Goal: Task Accomplishment & Management: Manage account settings

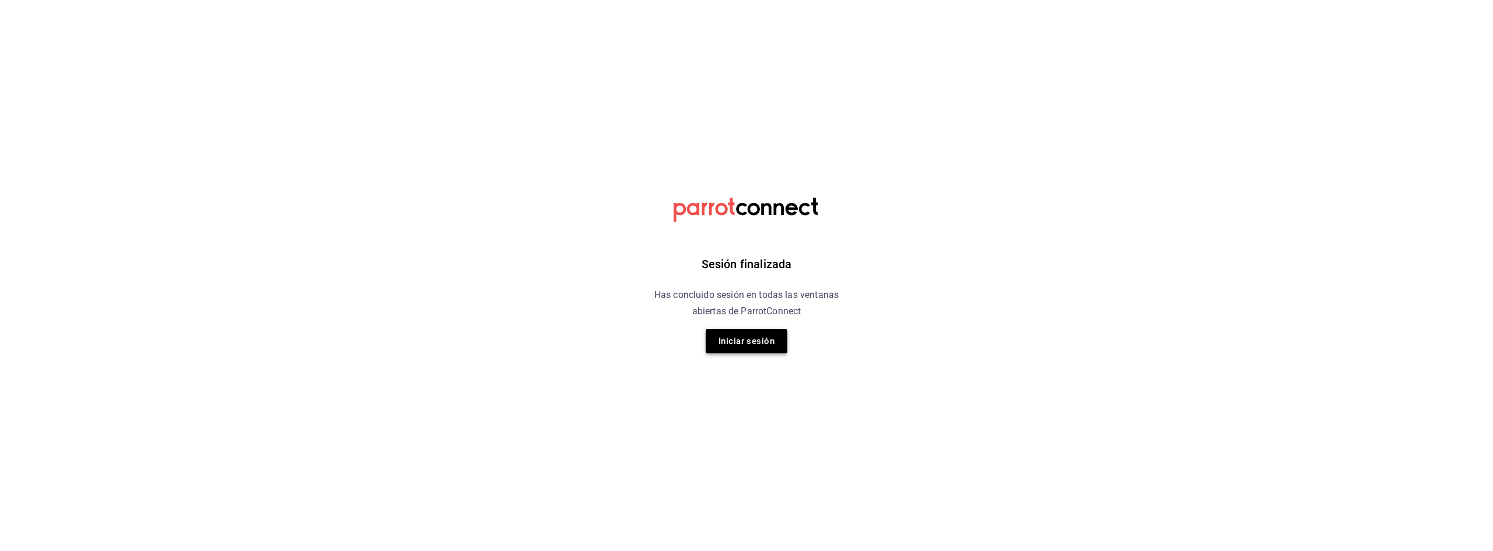
click at [731, 340] on button "Iniciar sesión" at bounding box center [747, 341] width 82 height 24
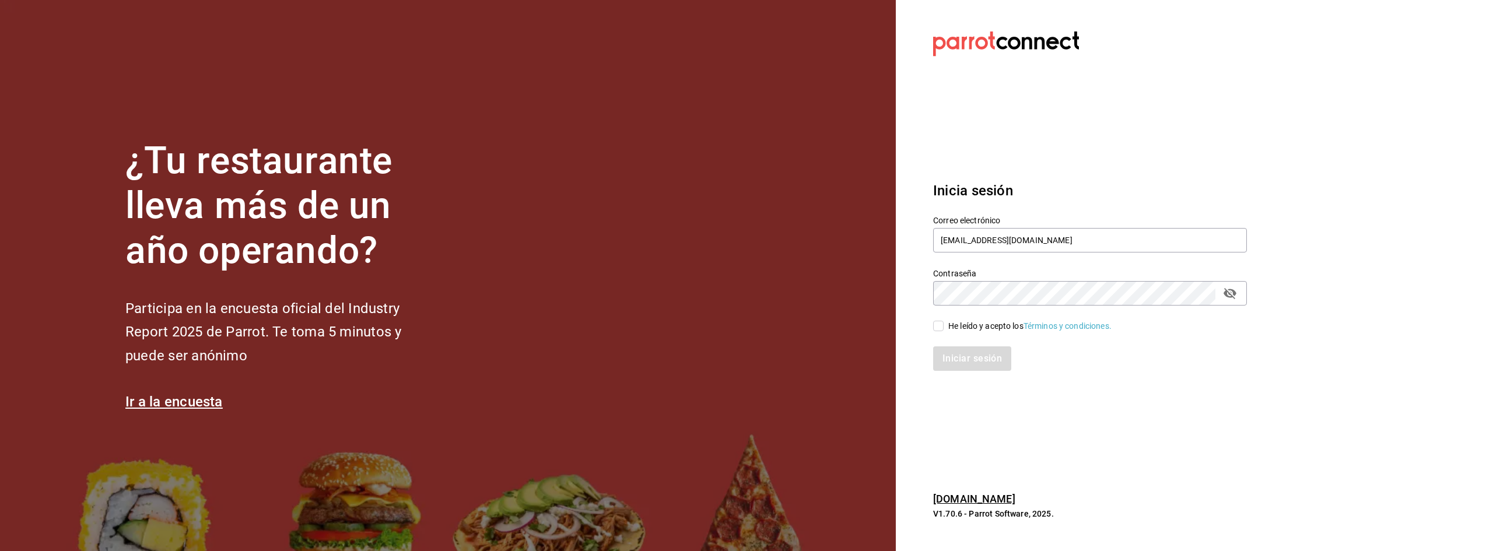
click at [947, 325] on span "He leído y acepto los Términos y condiciones." at bounding box center [1028, 326] width 168 height 12
click at [944, 325] on input "He leído y acepto los Términos y condiciones." at bounding box center [938, 326] width 10 height 10
checkbox input "true"
click at [964, 356] on button "Iniciar sesión" at bounding box center [972, 358] width 79 height 24
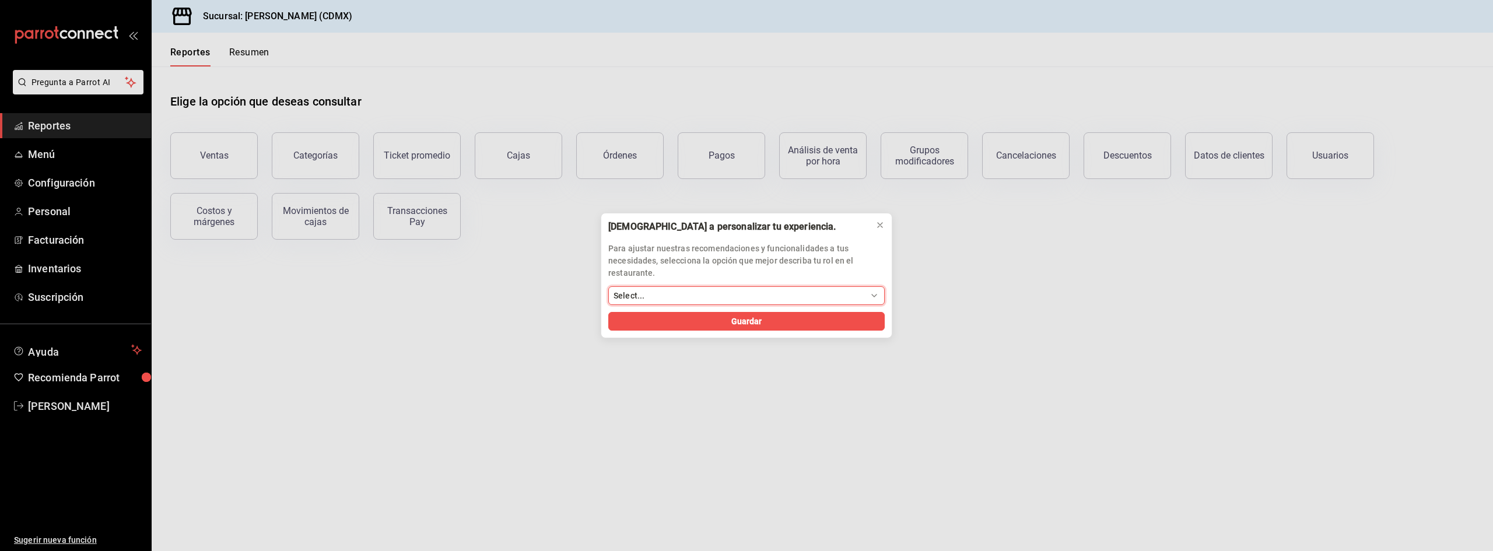
click at [842, 301] on select "Select... Dueño Administrador Gerente Cajero Mesero Chef Cocina Colaboradores S…" at bounding box center [746, 295] width 276 height 19
click at [887, 220] on button at bounding box center [880, 225] width 19 height 19
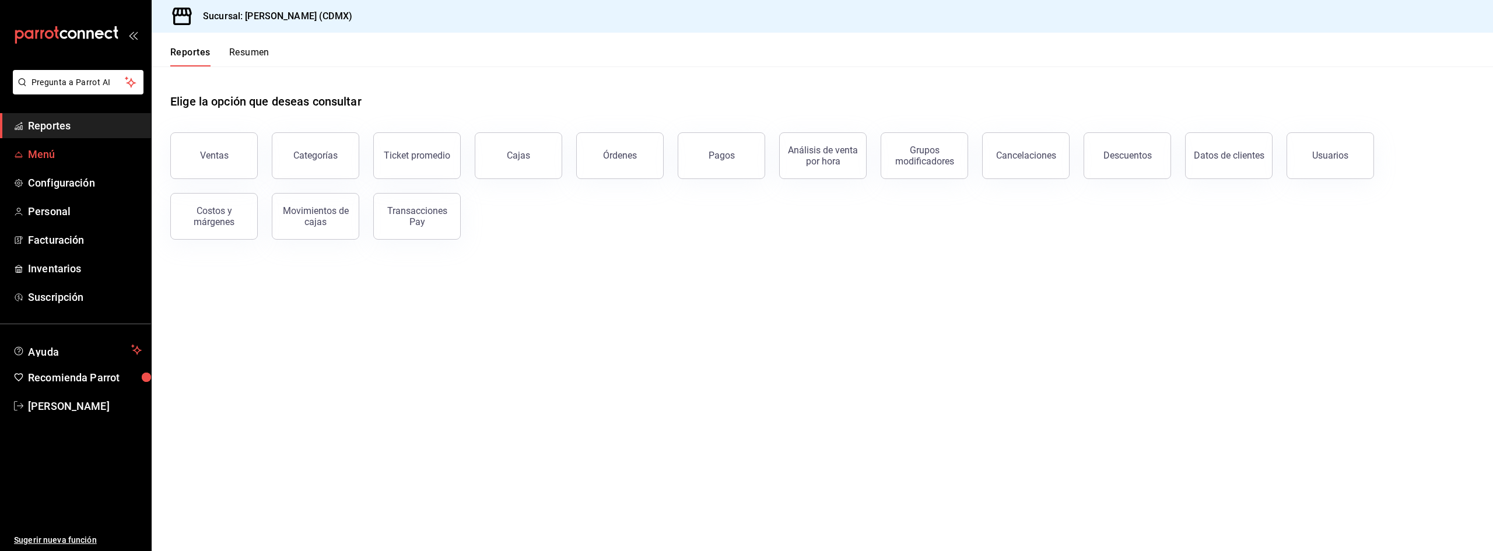
click at [56, 156] on span "Menú" at bounding box center [85, 154] width 114 height 16
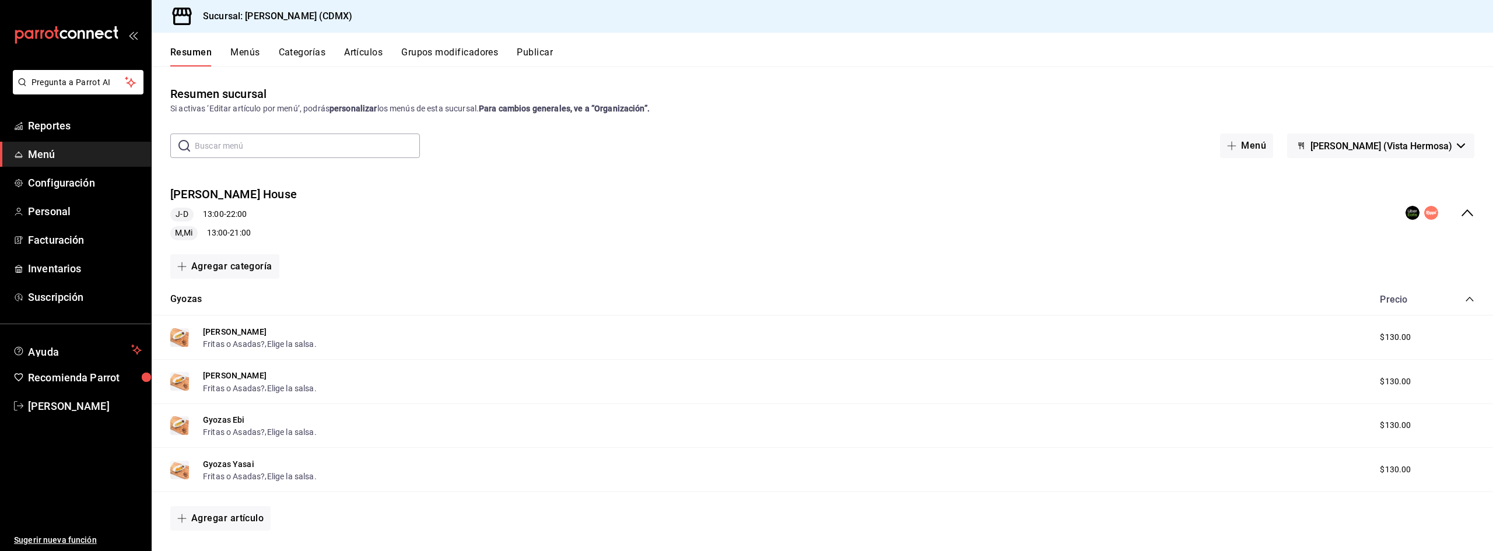
click at [184, 56] on button "Resumen" at bounding box center [190, 57] width 41 height 20
click at [68, 159] on span "Menú" at bounding box center [85, 154] width 114 height 16
click at [1423, 147] on span "Minamoto Ramen (Vista Hermosa)" at bounding box center [1382, 146] width 142 height 11
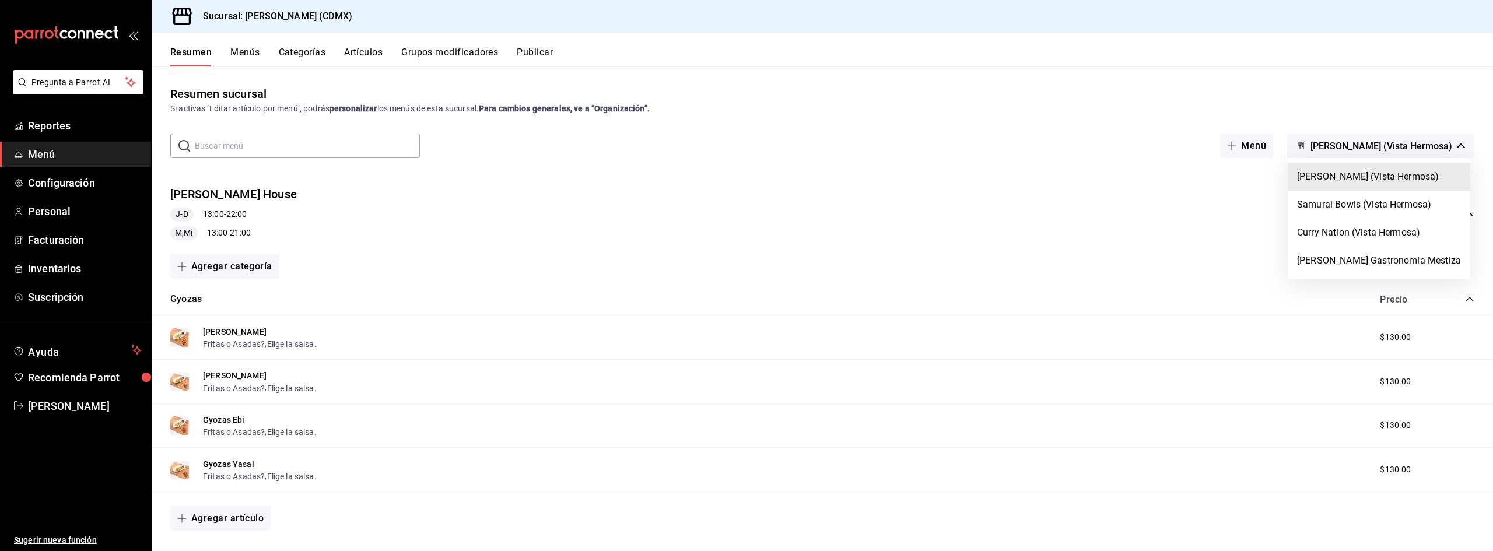
click at [1423, 147] on div at bounding box center [746, 275] width 1493 height 551
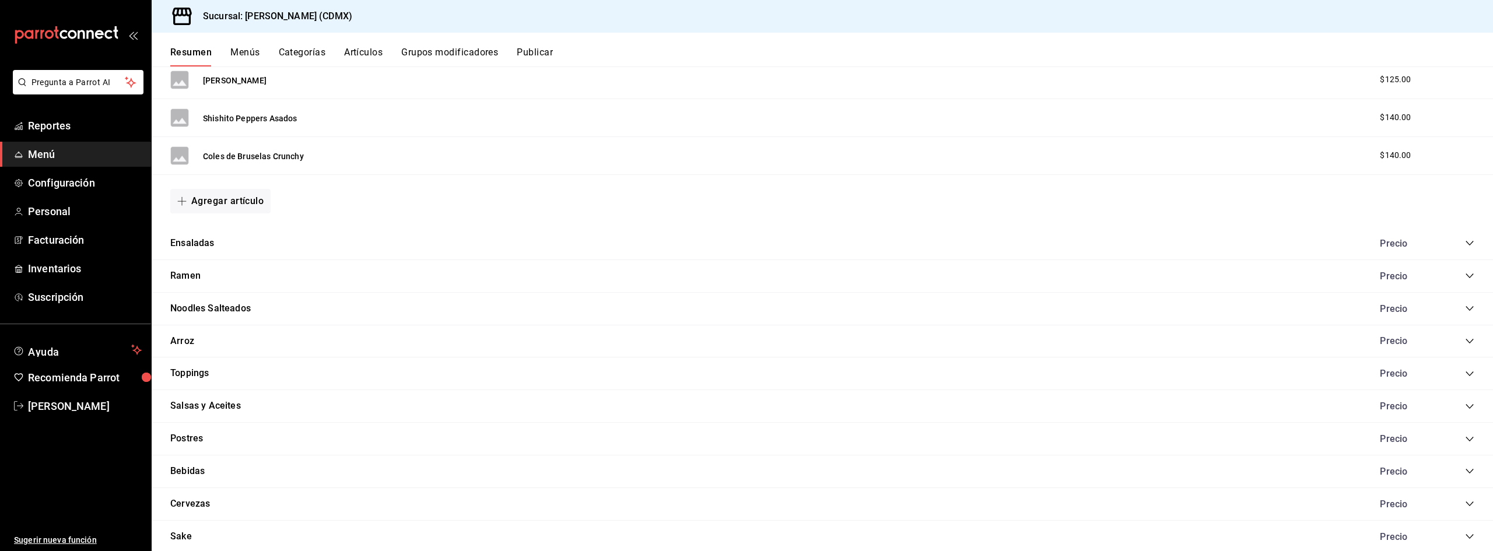
scroll to position [583, 0]
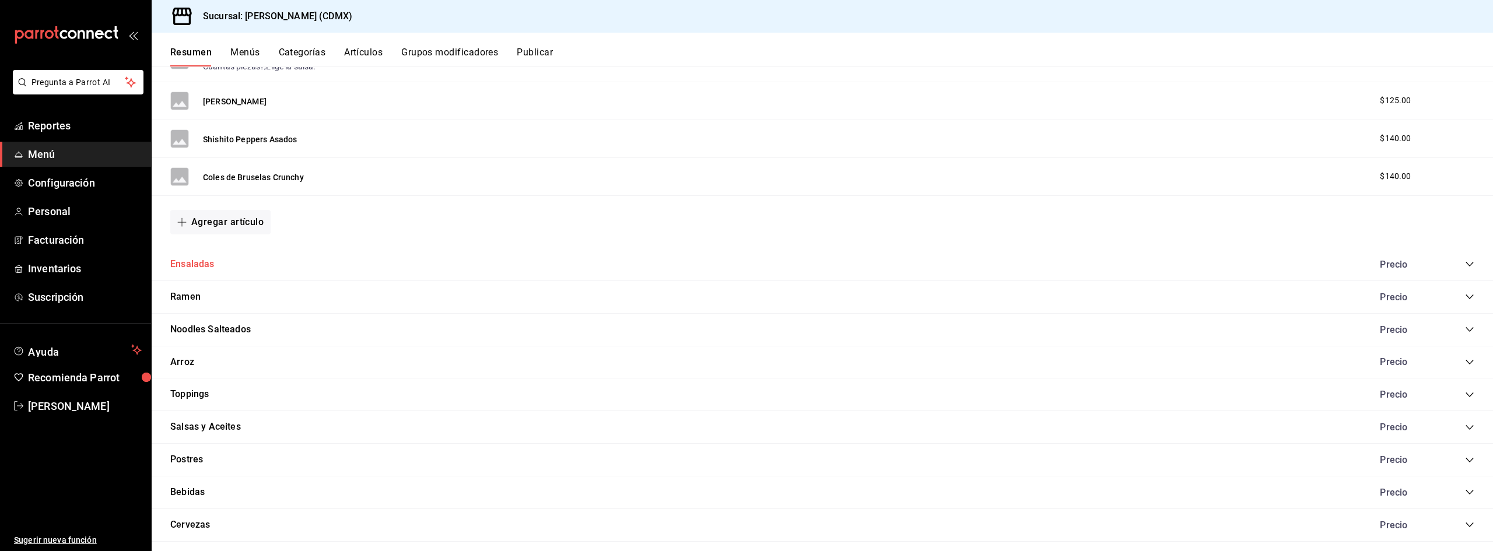
click at [203, 262] on button "Ensaladas" at bounding box center [192, 264] width 44 height 13
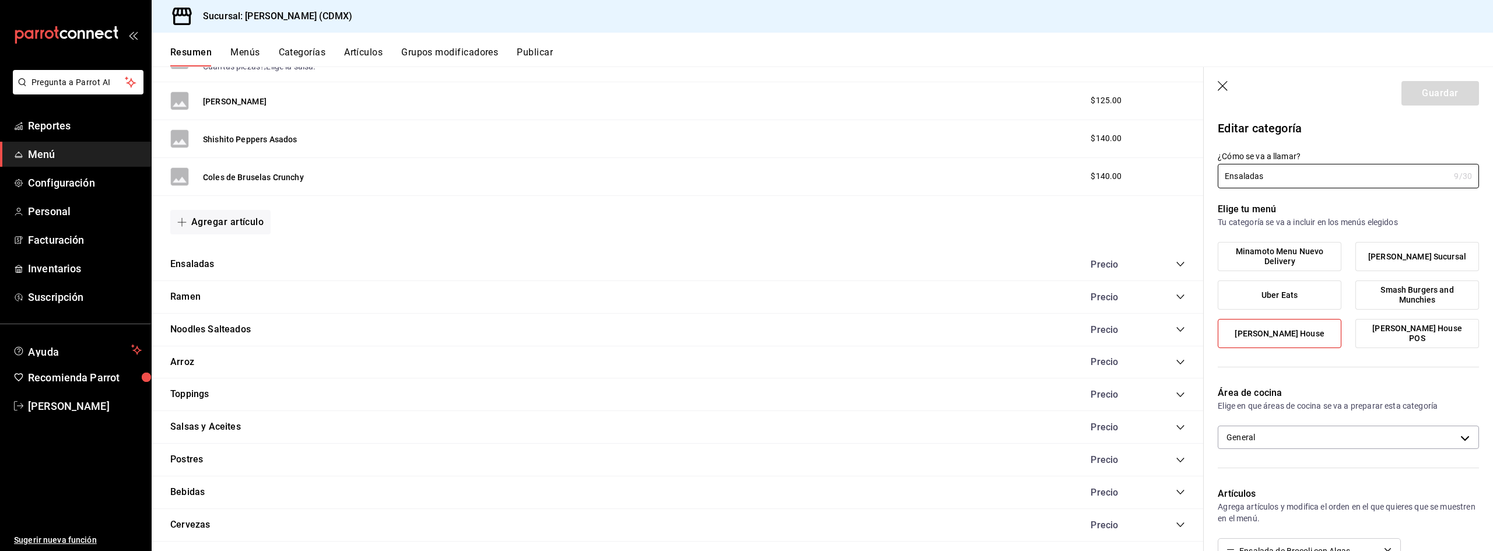
click at [1227, 88] on icon "button" at bounding box center [1224, 87] width 12 height 12
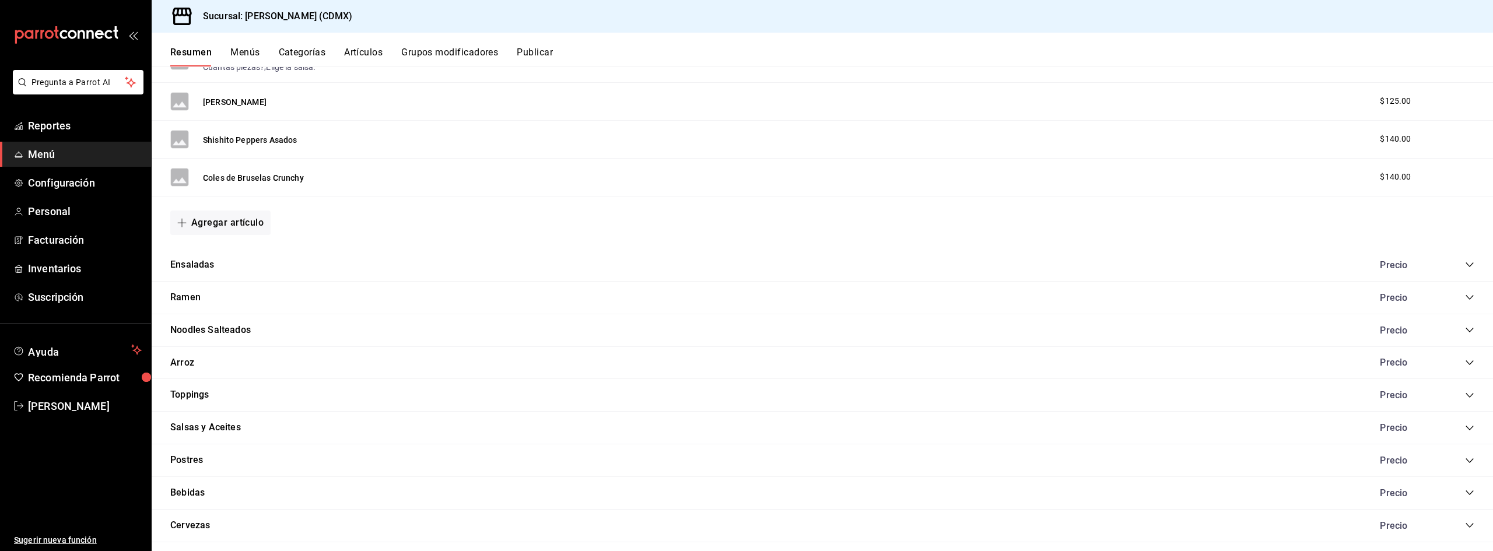
scroll to position [583, 0]
click at [187, 295] on button "Ramen" at bounding box center [185, 296] width 30 height 13
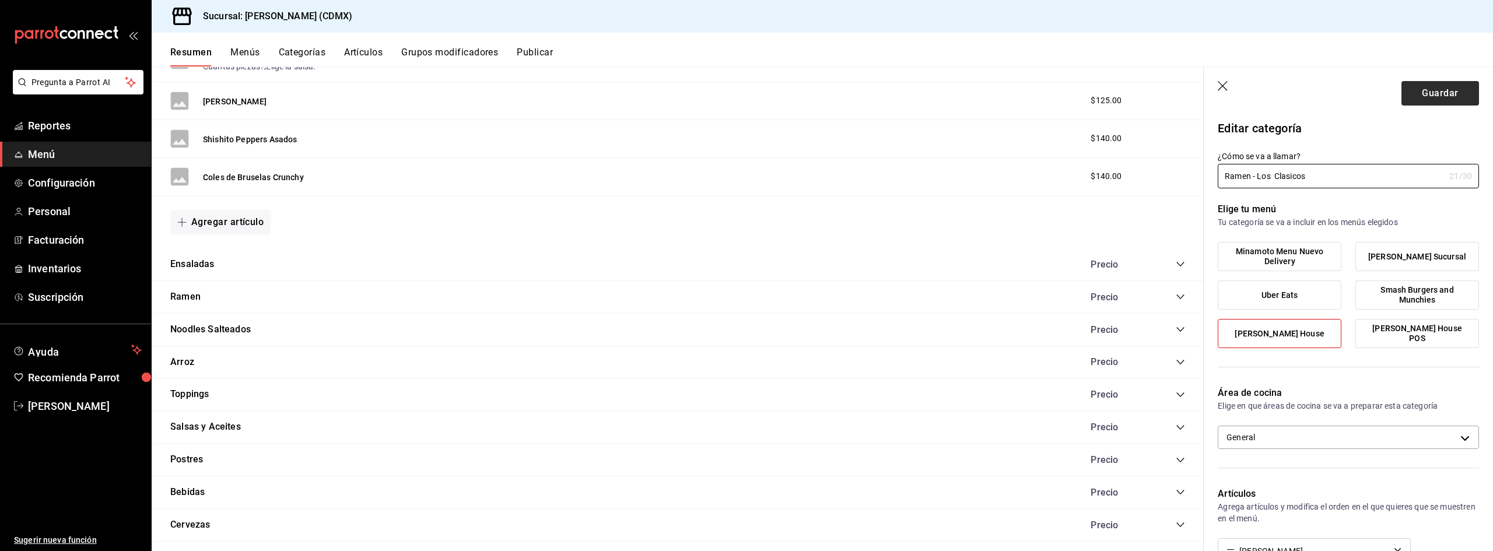
type input "Ramen - Los Clasicos"
click at [1435, 85] on button "Guardar" at bounding box center [1441, 93] width 78 height 24
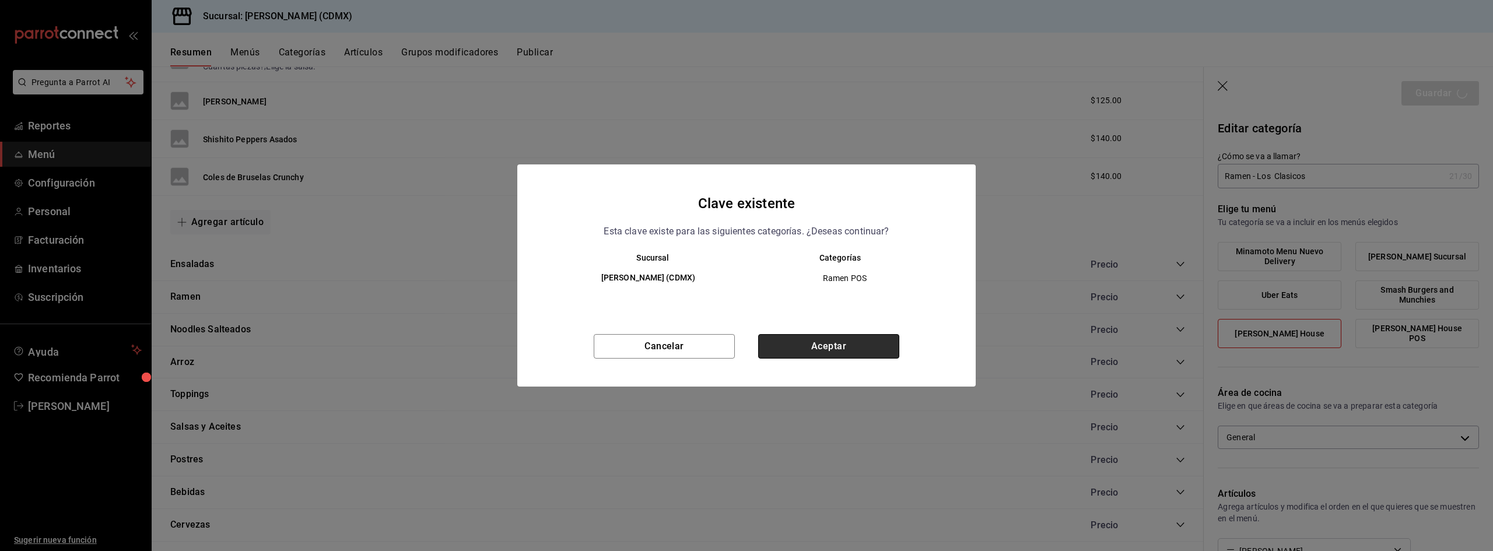
click at [842, 340] on button "Aceptar" at bounding box center [828, 346] width 141 height 24
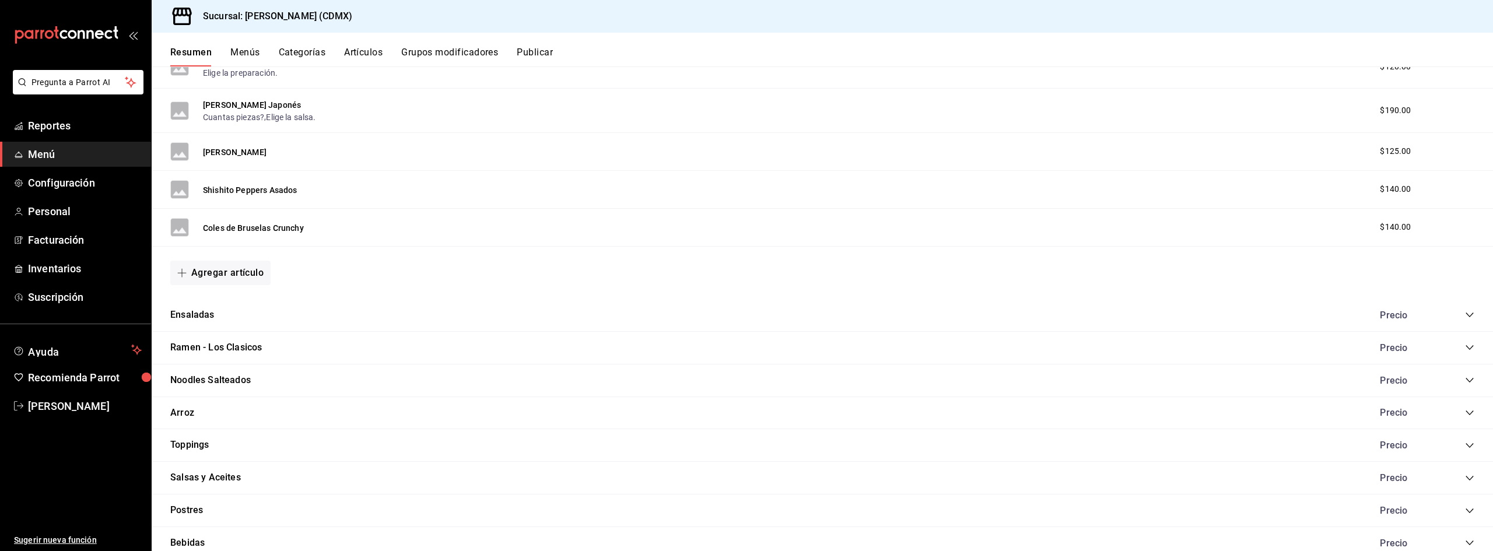
scroll to position [532, 0]
click at [1465, 353] on icon "collapse-category-row" at bounding box center [1469, 348] width 9 height 9
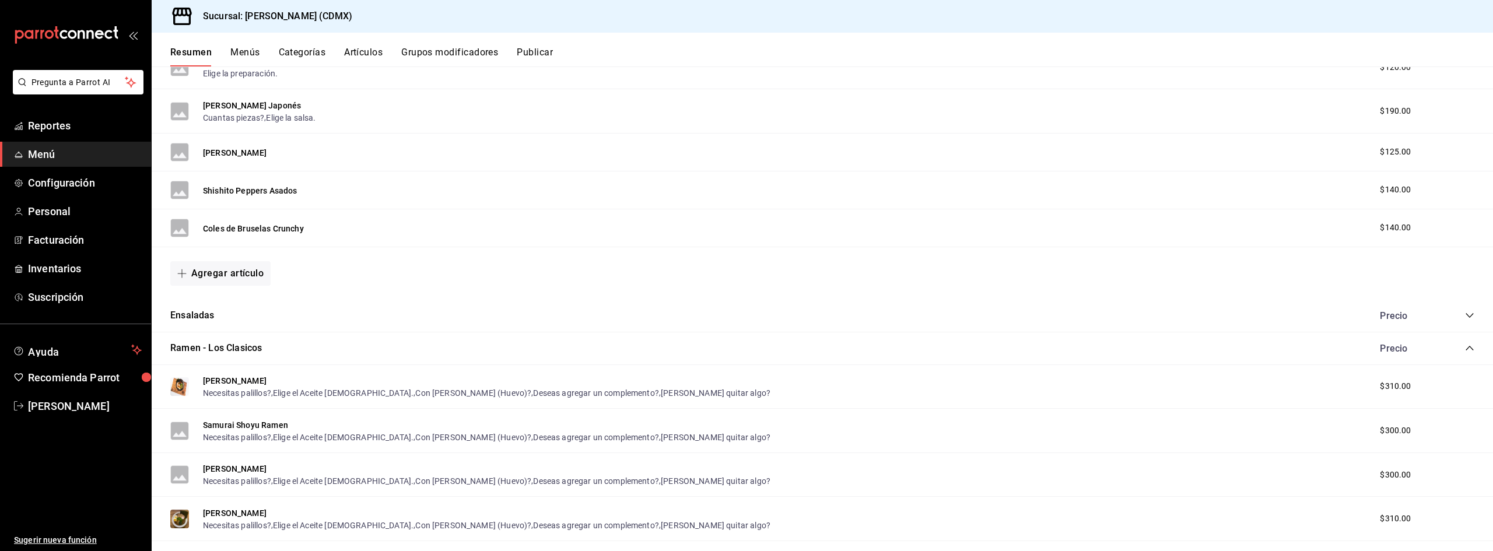
click at [1465, 353] on span "collapse-category-row" at bounding box center [1469, 348] width 9 height 9
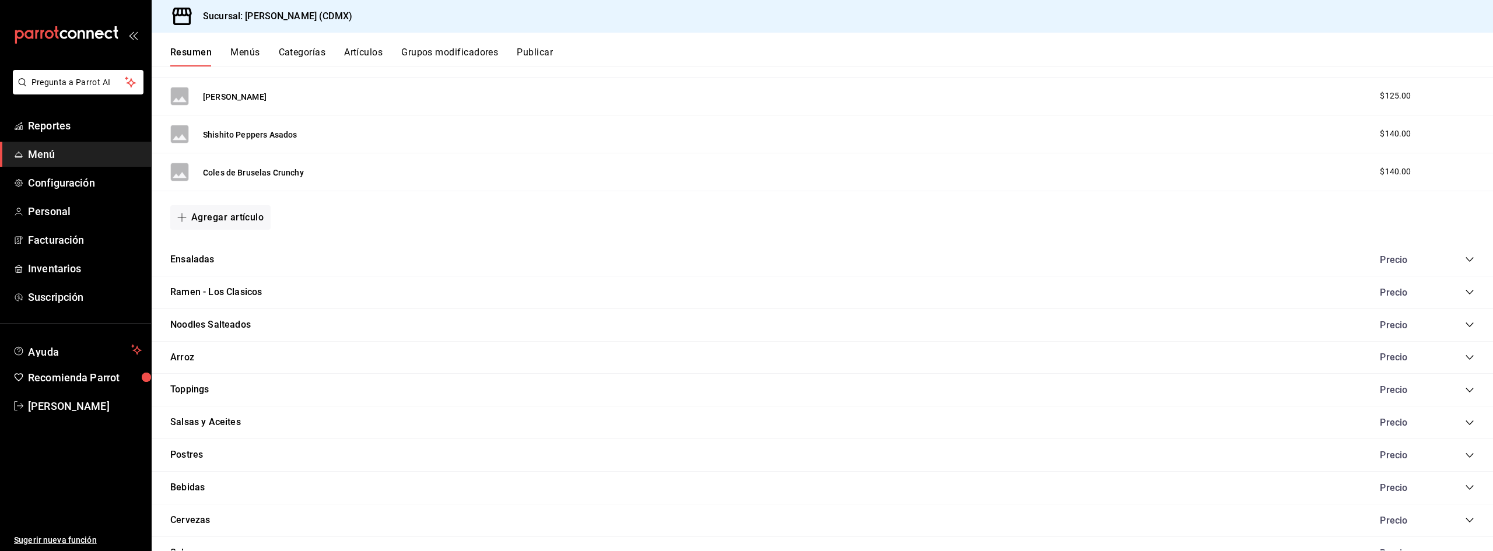
scroll to position [649, 0]
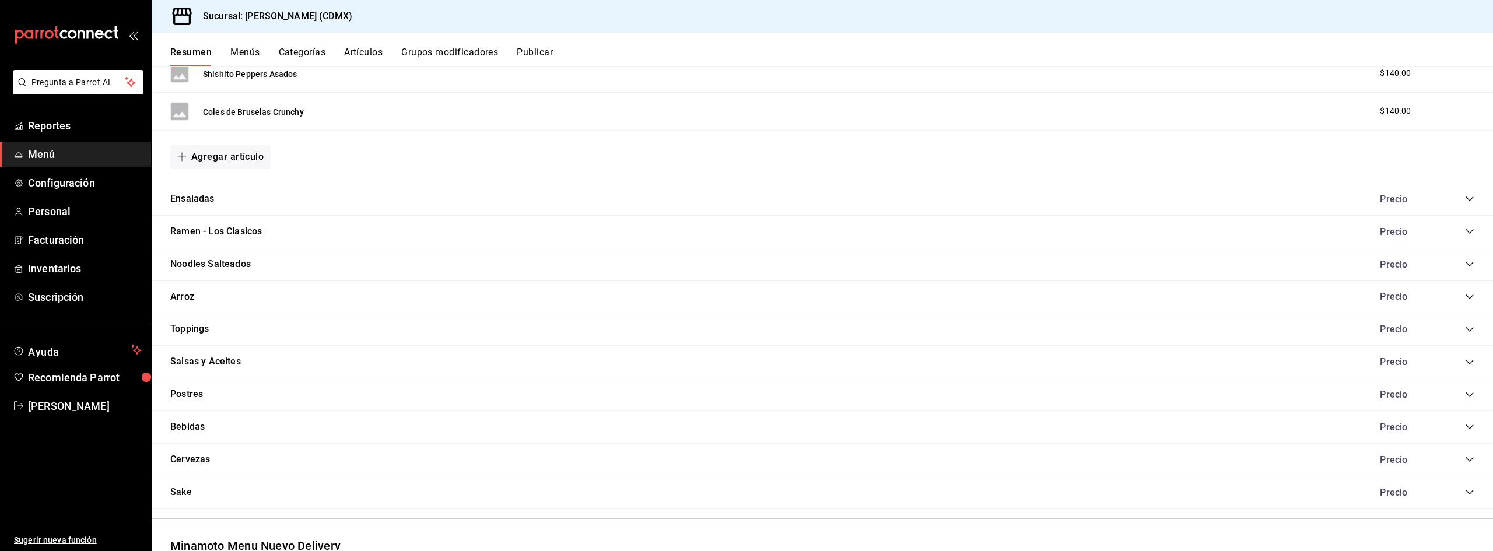
click at [1465, 231] on icon "collapse-category-row" at bounding box center [1469, 231] width 9 height 9
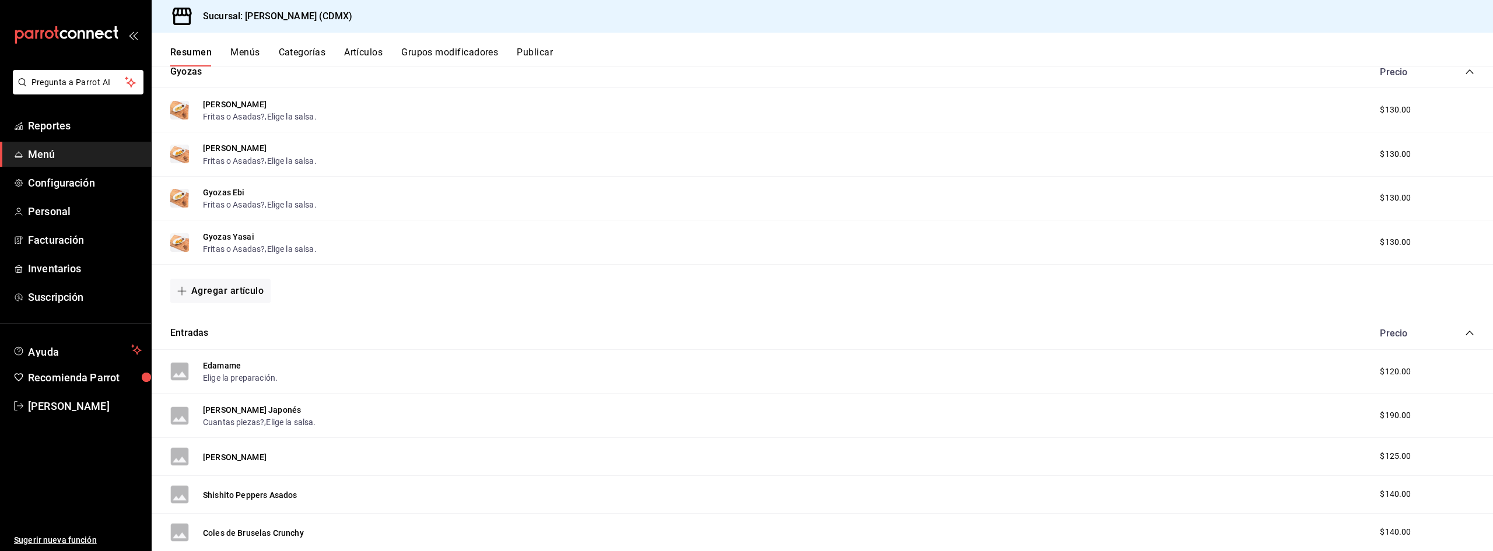
scroll to position [0, 0]
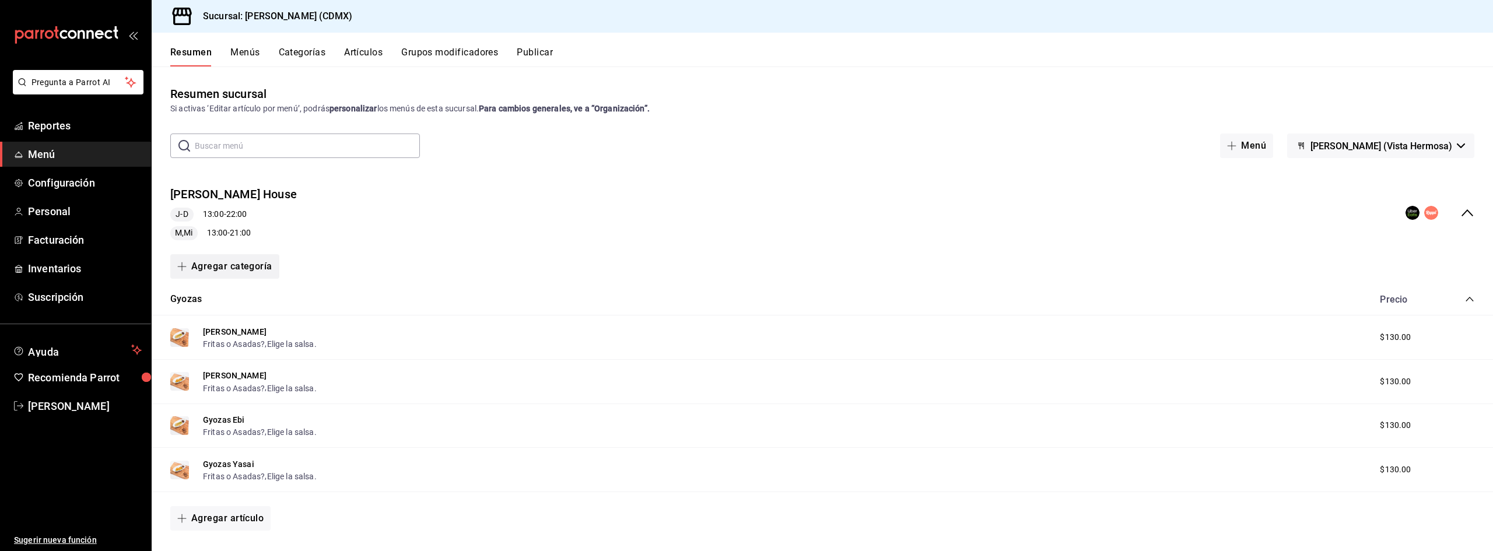
click at [241, 273] on button "Agregar categoría" at bounding box center [224, 266] width 109 height 24
click at [238, 330] on li "Categoría nueva" at bounding box center [220, 326] width 100 height 29
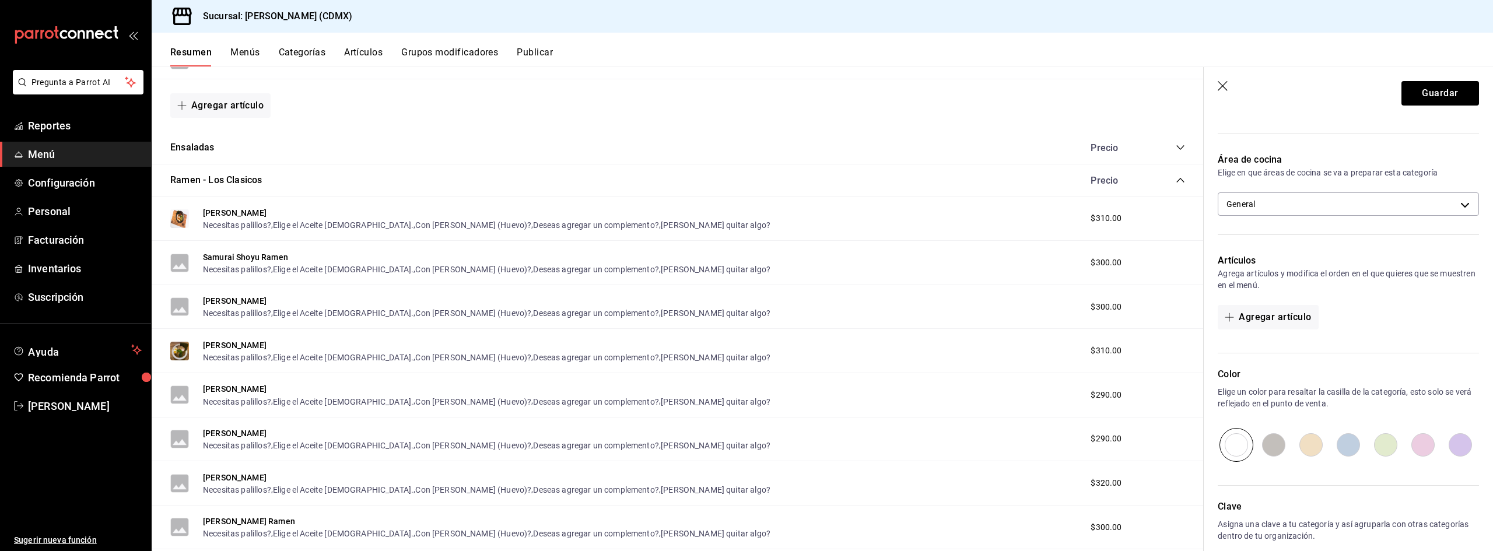
scroll to position [817, 0]
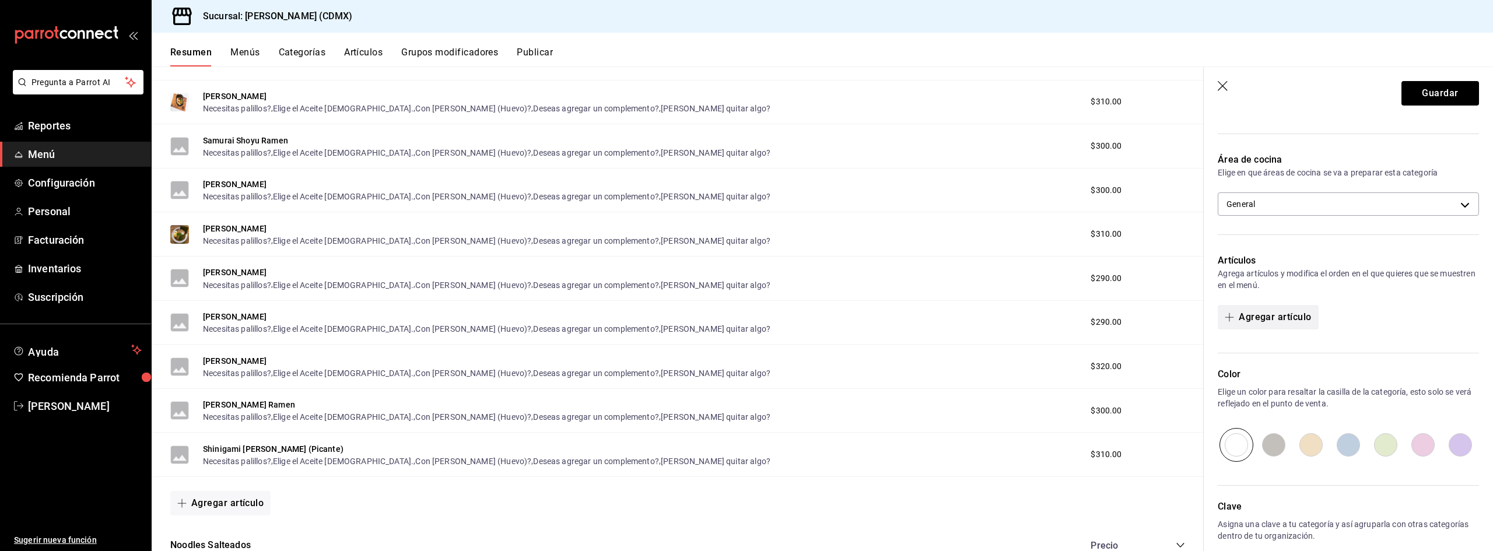
type input "Ramen - Por Tiempo Limitado"
click at [1267, 318] on button "Agregar artículo" at bounding box center [1268, 317] width 100 height 24
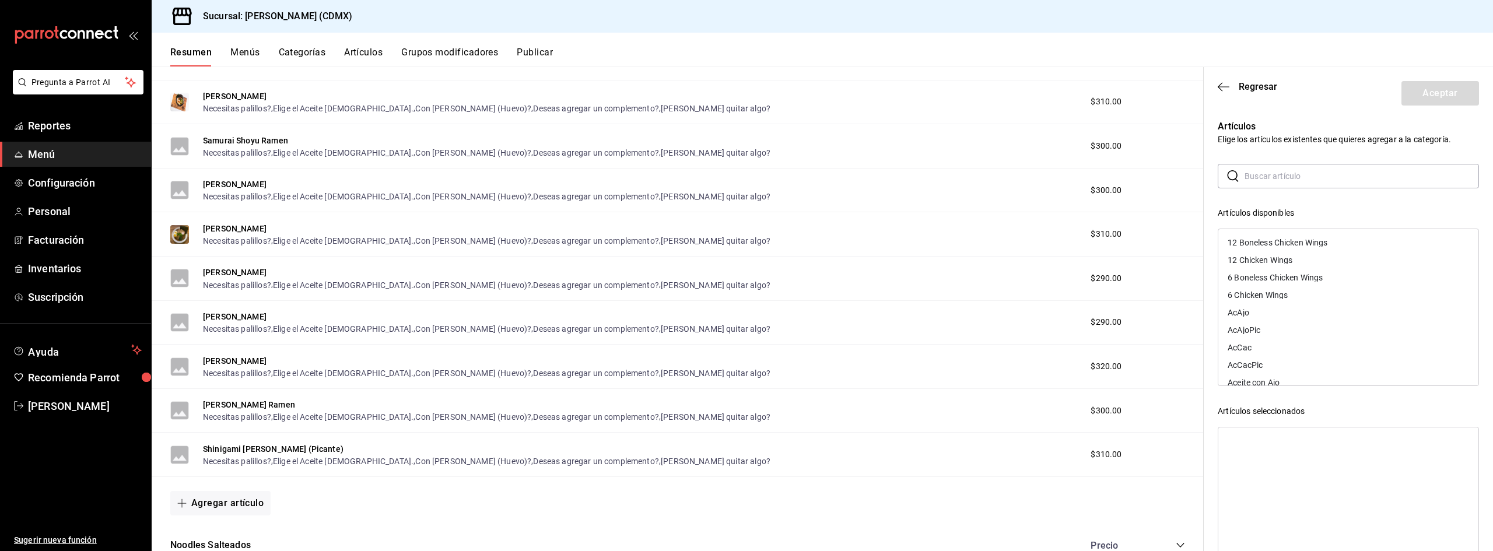
click at [1289, 170] on input "text" at bounding box center [1362, 175] width 234 height 23
click at [1276, 241] on div "Shinigami Miso Ramen (Picante)" at bounding box center [1296, 243] width 137 height 8
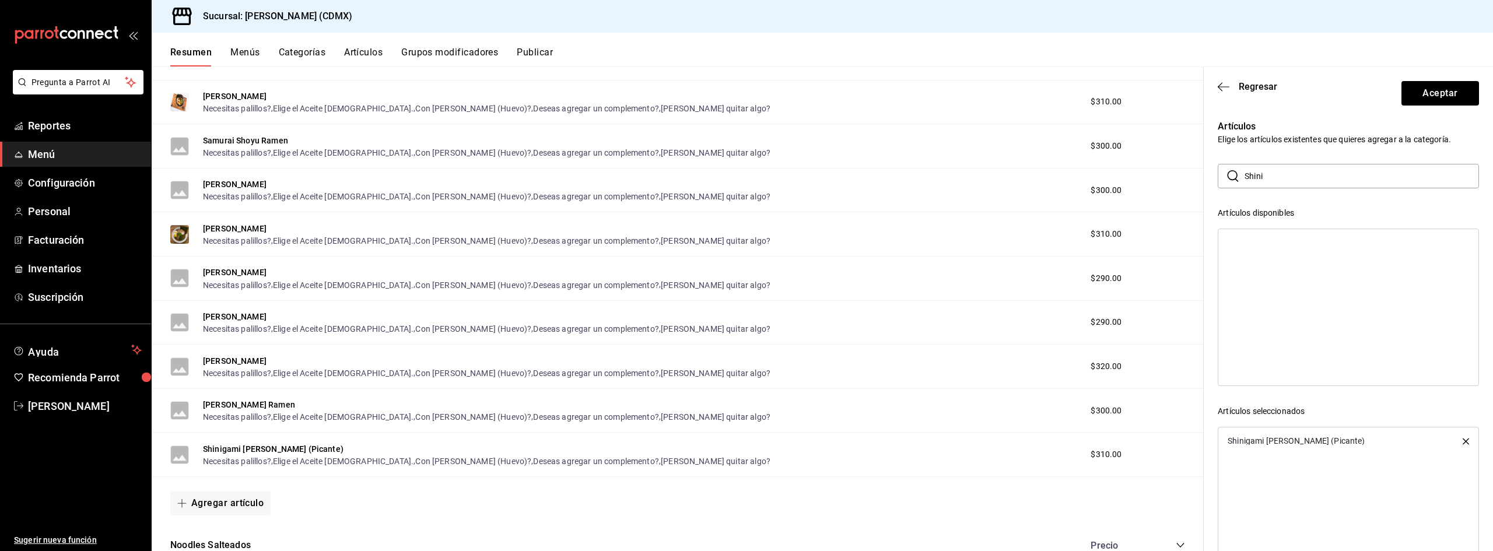
click at [1307, 179] on input "Shini" at bounding box center [1362, 175] width 234 height 23
click at [1306, 178] on input "Shini" at bounding box center [1362, 175] width 234 height 23
click at [1301, 237] on div "Ronin Curry Ramen" at bounding box center [1349, 242] width 260 height 17
click at [1285, 166] on input "Ronin" at bounding box center [1362, 175] width 234 height 23
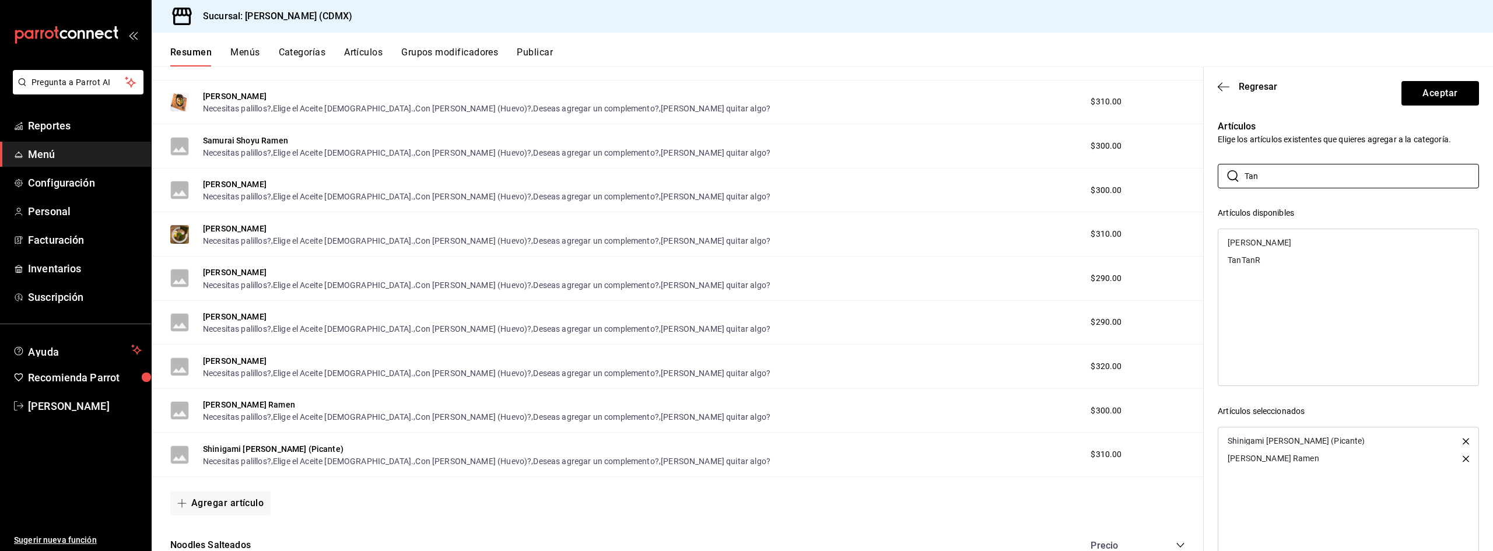
type input "Tan"
click at [1286, 243] on div "Tan Tan Ramen" at bounding box center [1349, 242] width 260 height 17
click at [1438, 90] on button "Aceptar" at bounding box center [1441, 93] width 78 height 24
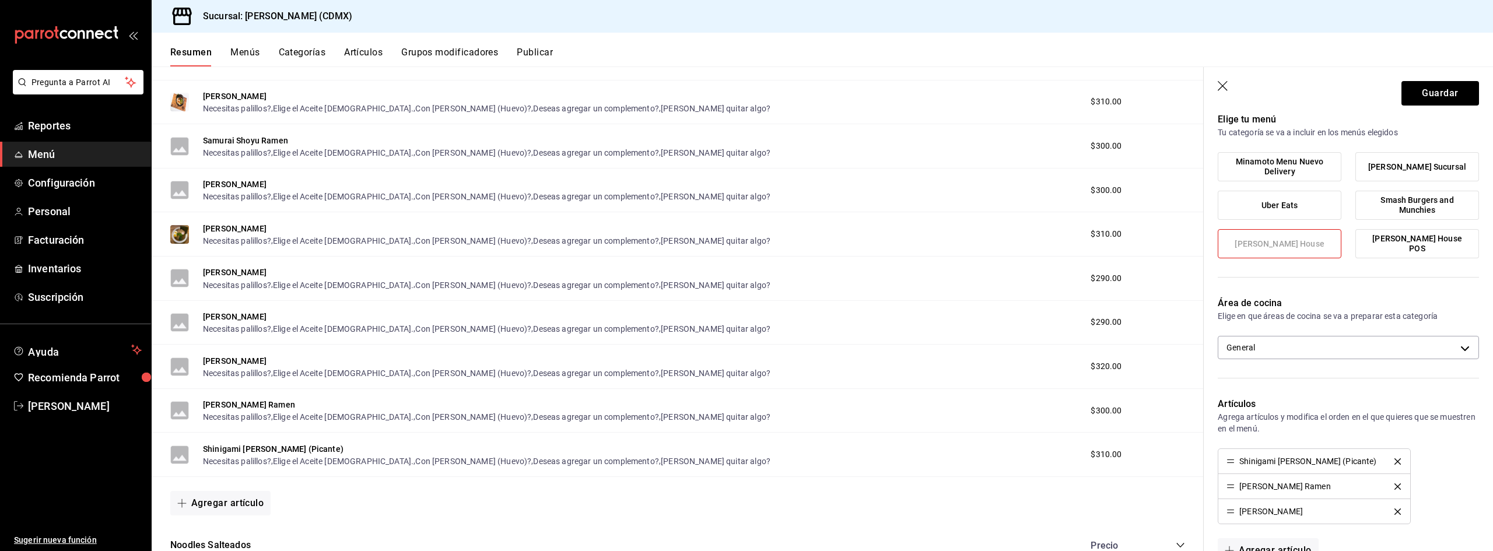
scroll to position [0, 0]
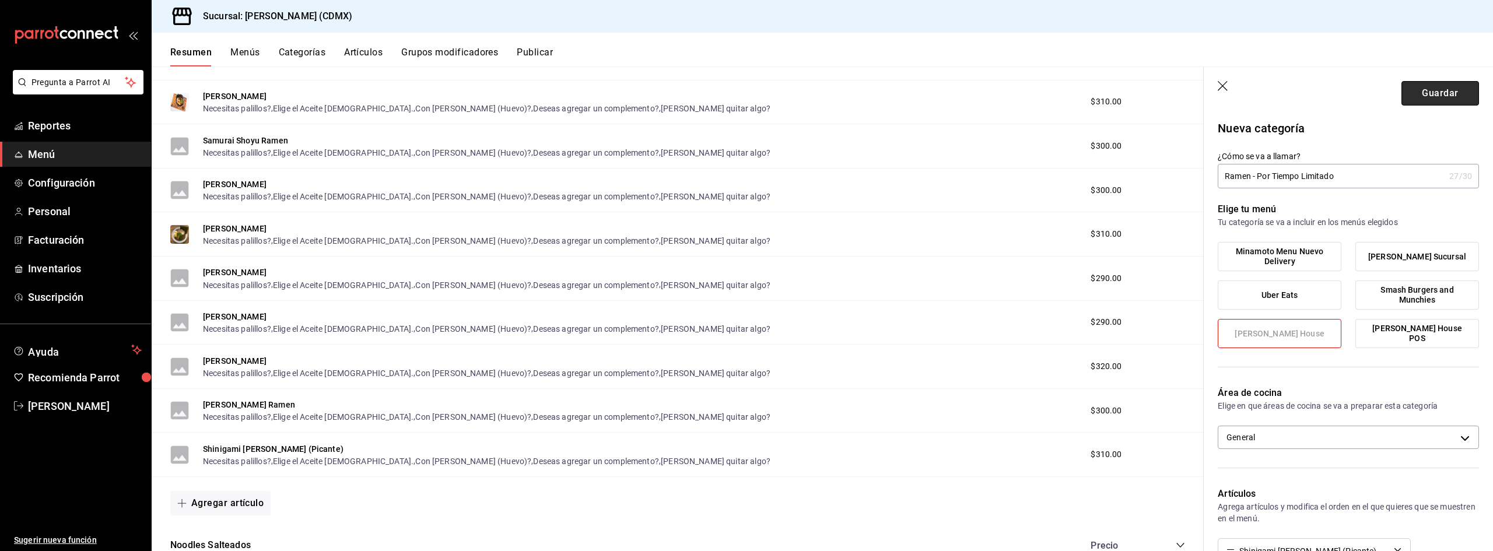
click at [1440, 89] on button "Guardar" at bounding box center [1441, 93] width 78 height 24
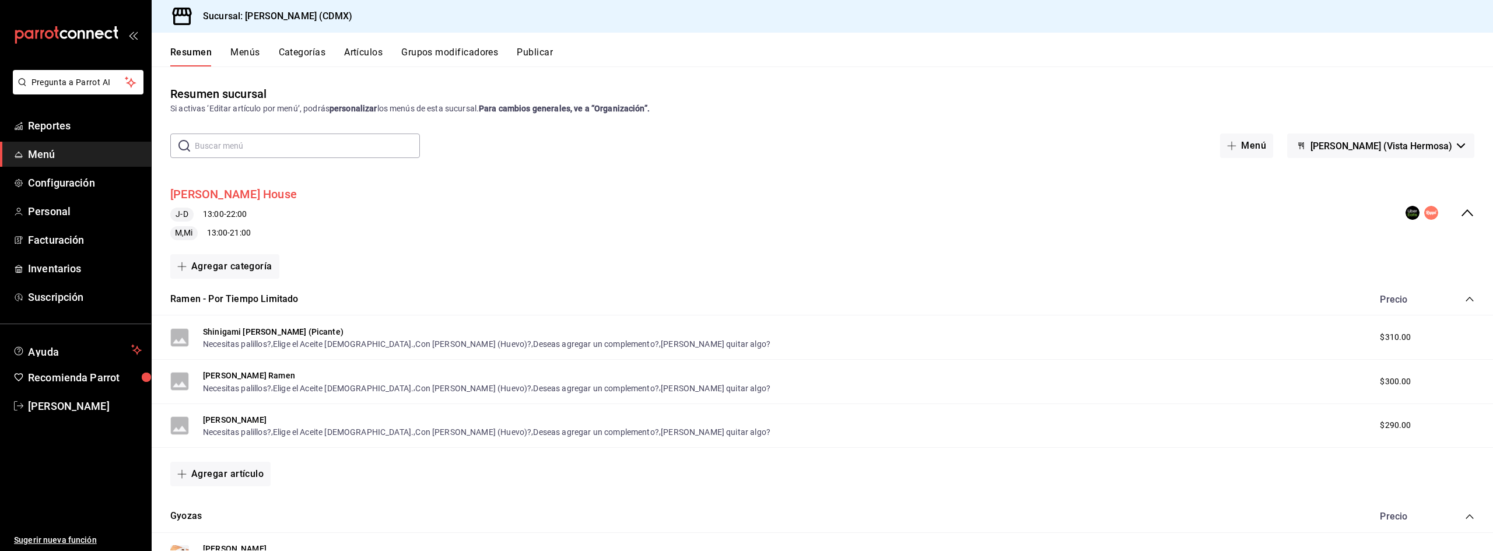
click at [248, 198] on button "Minamoto Ramen House" at bounding box center [233, 194] width 127 height 17
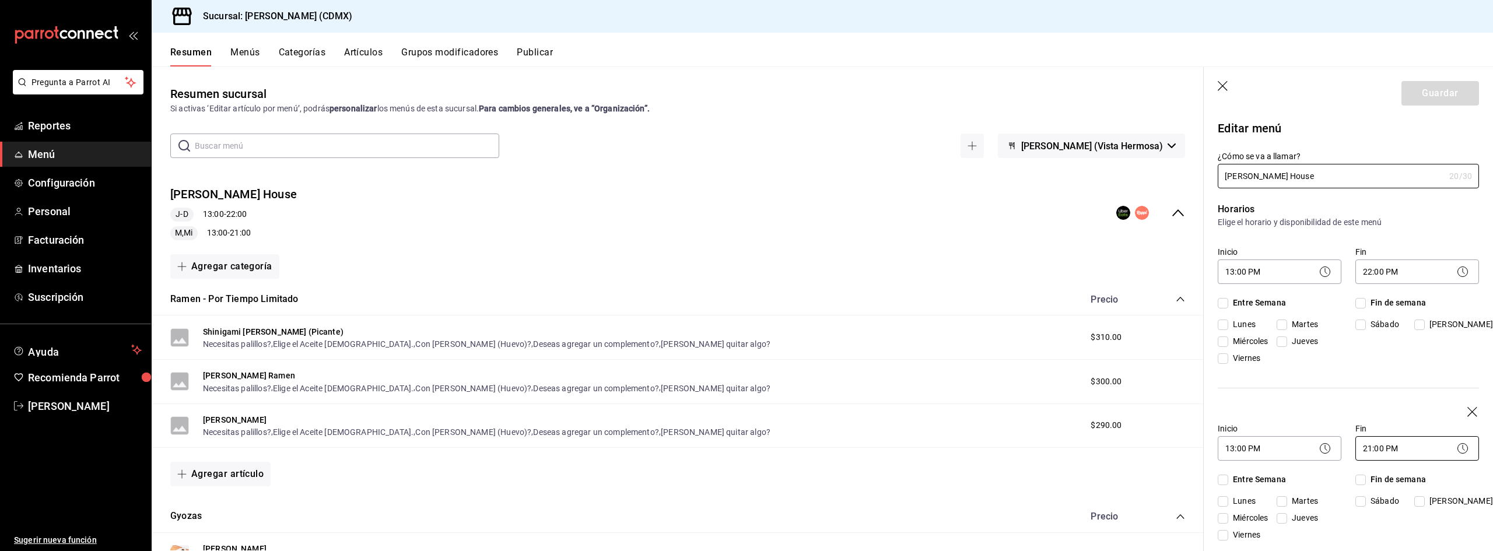
checkbox input "true"
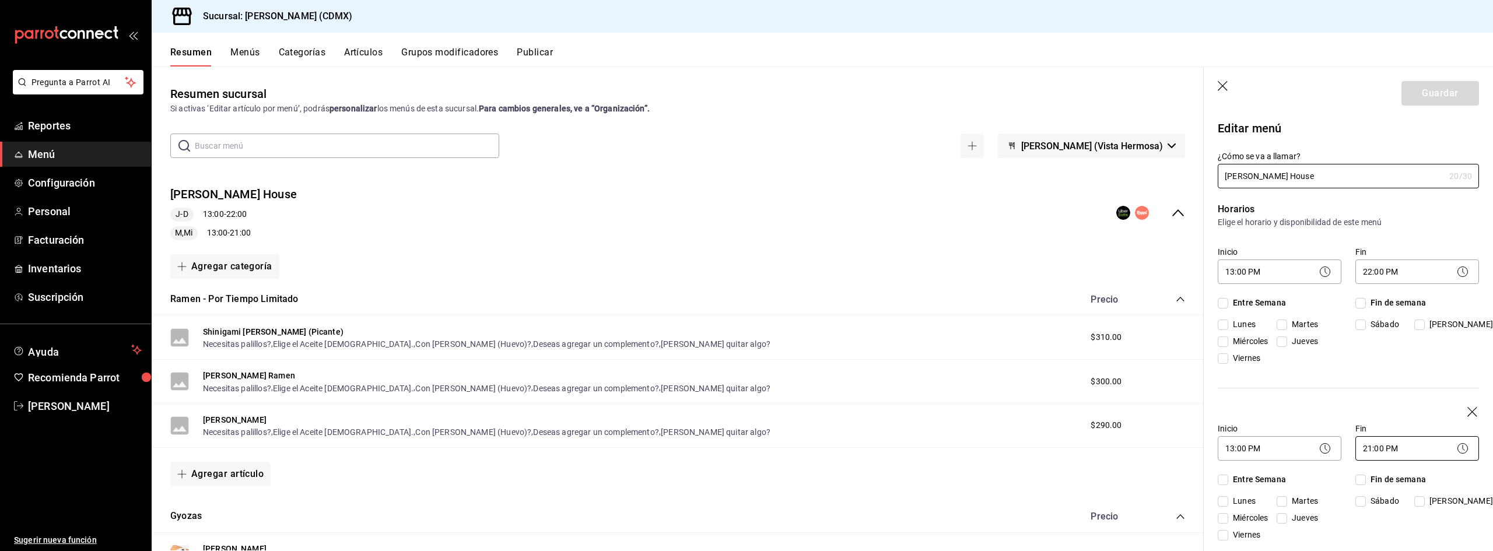
checkbox input "true"
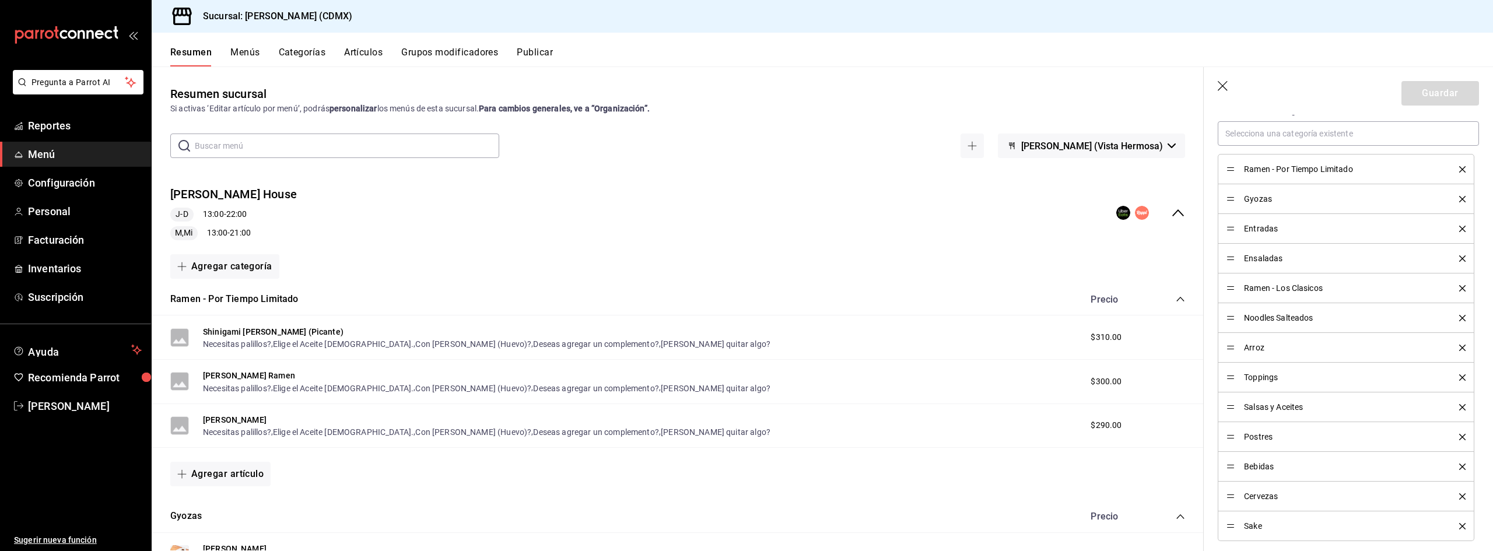
scroll to position [525, 0]
drag, startPoint x: 1230, startPoint y: 170, endPoint x: 1234, endPoint y: 292, distance: 122.0
click at [1449, 93] on button "Guardar" at bounding box center [1441, 93] width 78 height 24
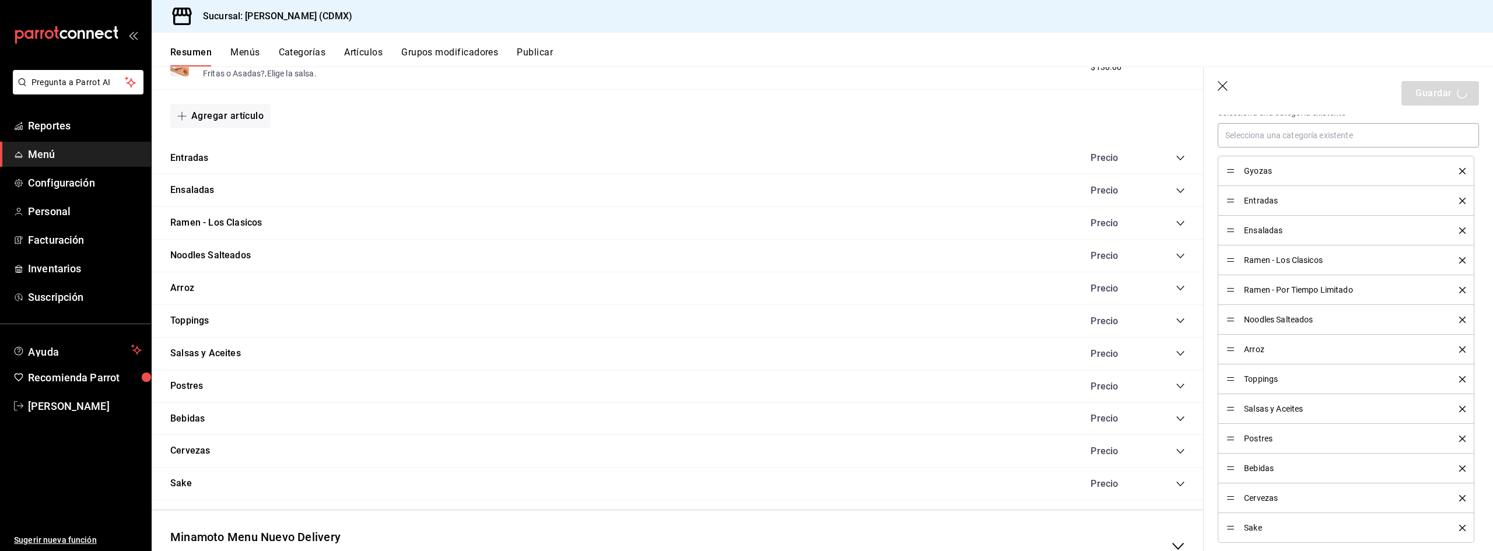
scroll to position [593, 0]
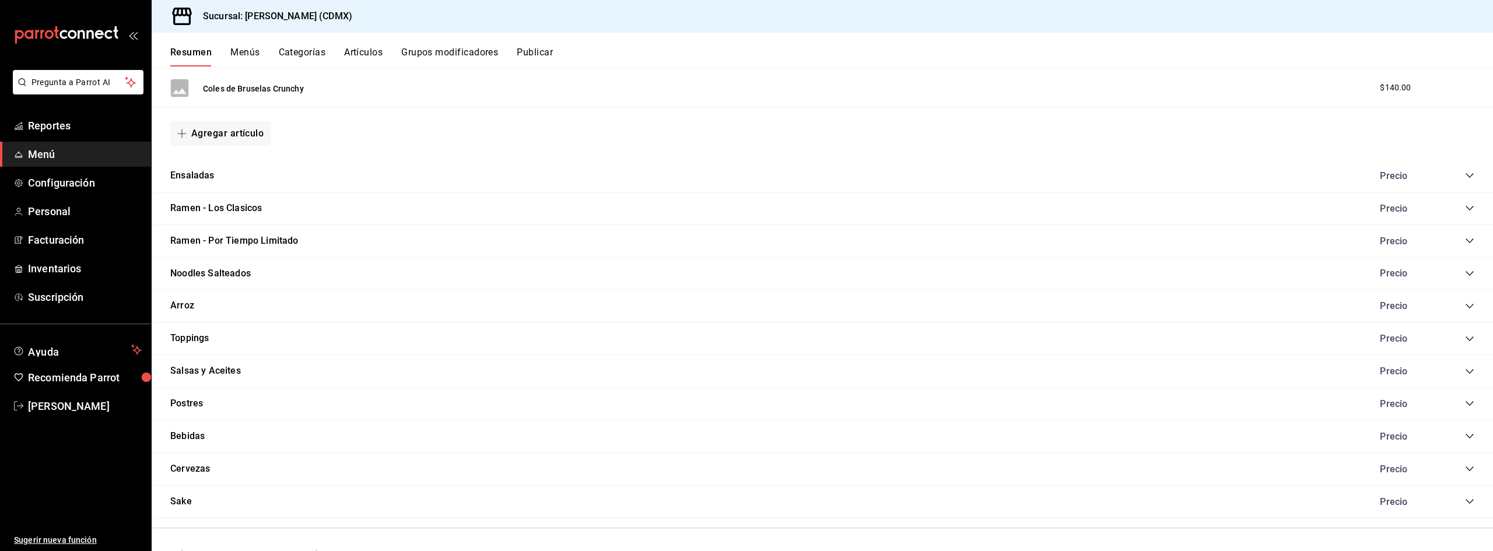
scroll to position [707, 0]
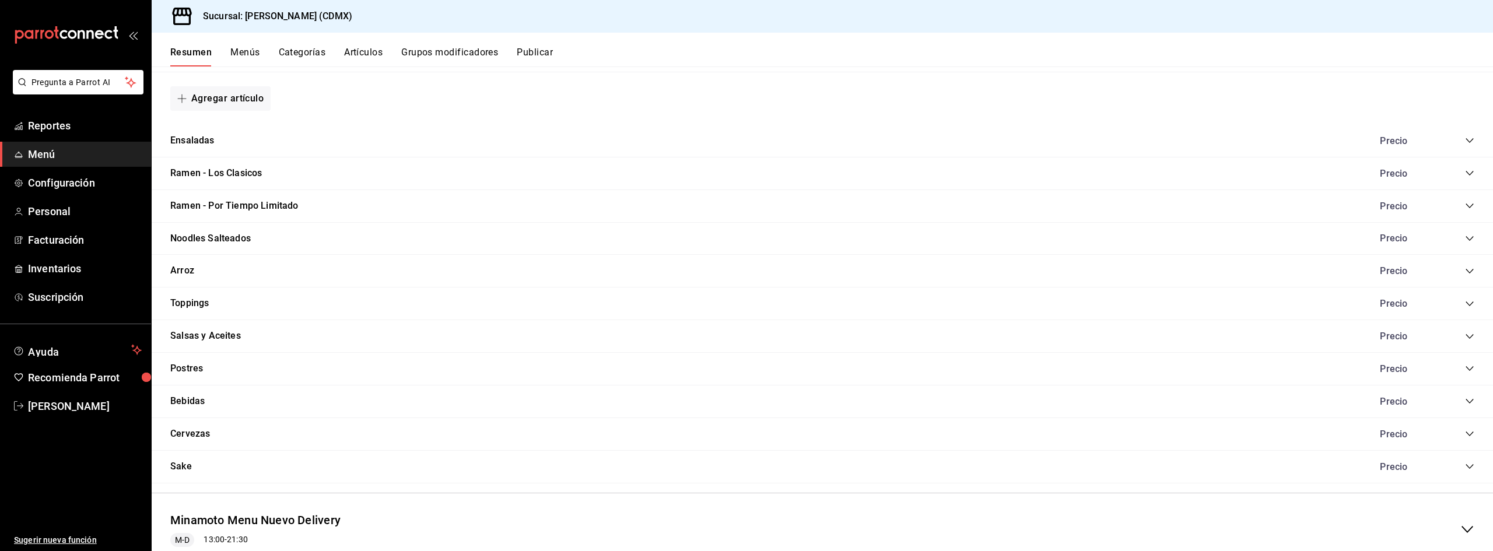
click at [272, 175] on div "Ramen - Los Clasicos Precio" at bounding box center [823, 173] width 1342 height 33
click at [251, 168] on button "Ramen - Los Clasicos" at bounding box center [216, 173] width 92 height 13
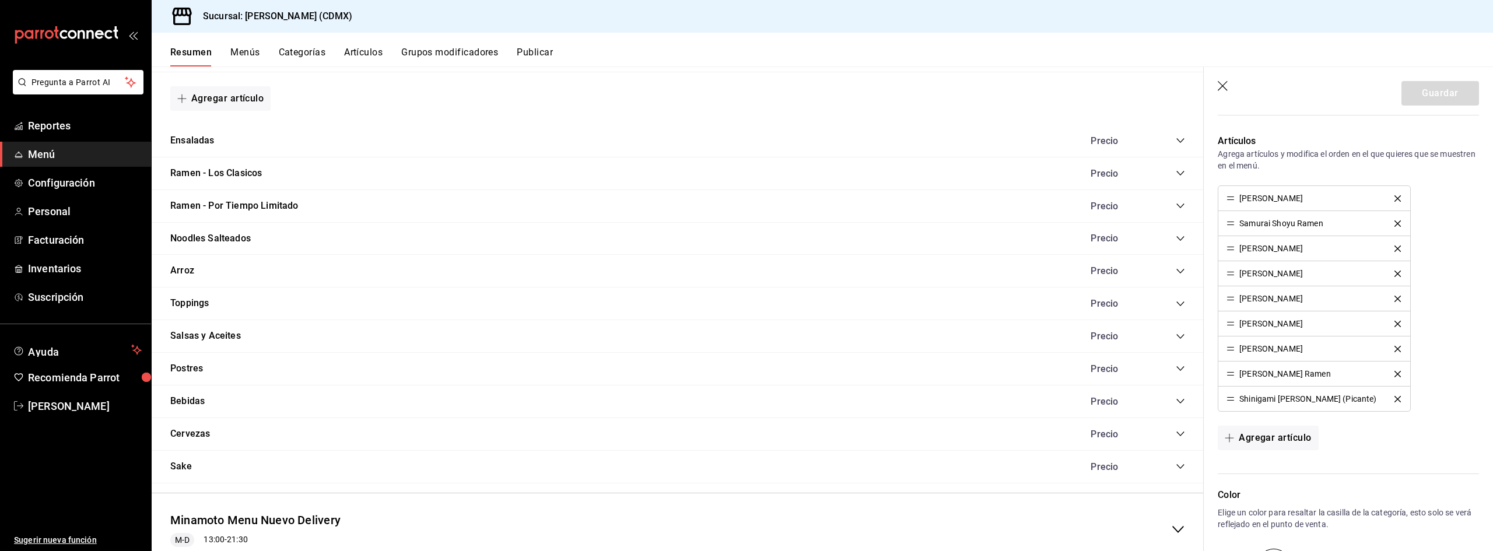
scroll to position [350, 0]
click at [1395, 379] on icon "delete" at bounding box center [1398, 377] width 6 height 6
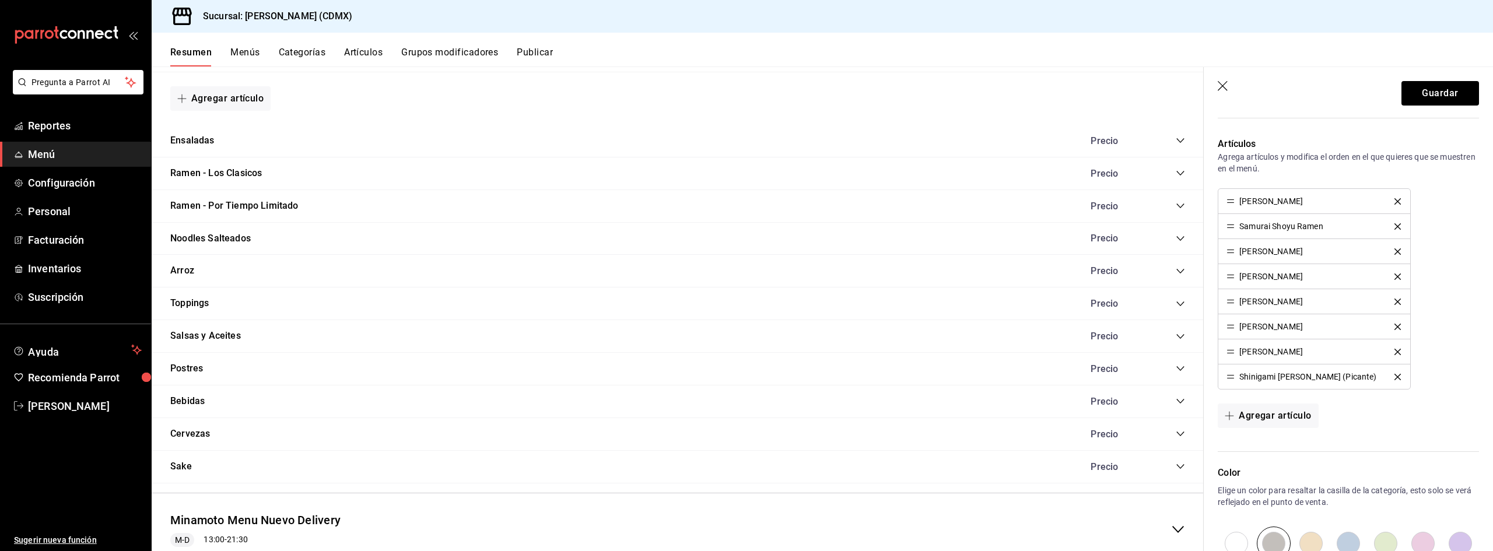
click at [1395, 379] on icon "delete" at bounding box center [1398, 377] width 6 height 6
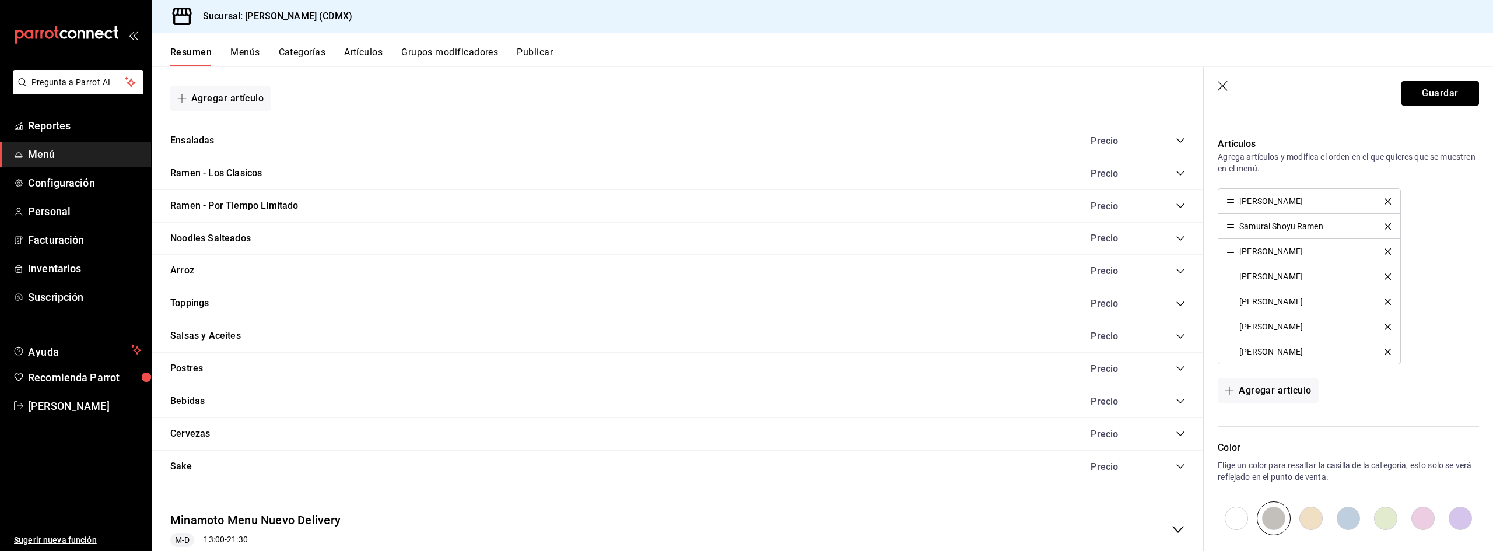
click at [1385, 300] on icon "delete" at bounding box center [1388, 302] width 6 height 6
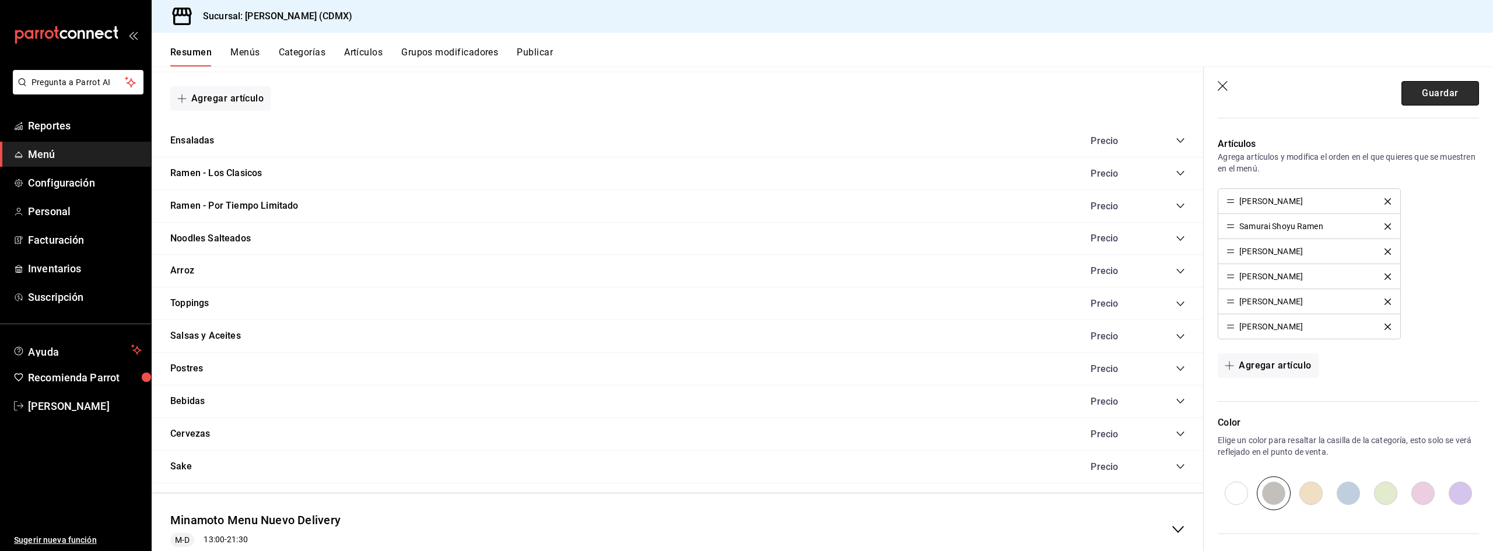
click at [1413, 97] on button "Guardar" at bounding box center [1441, 93] width 78 height 24
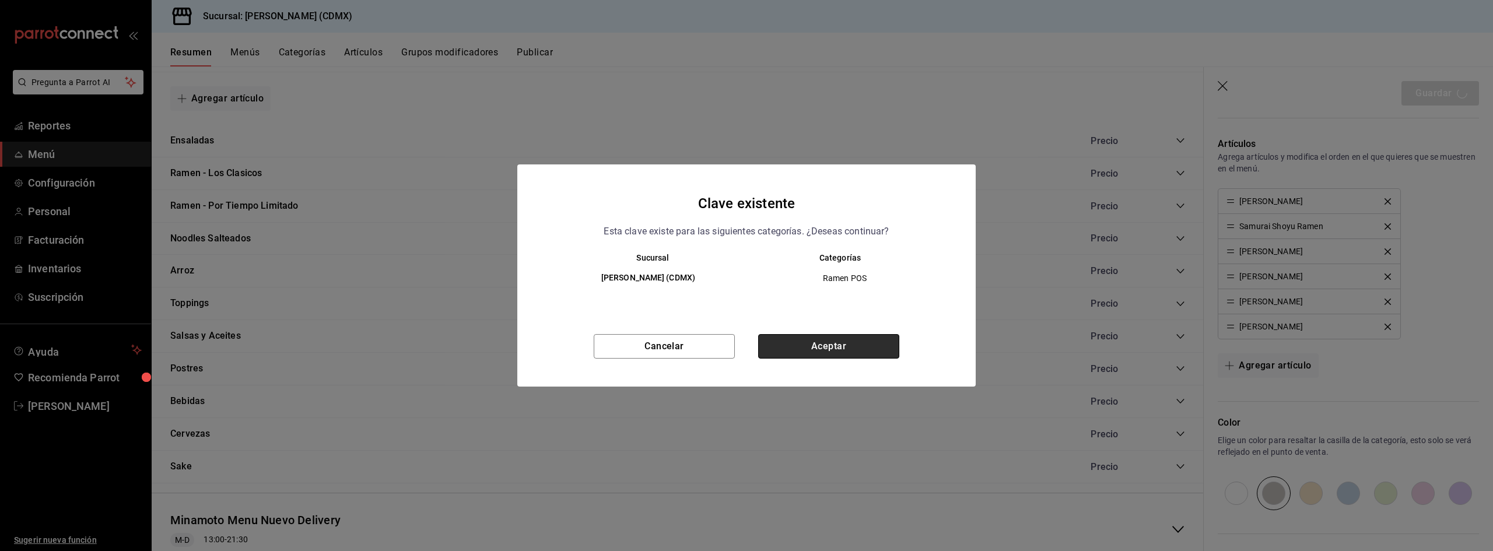
click at [864, 344] on button "Aceptar" at bounding box center [828, 346] width 141 height 24
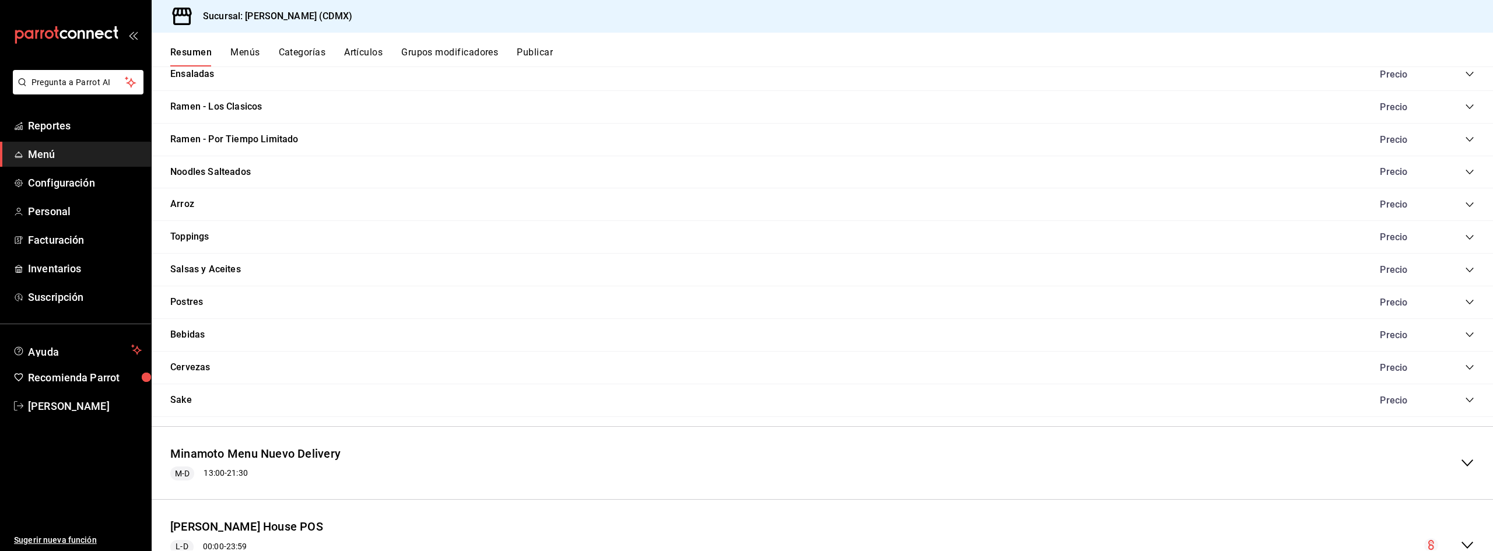
scroll to position [838, 0]
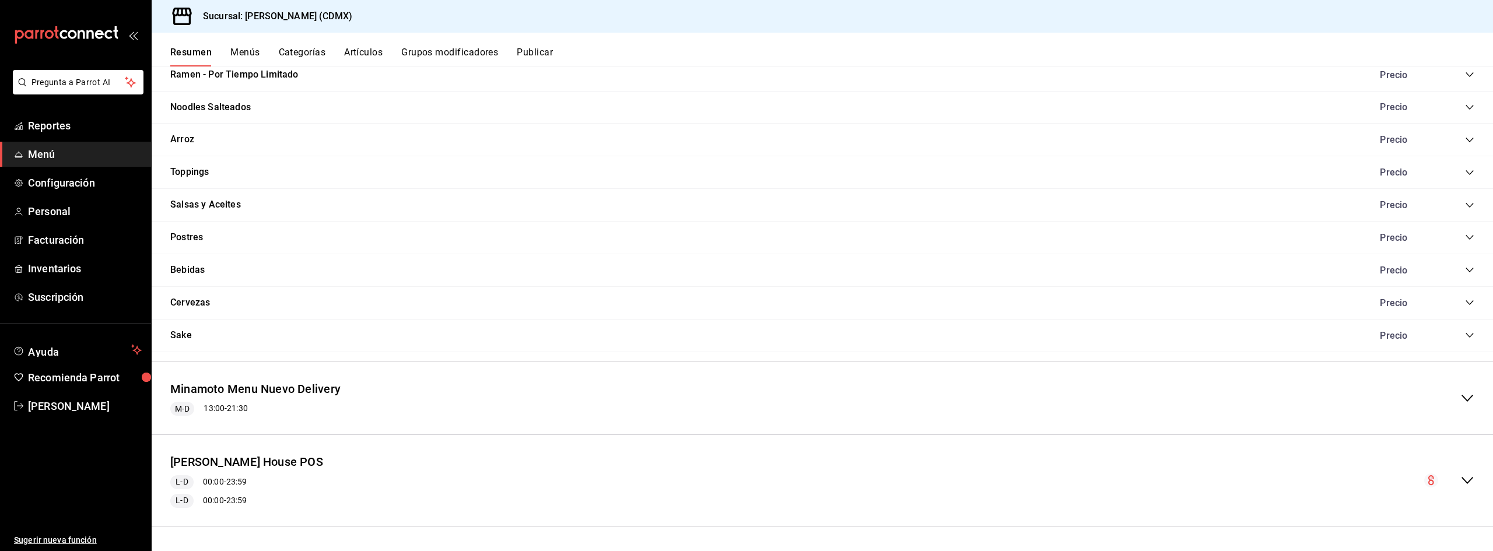
click at [416, 413] on div "Minamoto Menu Nuevo Delivery M-D 13:00 - 21:30" at bounding box center [823, 399] width 1342 height 54
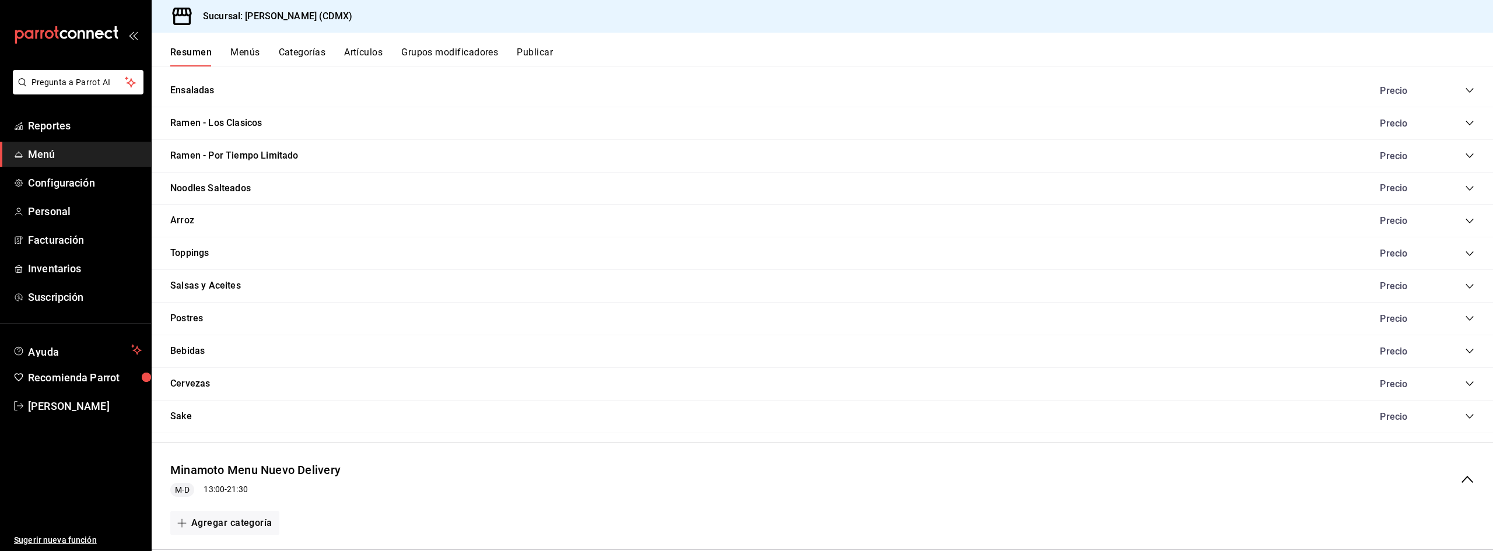
scroll to position [872, 0]
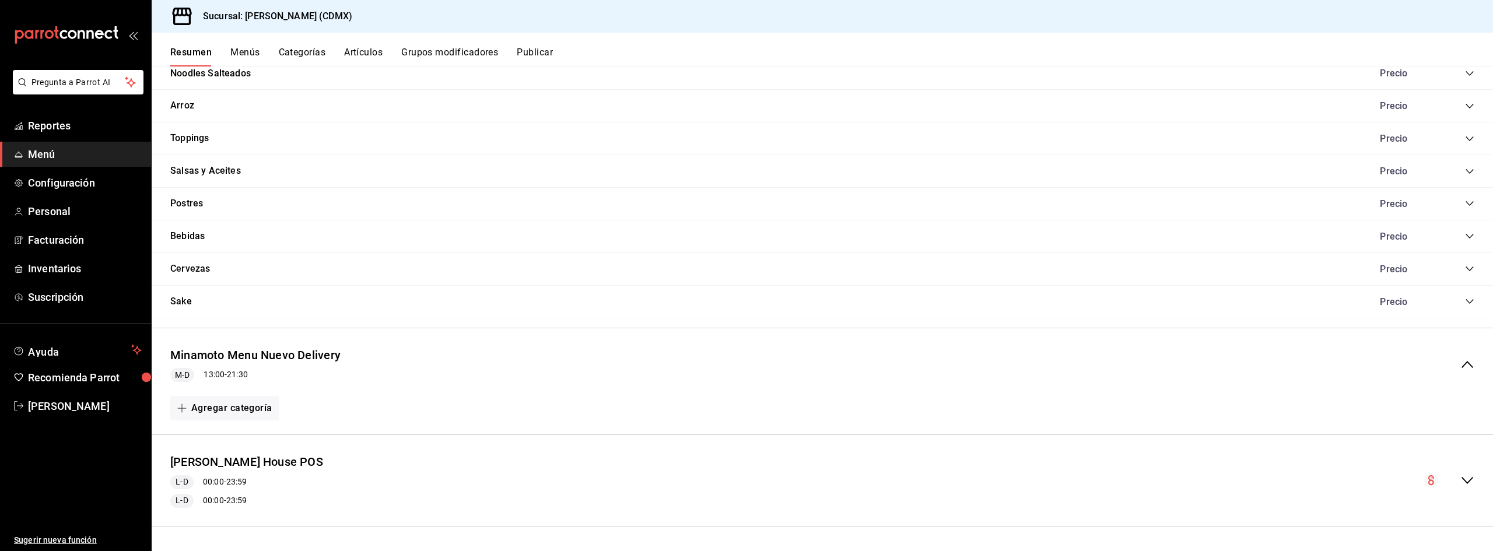
click at [400, 382] on div "Minamoto Menu Nuevo Delivery M-D 13:00 - 21:30" at bounding box center [823, 365] width 1342 height 54
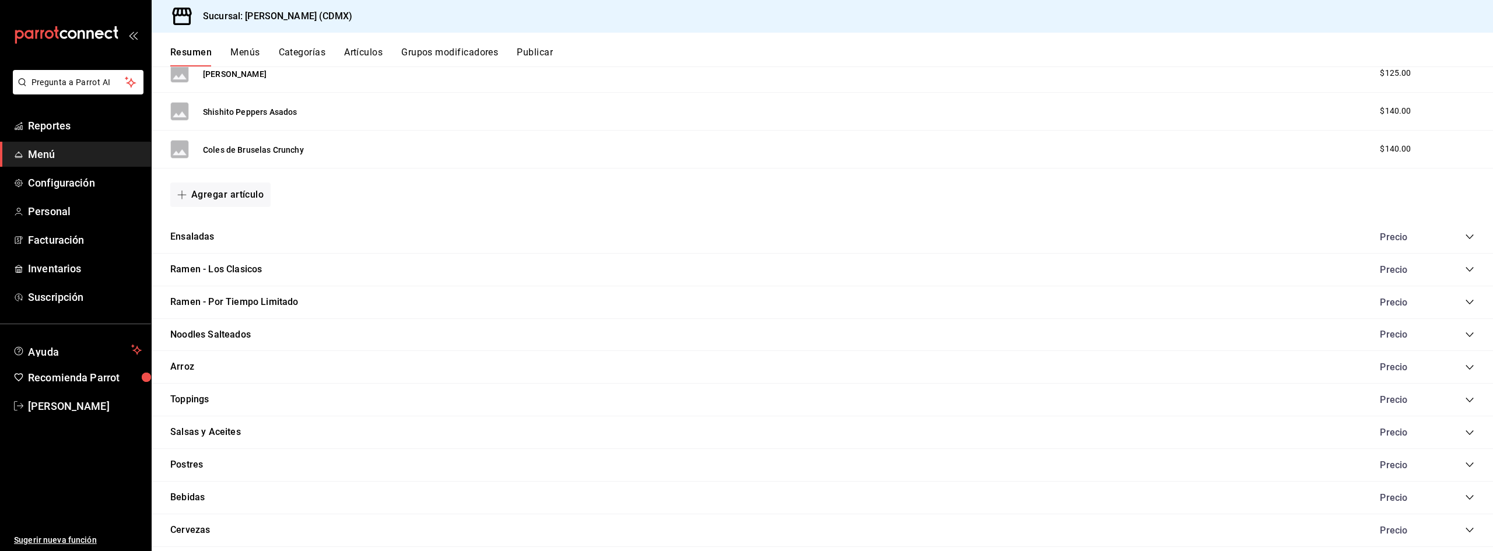
scroll to position [583, 0]
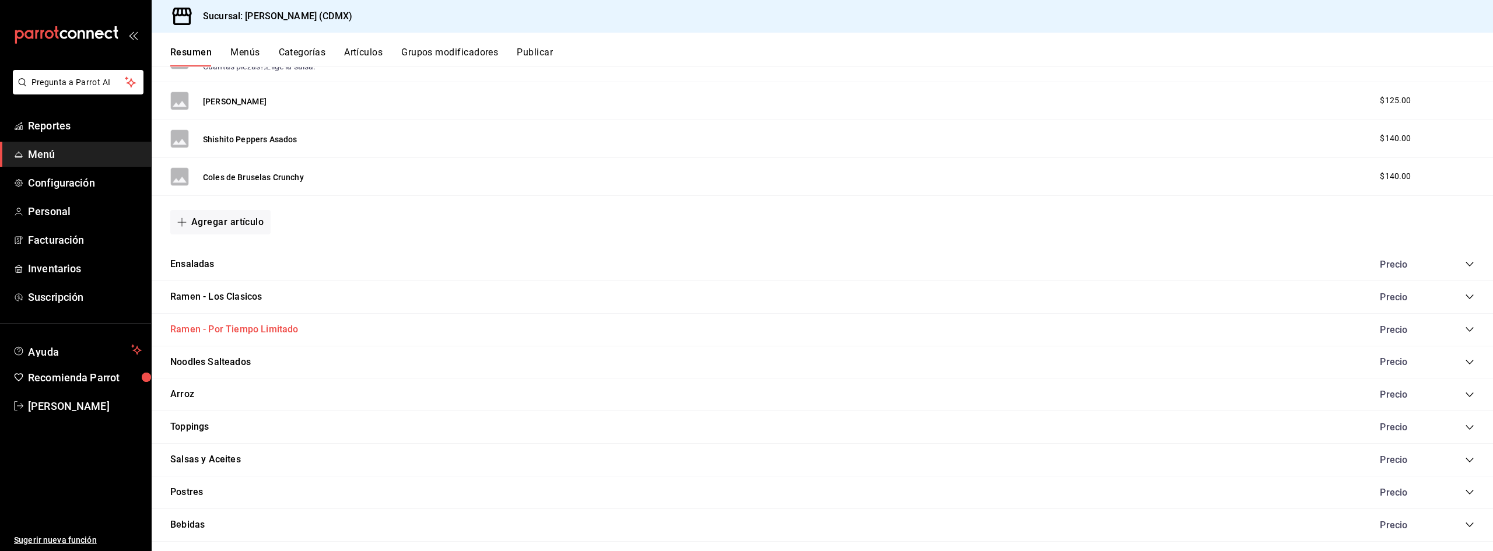
click at [257, 334] on button "Ramen - Por Tiempo Limitado" at bounding box center [234, 329] width 128 height 13
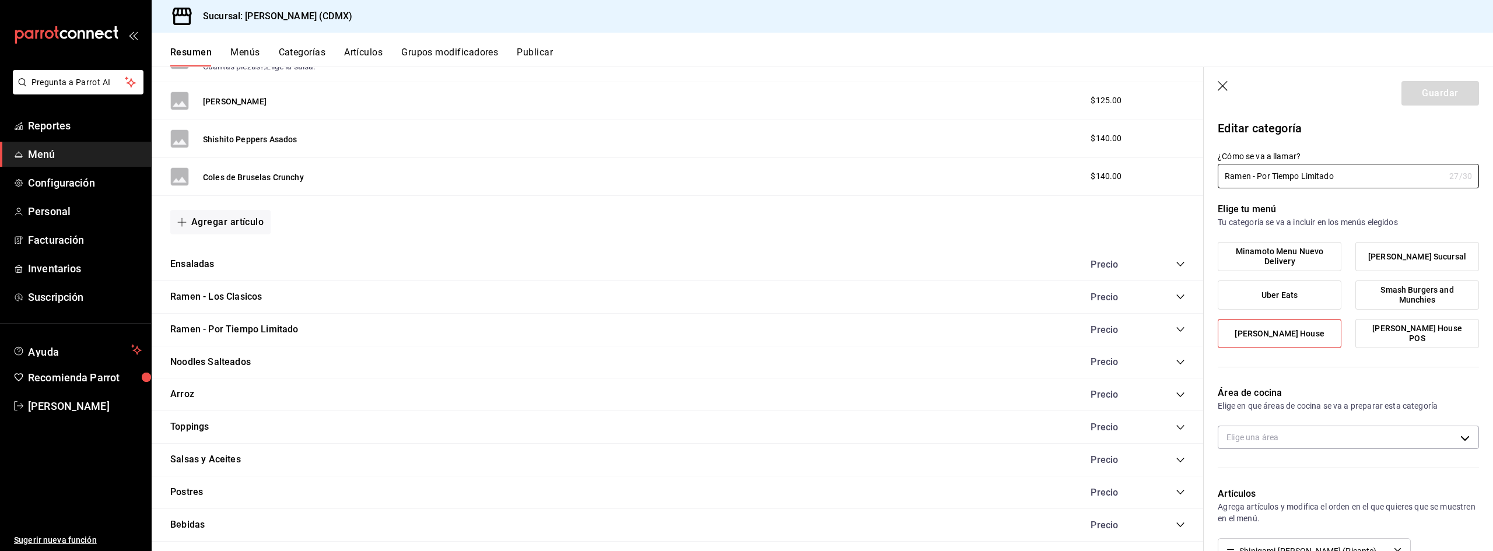
type input "c4a7f689-a35b-43c3-8b8a-7cdee90907f2"
click at [1176, 330] on icon "collapse-category-row" at bounding box center [1180, 329] width 9 height 9
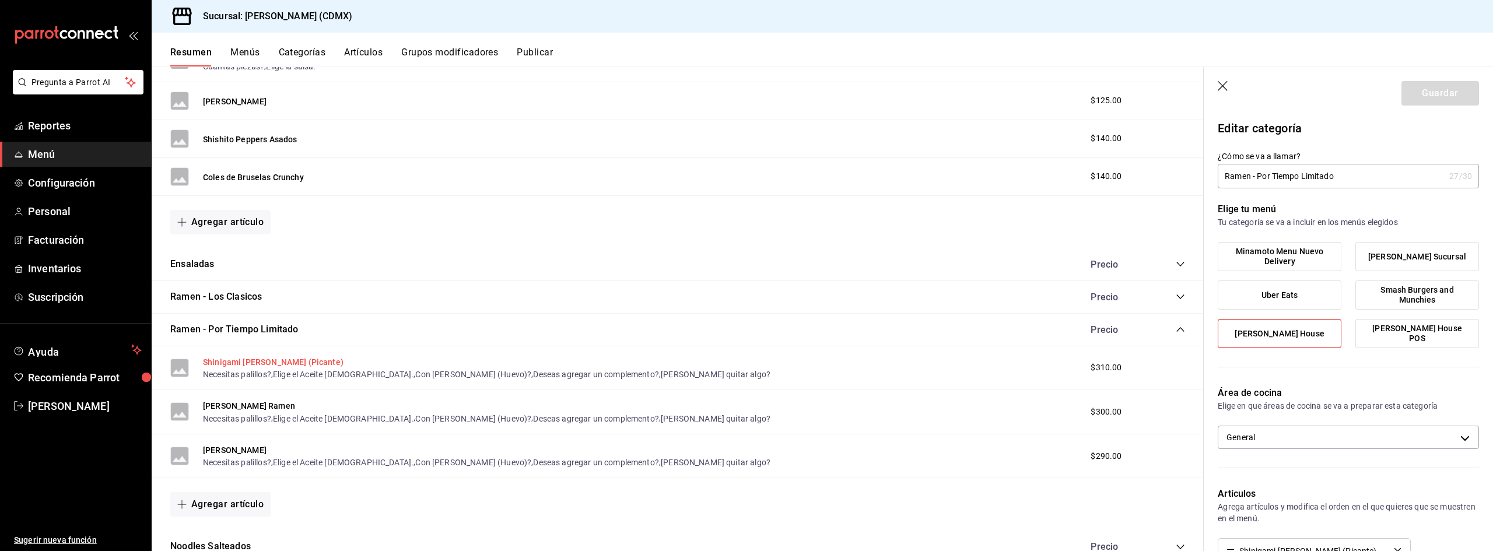
click at [276, 367] on button "Shinigami Miso Ramen (Picante)" at bounding box center [273, 362] width 141 height 12
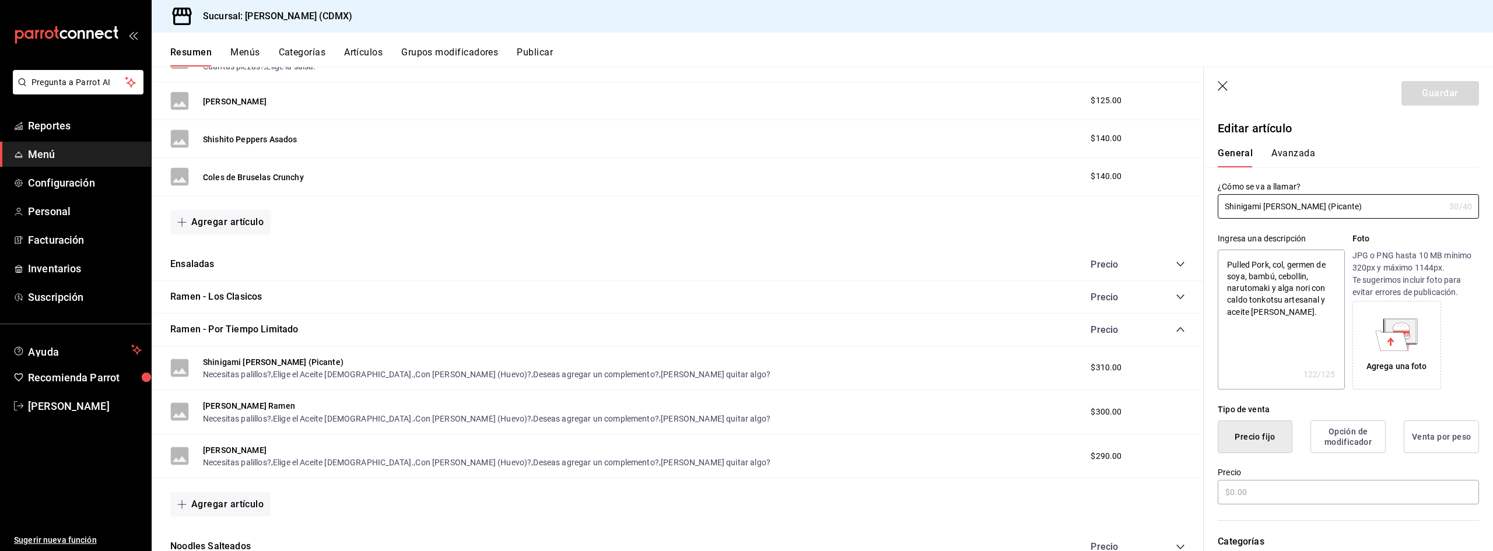
type textarea "x"
type input "$310.00"
type textarea "x"
click at [1268, 264] on textarea "Pulled Pork, col, germen de soya, bambú, cebollin, narutomaki y alga nori con c…" at bounding box center [1281, 320] width 127 height 140
click at [1296, 313] on textarea "Pulled Pork, col, germen de soya, bambú, cebollin, narutomaki y alga nori con c…" at bounding box center [1281, 320] width 127 height 140
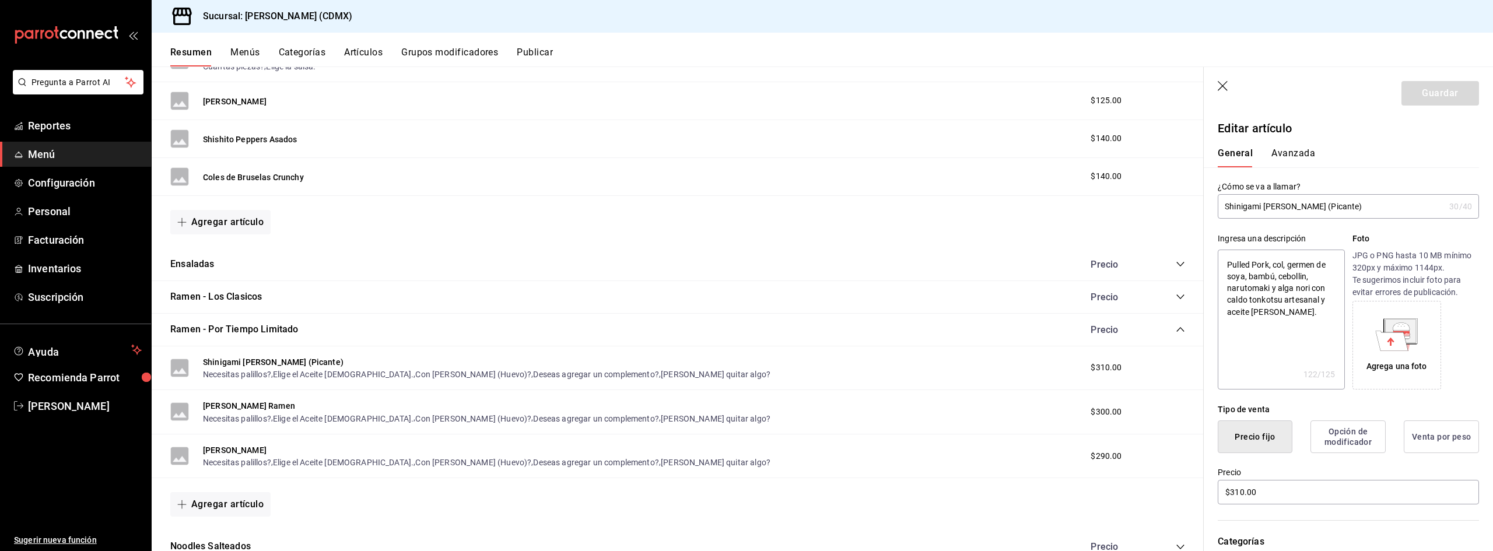
click at [1262, 313] on textarea "Pulled Pork, col, germen de soya, bambú, cebollin, narutomaki y alga nori con c…" at bounding box center [1281, 320] width 127 height 140
type textarea "Pulled Pork, col, germen de soya, bambú, cebollin, narutomaki y alga nori con c…"
type textarea "x"
type textarea "Pulled Pork, col, germen de soya, bambú, cebollin, narutomaki y alga nori con c…"
type textarea "x"
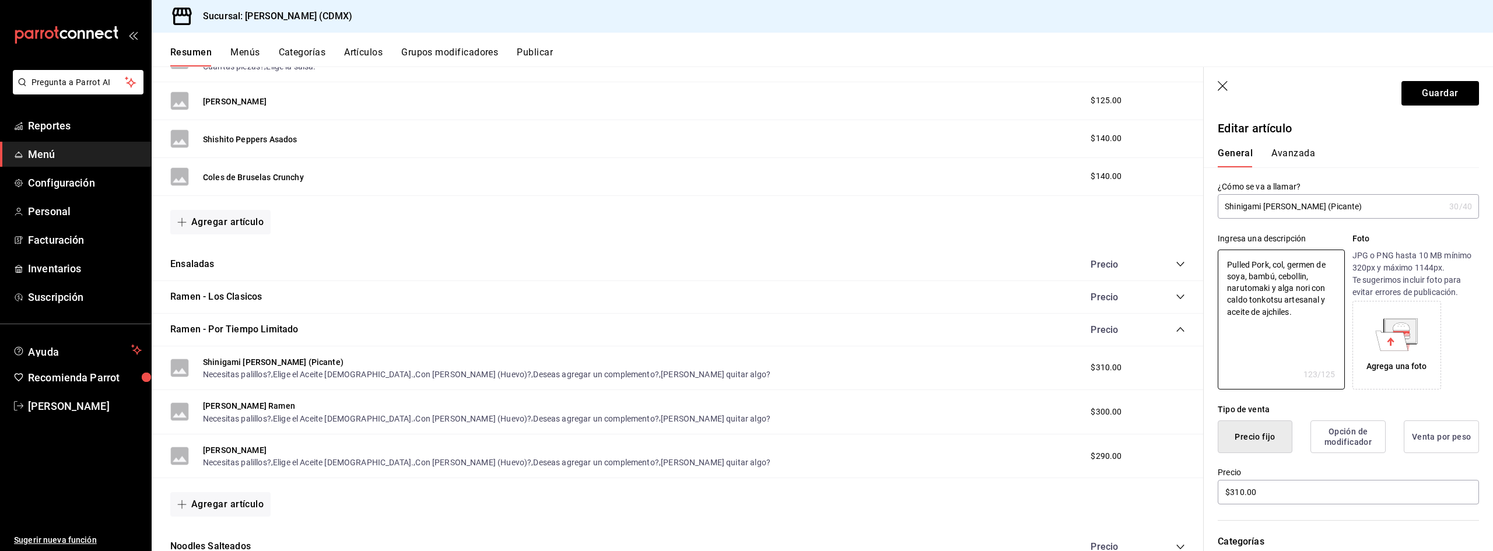
type textarea "Pulled Pork, col, germen de soya, bambú, cebollin, narutomaki y alga nori con c…"
type textarea "x"
type textarea "Pulled Pork, col, germen de soya, bambú, cebollin, narutomaki y alga nori con c…"
type textarea "x"
type textarea "Pulled Pork, col, germen de soya, bambú, cebollin, narutomaki y alga nori con c…"
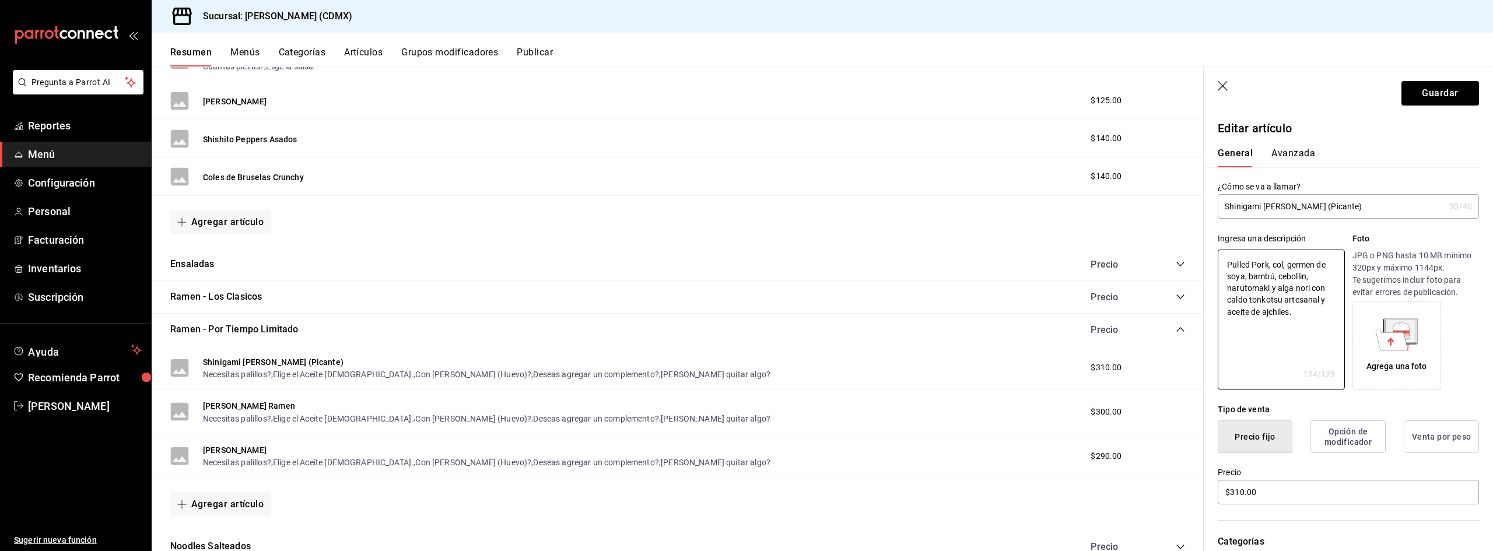
type textarea "x"
type textarea "Pulled Pork, col, germen de soya, bambú, cebollin, narutomaki y alga nori con c…"
type textarea "x"
type textarea "Pulled Pork, col, germen de soya, bambú, cebollin, narutomaki y alga nori con c…"
type textarea "x"
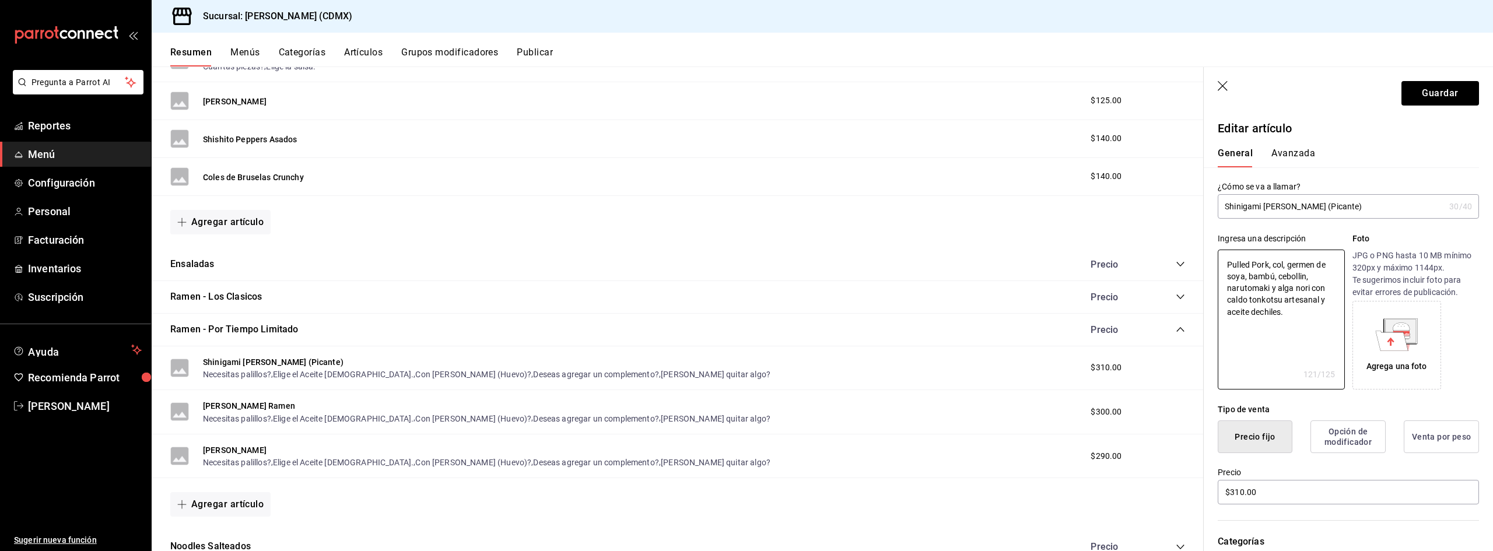
type textarea "Pulled Pork, col, germen de soya, bambú, cebollin, narutomaki y alga nori con c…"
click at [757, 240] on div "Agregar artículo" at bounding box center [678, 222] width 1052 height 52
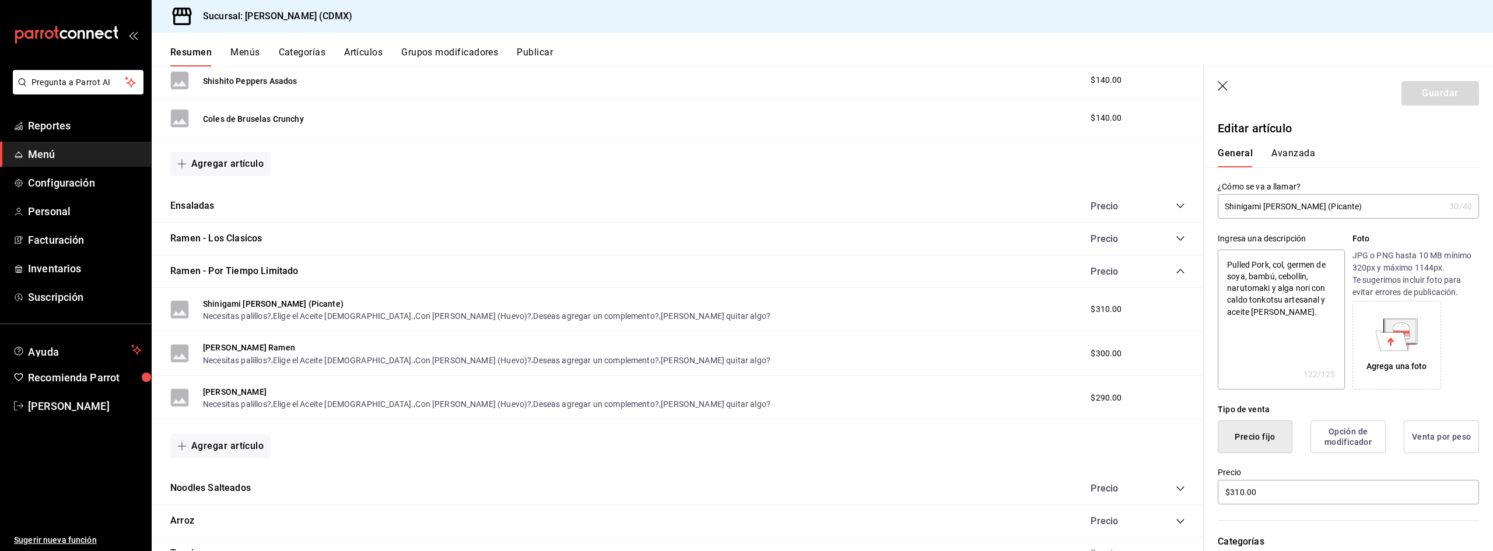
scroll to position [1023, 0]
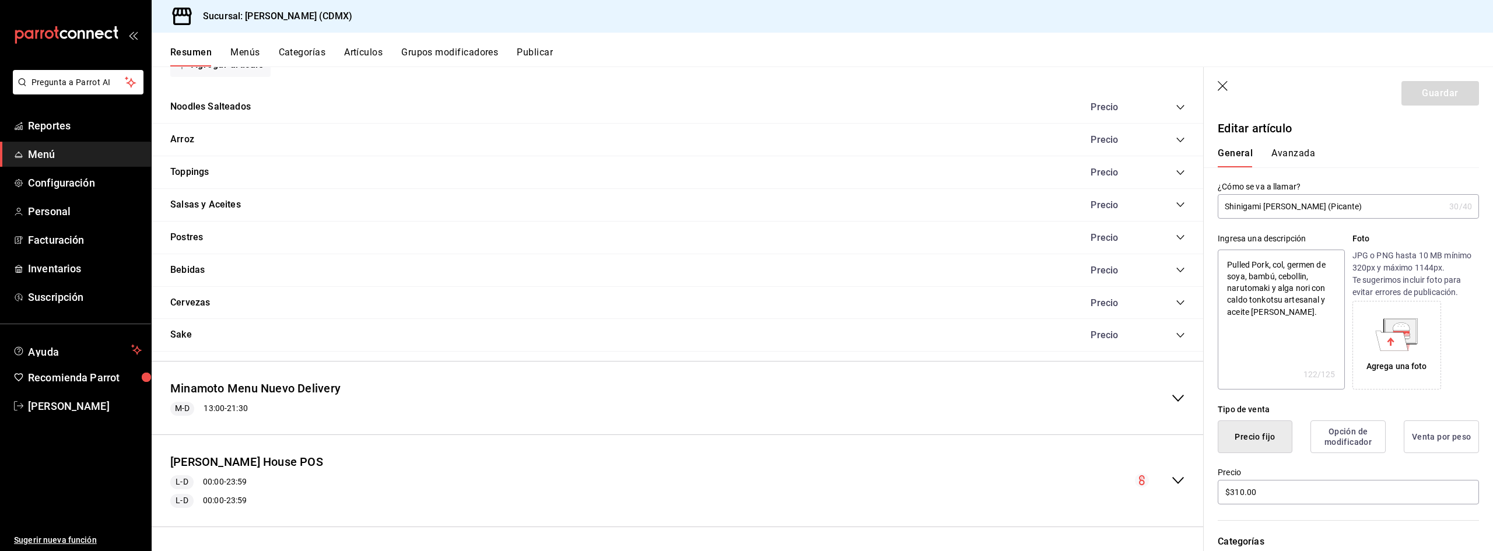
click at [1176, 272] on icon "collapse-category-row" at bounding box center [1180, 269] width 9 height 9
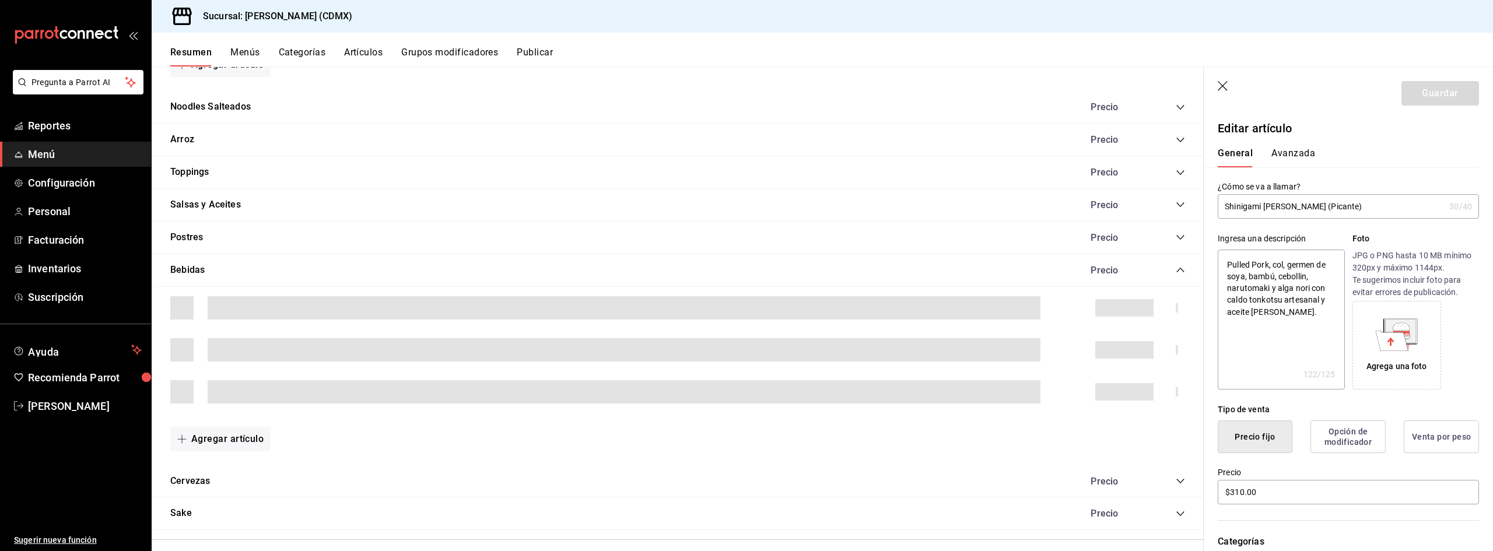
type textarea "x"
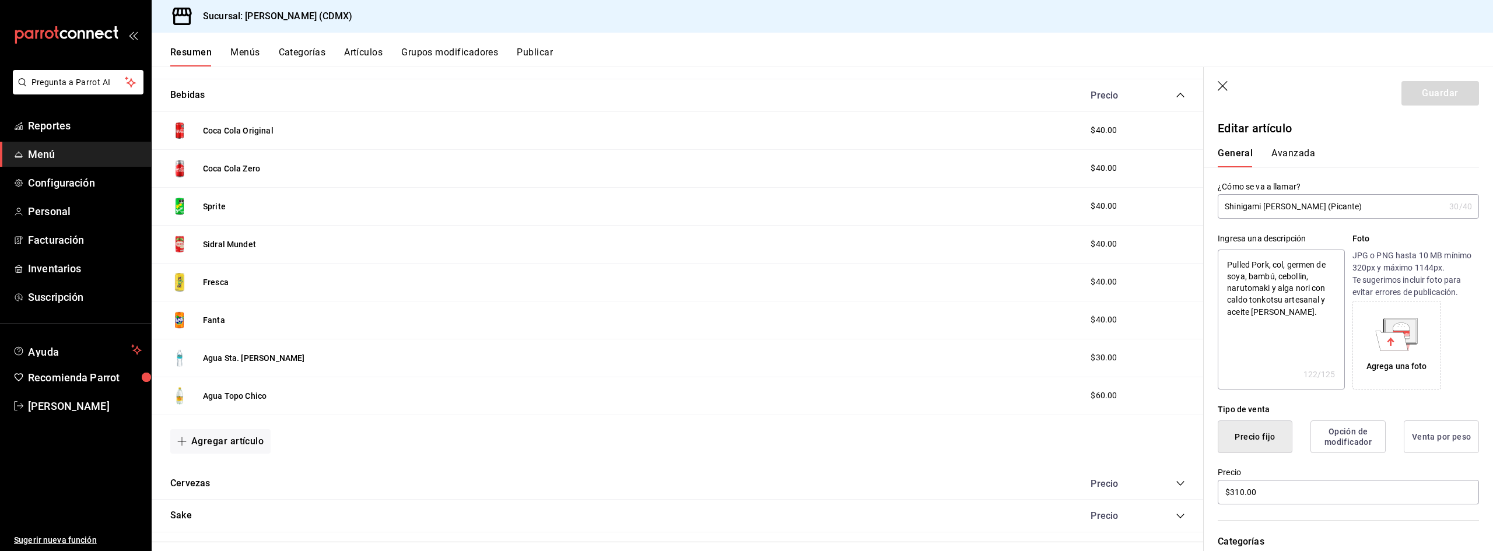
scroll to position [1140, 0]
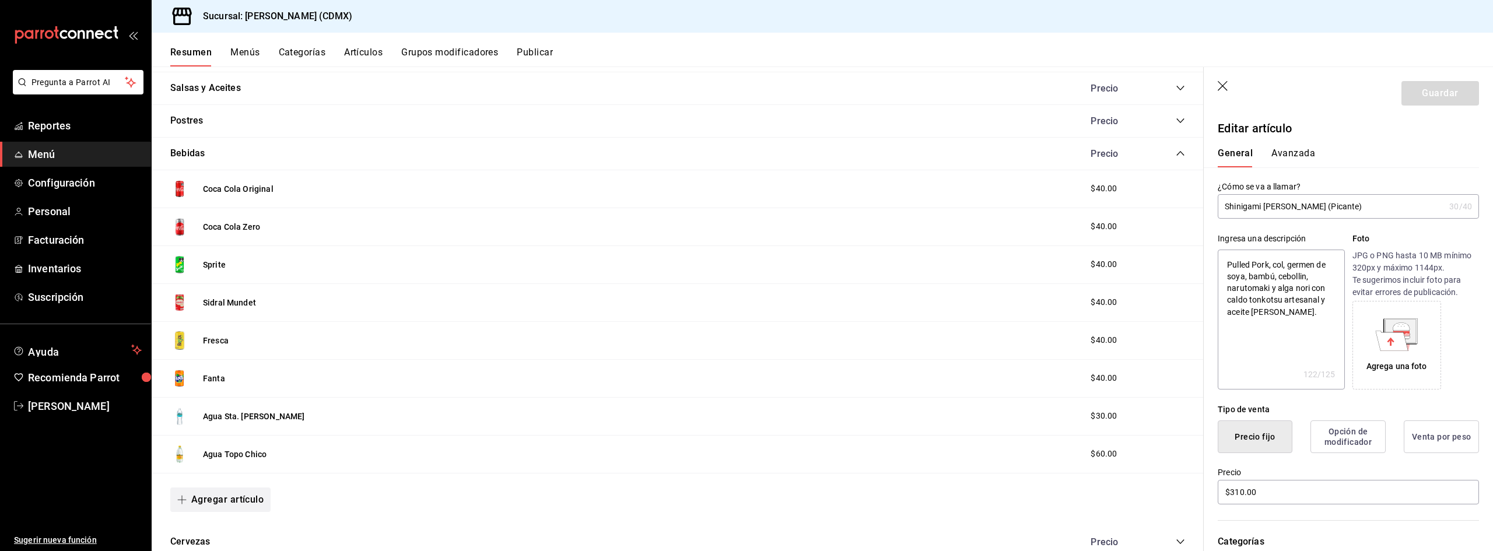
click at [220, 508] on button "Agregar artículo" at bounding box center [220, 500] width 100 height 24
click at [235, 523] on li "Artículo nuevo" at bounding box center [216, 523] width 92 height 29
type textarea "x"
type input "AR-1758143981140"
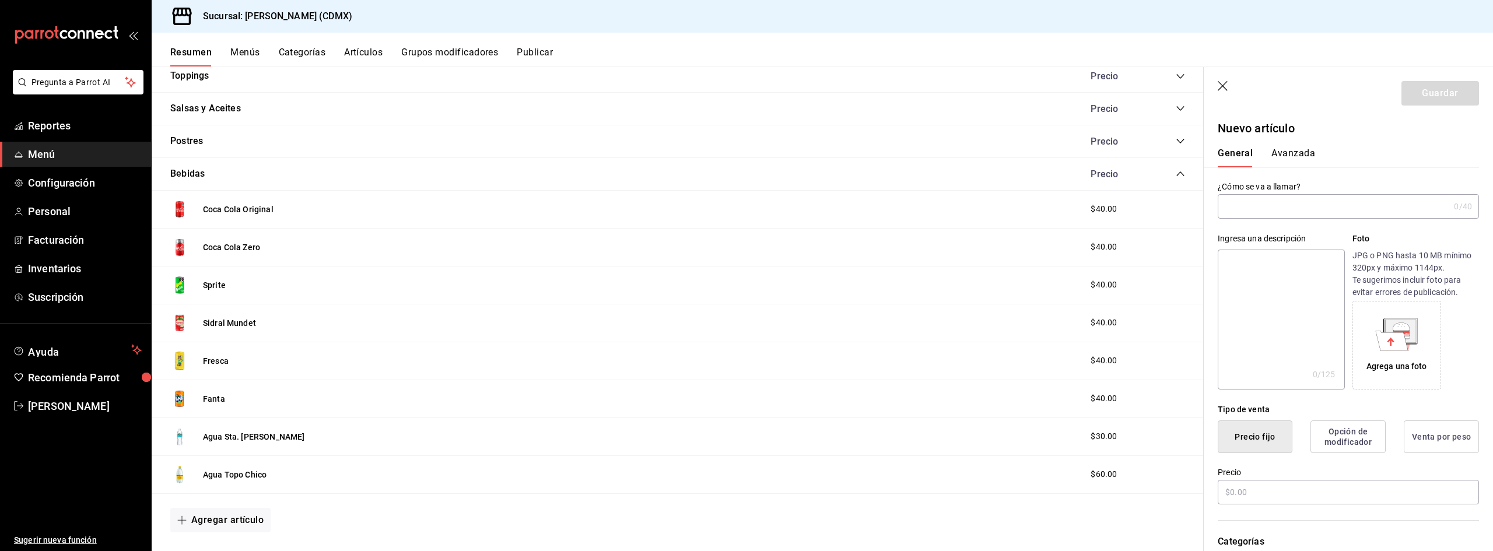
scroll to position [1140, 0]
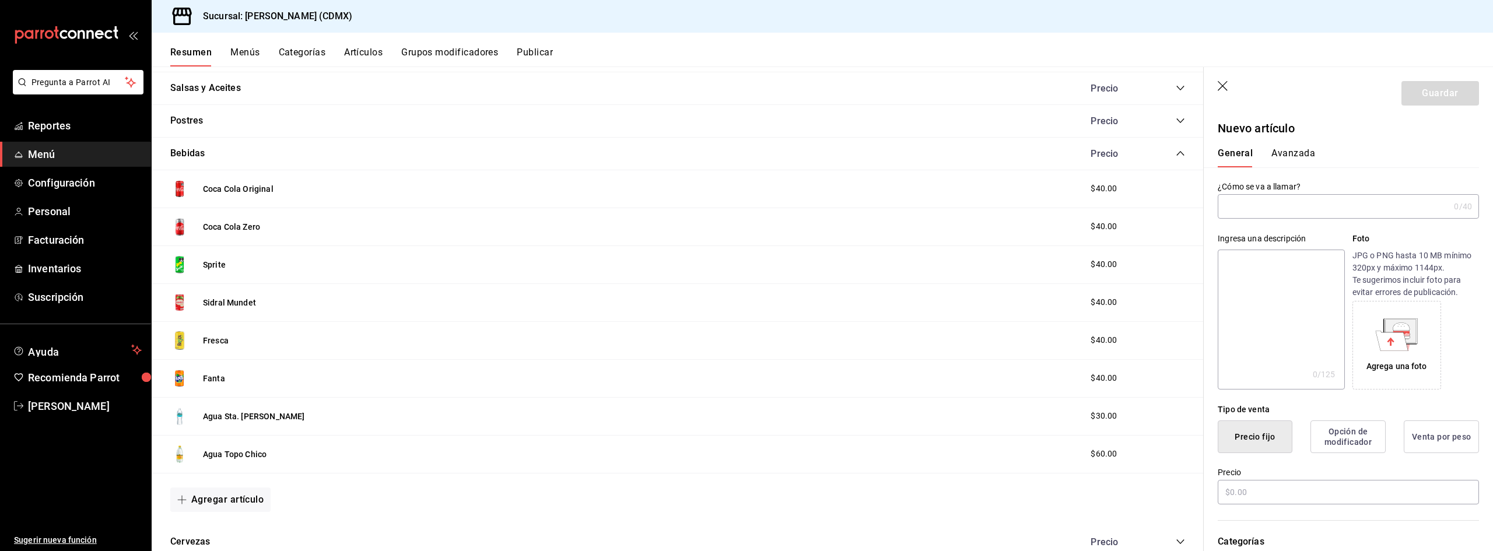
click at [1275, 204] on input "text" at bounding box center [1334, 206] width 232 height 23
type input "Dr Pepper Cream Soda"
click at [1259, 280] on textarea at bounding box center [1281, 320] width 127 height 140
type textarea "D"
type textarea "x"
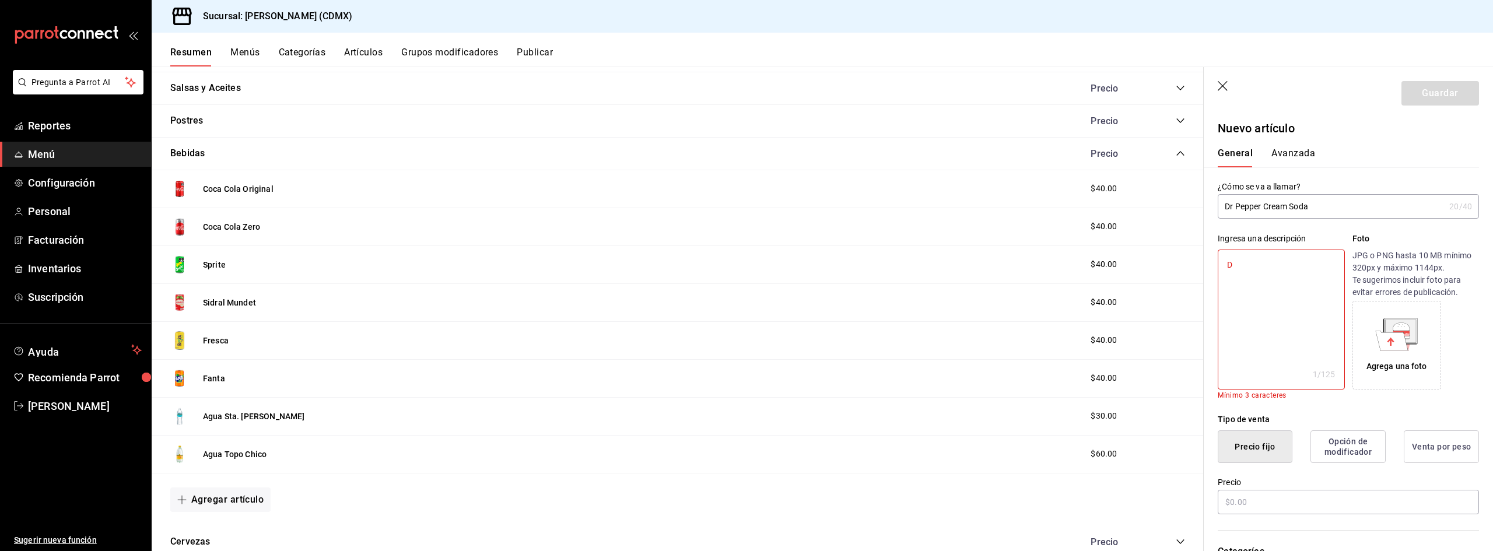
type textarea "Dr"
type textarea "x"
type textarea "Dr"
type textarea "x"
type textarea "Dr P"
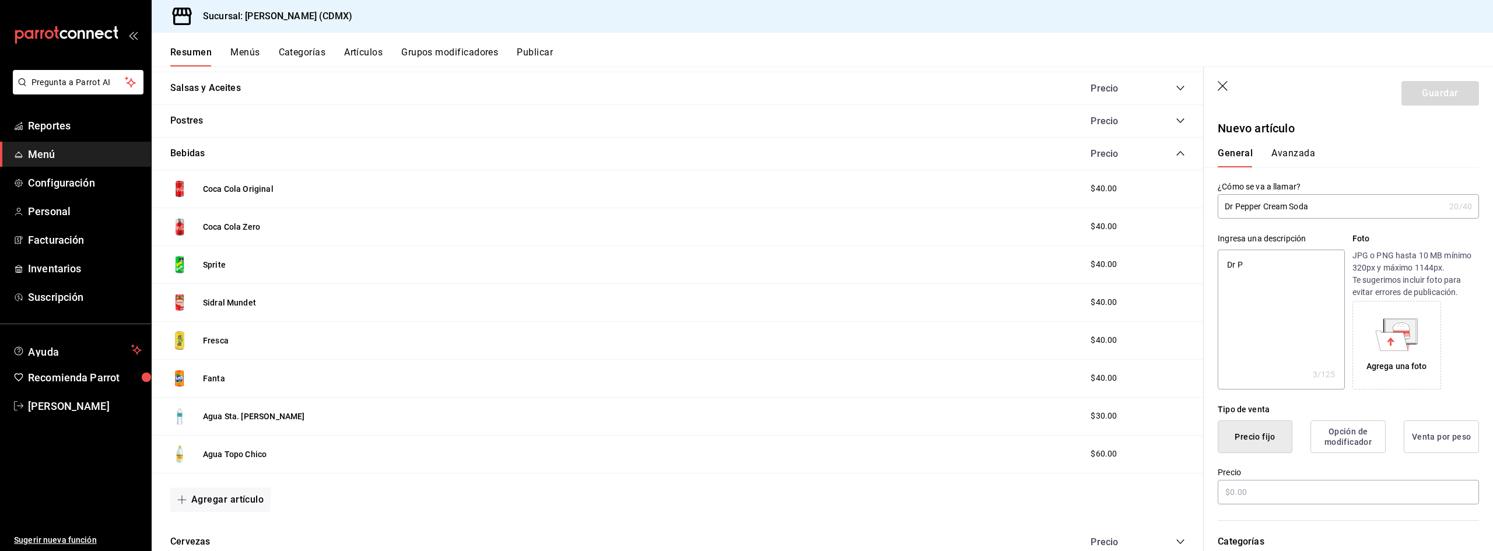
type textarea "x"
type textarea "Dr Pe"
type textarea "x"
type textarea "Dr Pep"
type textarea "x"
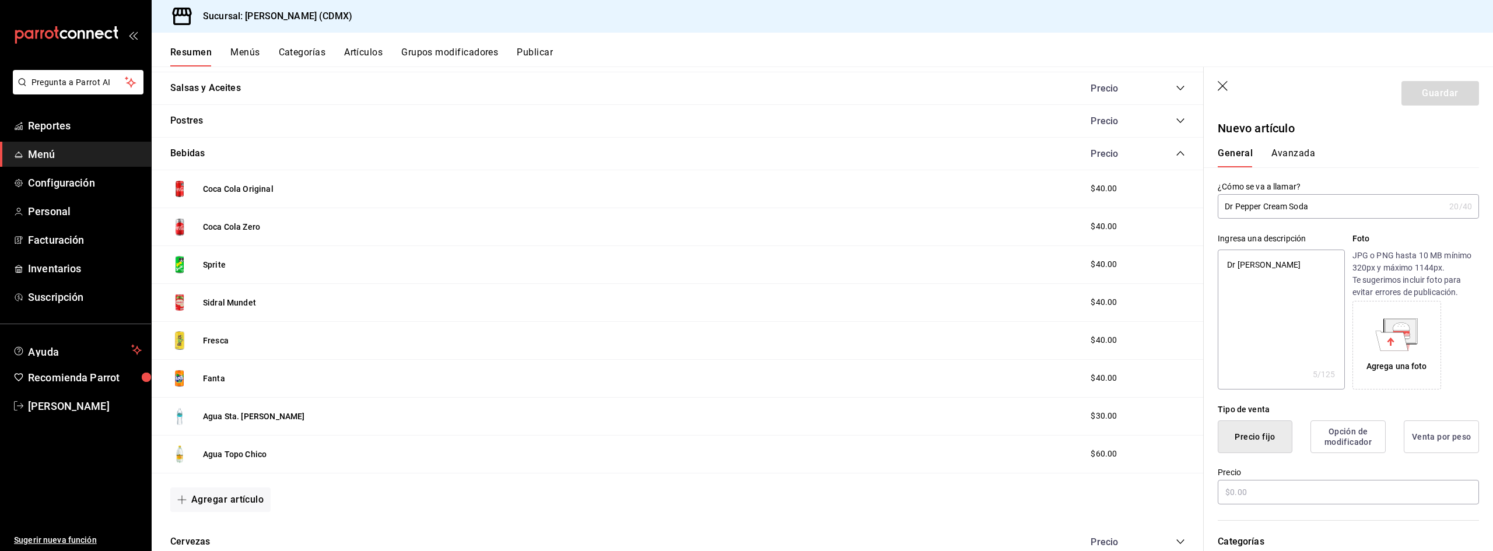
type textarea "Dr Pepp"
type textarea "x"
type textarea "Dr Peppr"
type textarea "x"
type textarea "Dr Peppr"
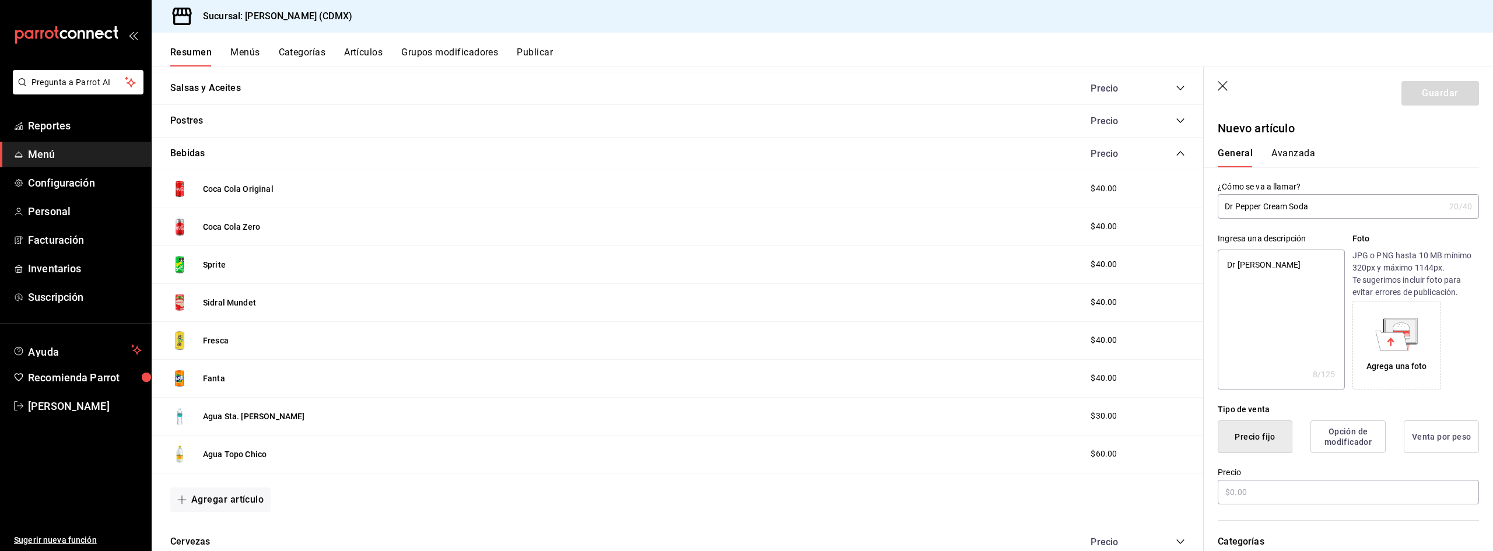
type textarea "x"
type textarea "Dr Peppr"
type textarea "x"
type textarea "Dr Peppr"
type textarea "x"
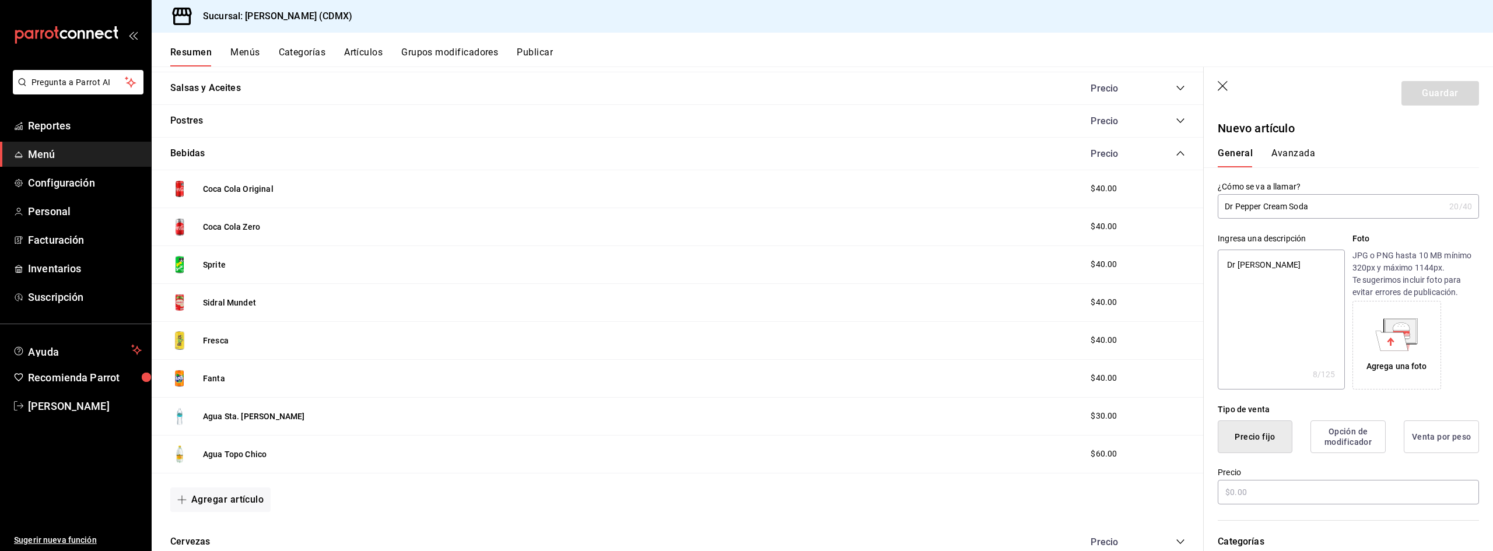
type textarea "Dr Pepp"
type textarea "x"
type textarea "Dr Peppe"
type textarea "x"
type textarea "Dr Pepper"
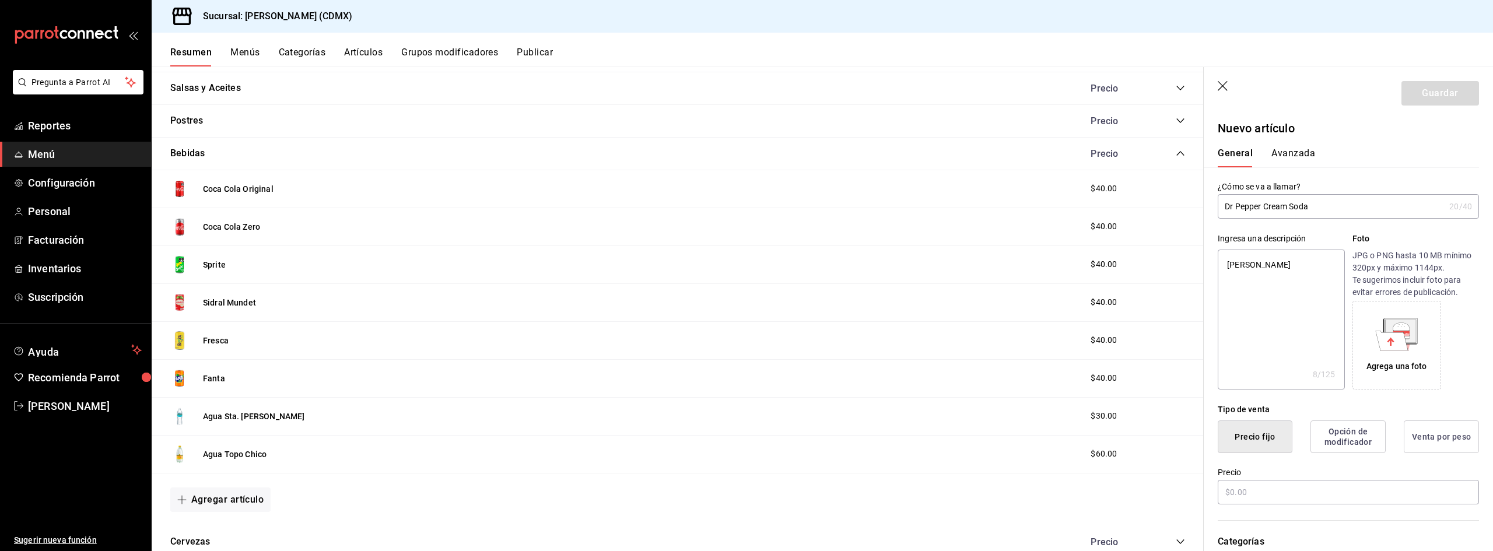
type textarea "x"
type textarea "Dr Pepper"
type textarea "x"
type textarea "Dr Pepper"
type textarea "x"
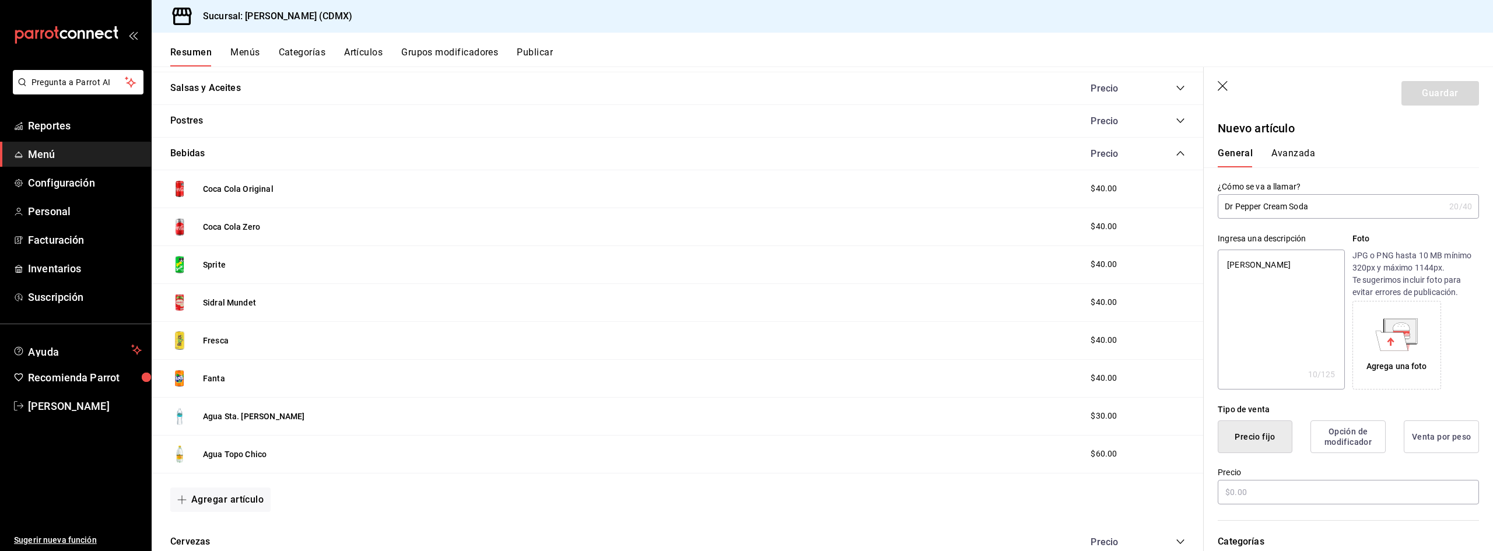
type textarea "Dr Pepper Y"
type textarea "x"
type textarea "Dr Pepper"
type textarea "x"
type textarea "Dr Pepper"
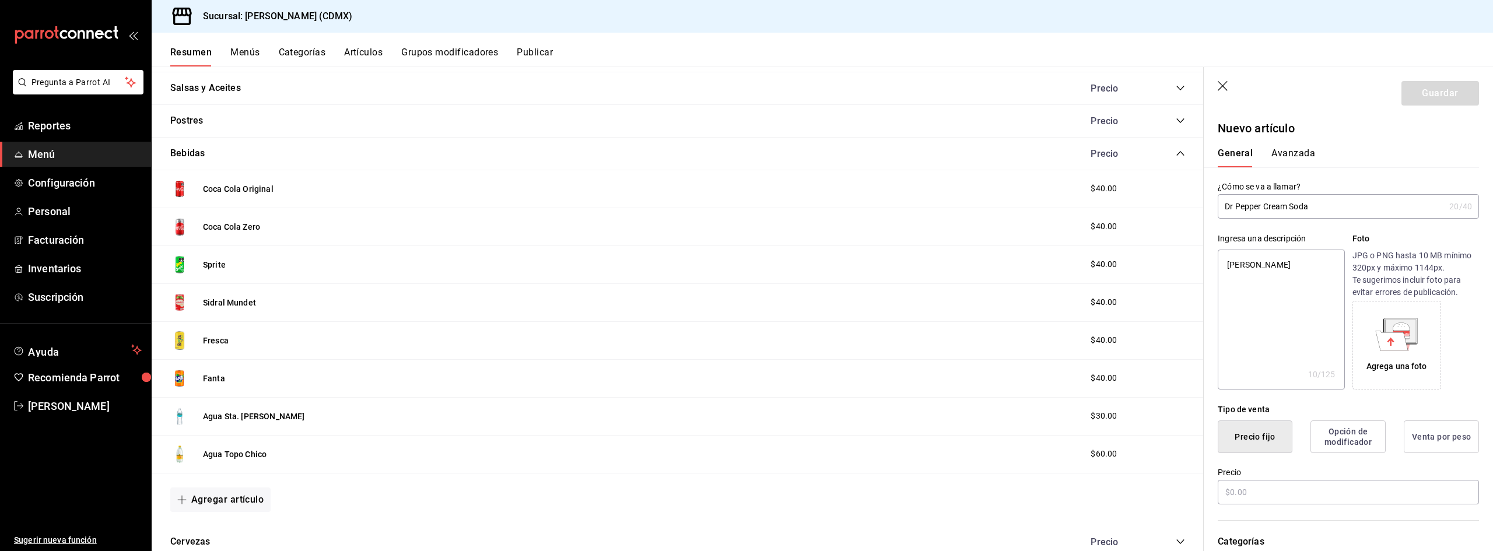
type textarea "x"
type textarea "Dr Pepper"
type textarea "x"
type textarea "Dr Pepper C"
type textarea "x"
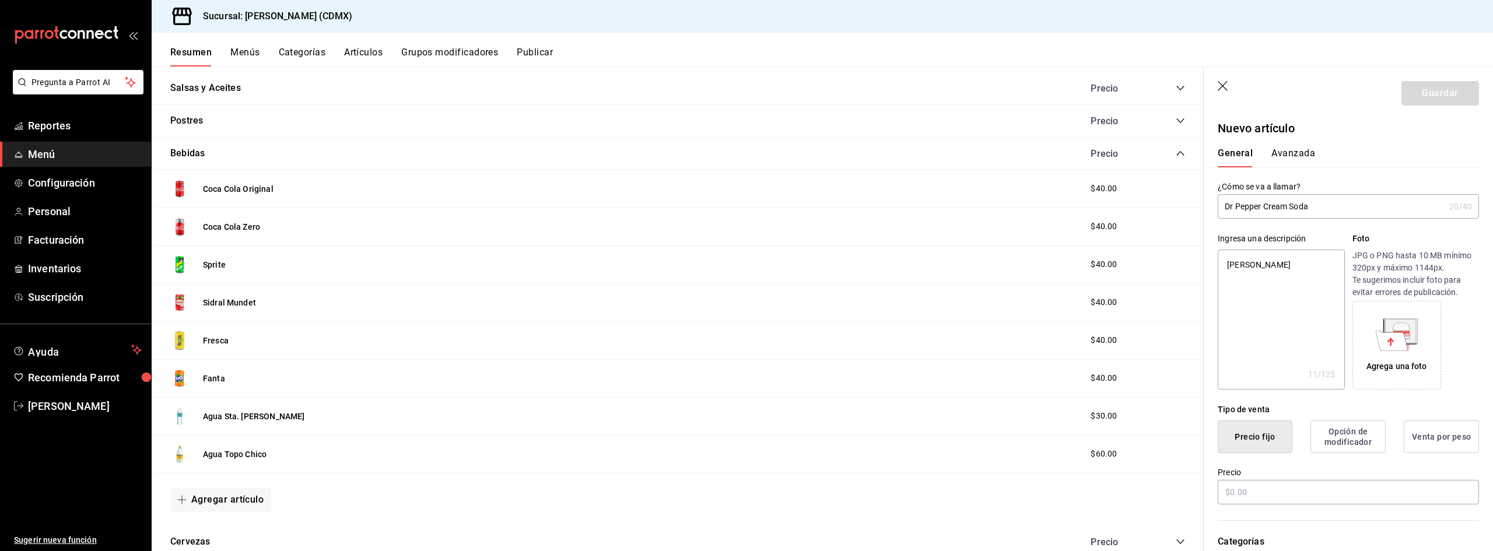
type textarea "Dr Pepper Cr"
type textarea "x"
type textarea "Dr Pepper Cre"
type textarea "x"
type textarea "Dr Pepper Crea"
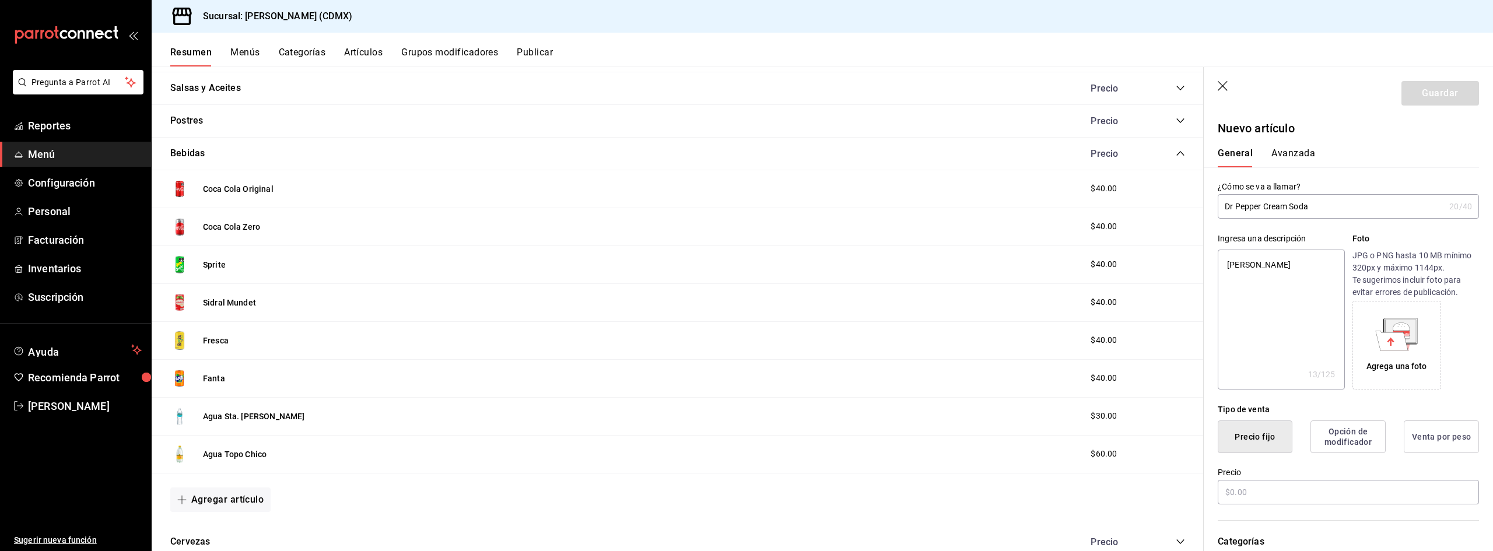
type textarea "x"
type textarea "Dr Pepper Cream"
type textarea "x"
type textarea "Dr Pepper Cream"
type textarea "x"
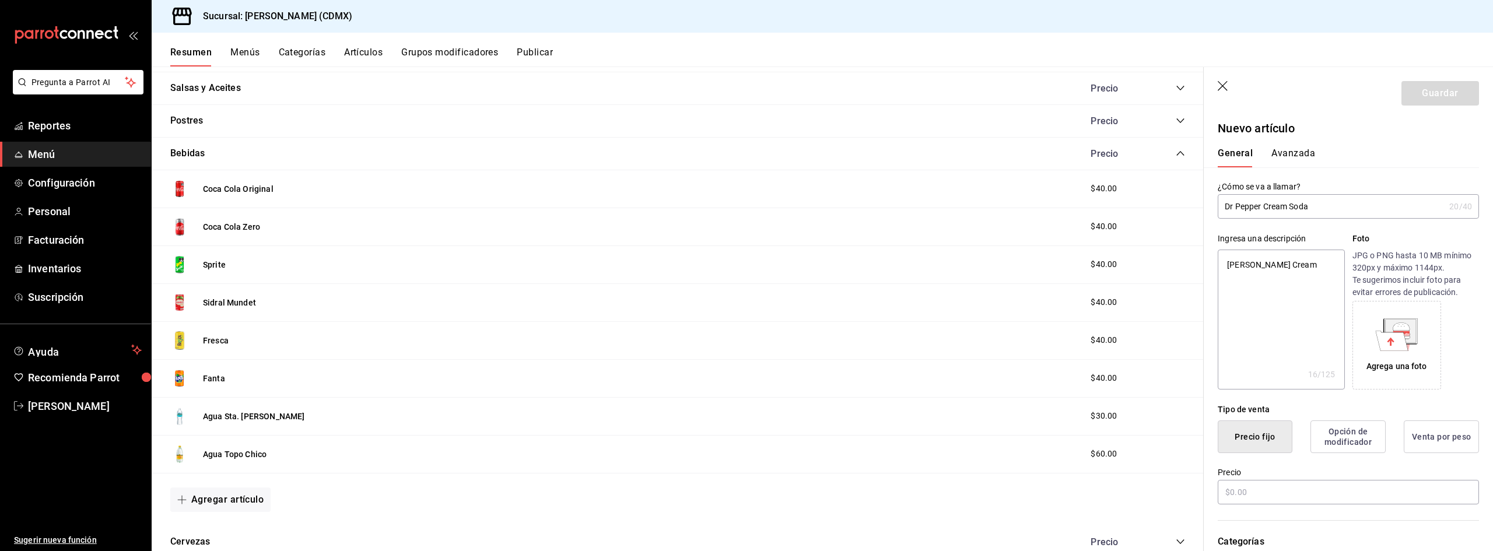
type textarea "Dr Pepper Cream S"
type textarea "x"
type textarea "Dr Pepper Cream So"
type textarea "x"
type textarea "Dr Pepper Cream Soa"
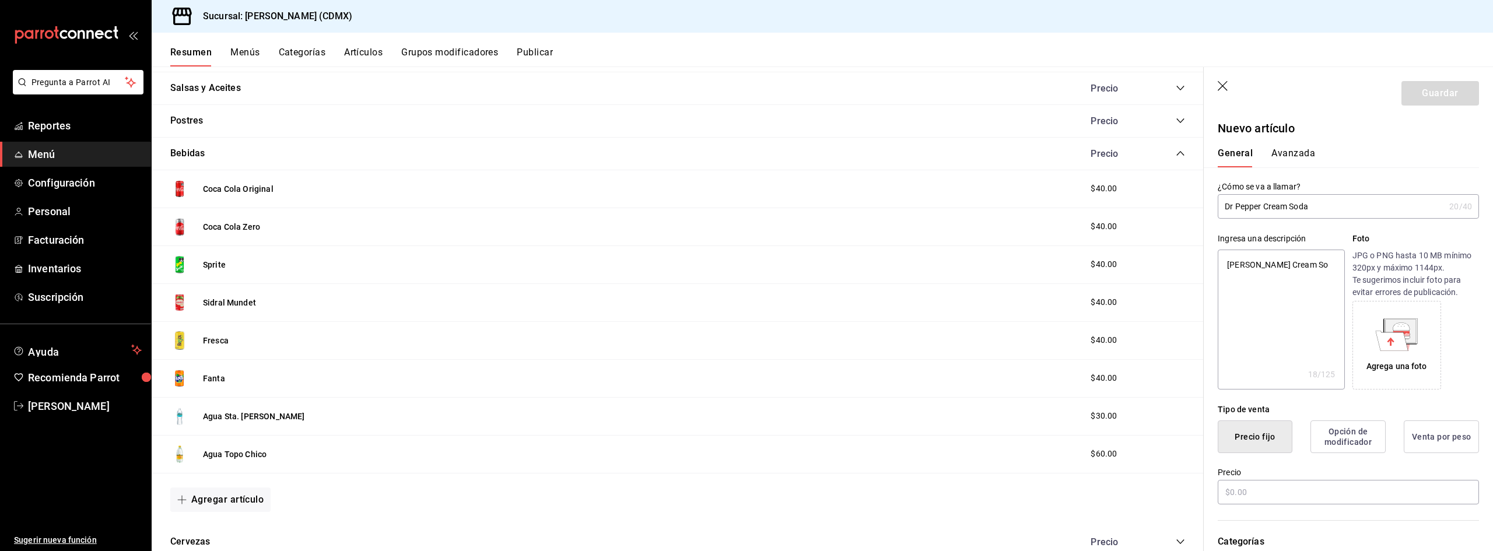
type textarea "x"
type textarea "Dr Pepper Cream So"
type textarea "x"
type textarea "Dr Pepper Cream Sod"
type textarea "x"
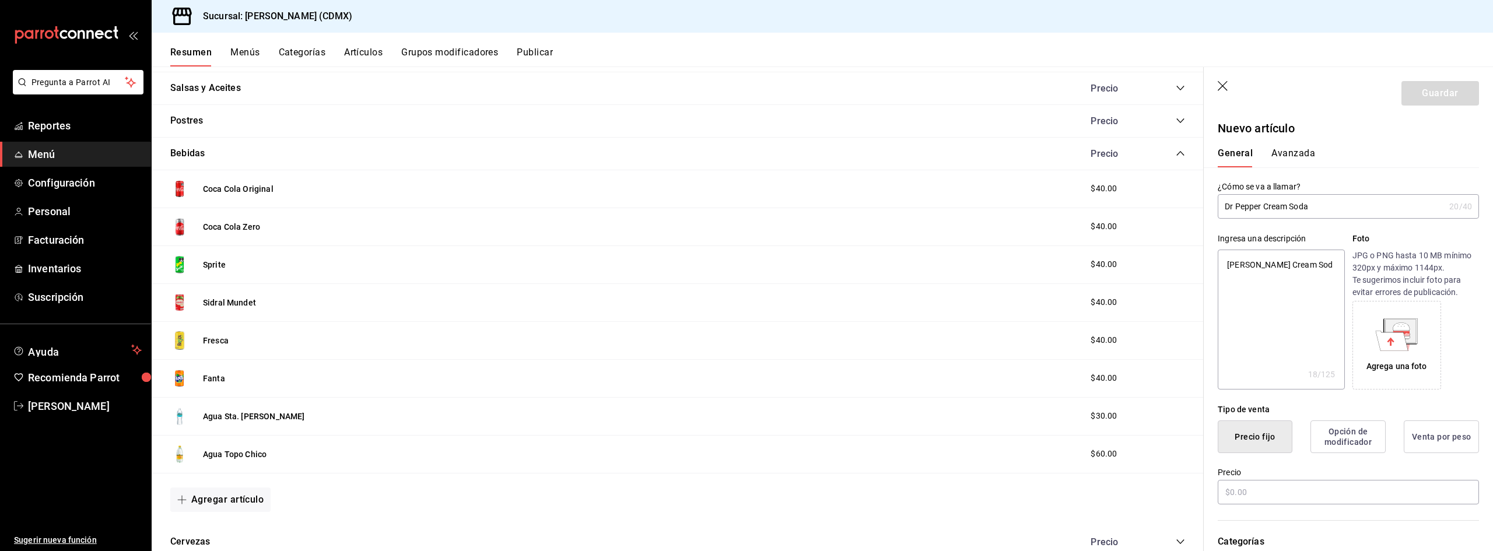
type textarea "Dr Pepper Cream Soda"
type textarea "x"
type textarea "Dr Pepper Cream Soda"
type textarea "x"
type textarea "Dr Pepper Cream Soda 3"
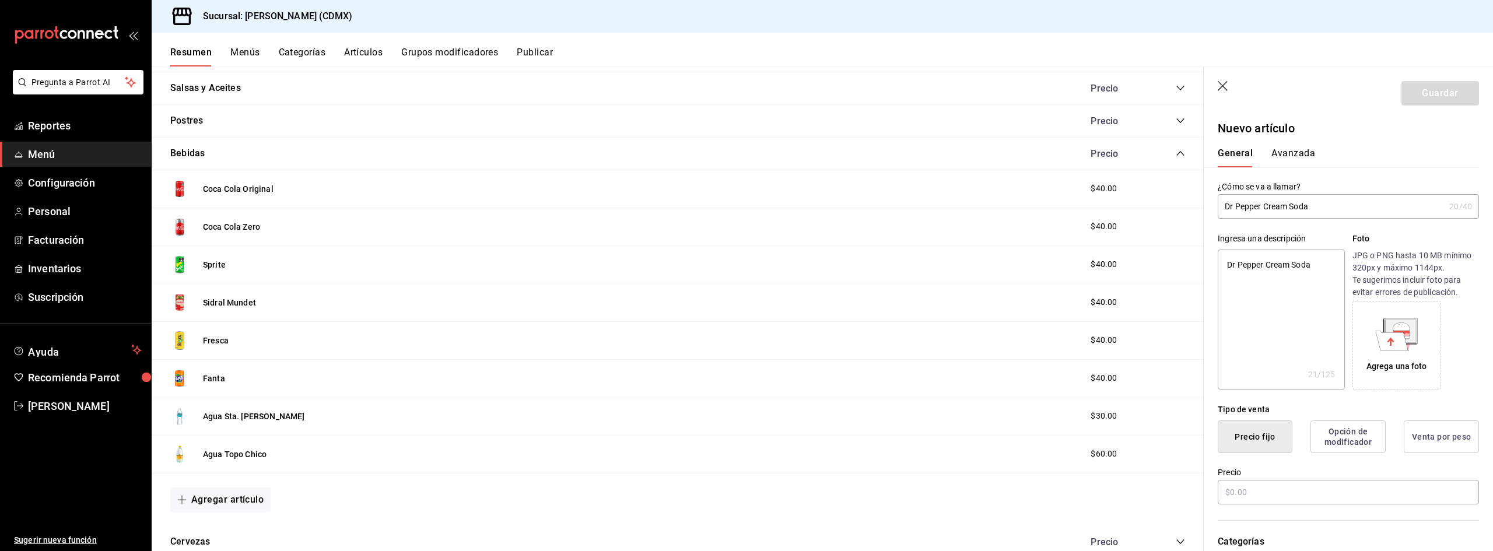
type textarea "x"
type textarea "Dr Pepper Cream Soda 35"
type textarea "x"
type textarea "Dr Pepper Cream Soda 355"
type textarea "x"
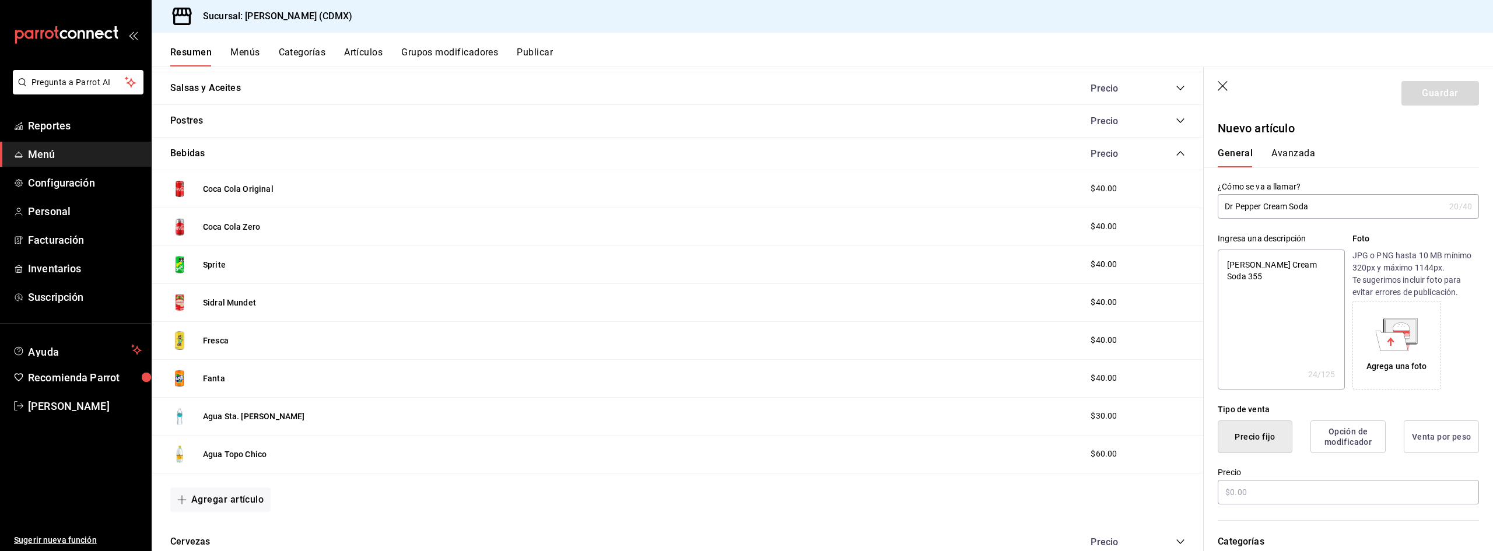
type textarea "Dr Pepper Cream Soda 355m"
type textarea "x"
type textarea "Dr Pepper Cream Soda 355ml"
type textarea "x"
type textarea "Dr Pepper Cream Soda 355ml"
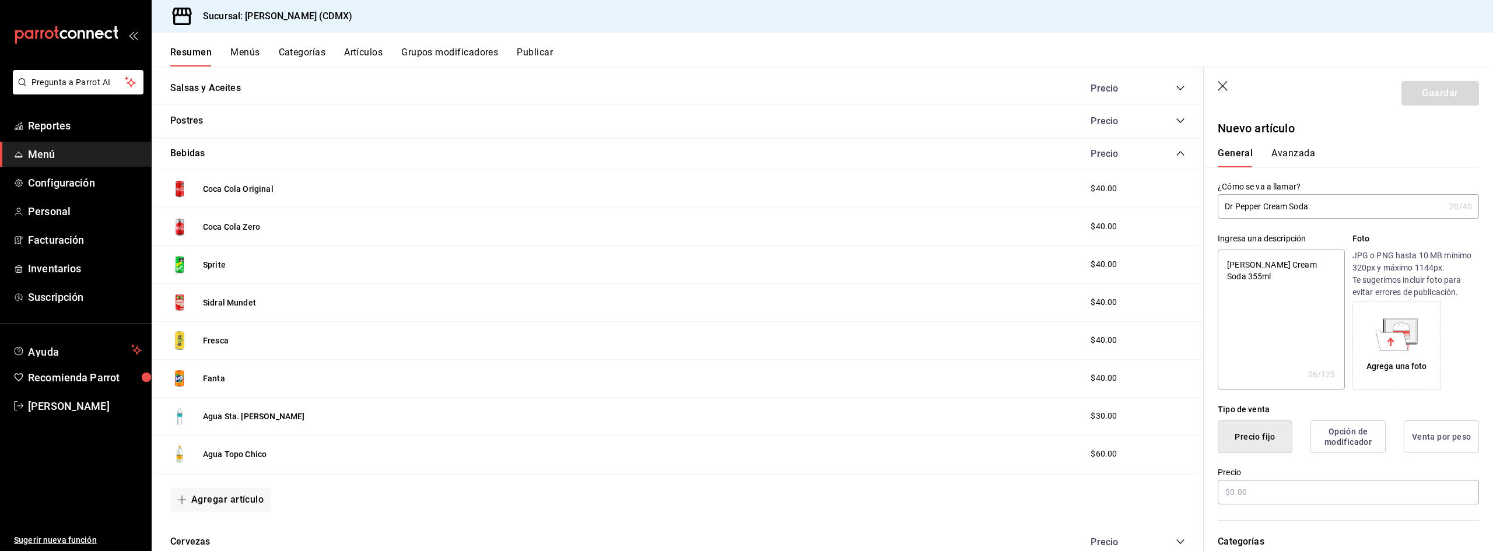
type textarea "x"
type textarea "Dr Pepper Cream Soda 355ml"
type textarea "x"
type textarea "Dr Pepper Cream Soda 355ml"
click at [1245, 494] on input "text" at bounding box center [1348, 492] width 261 height 24
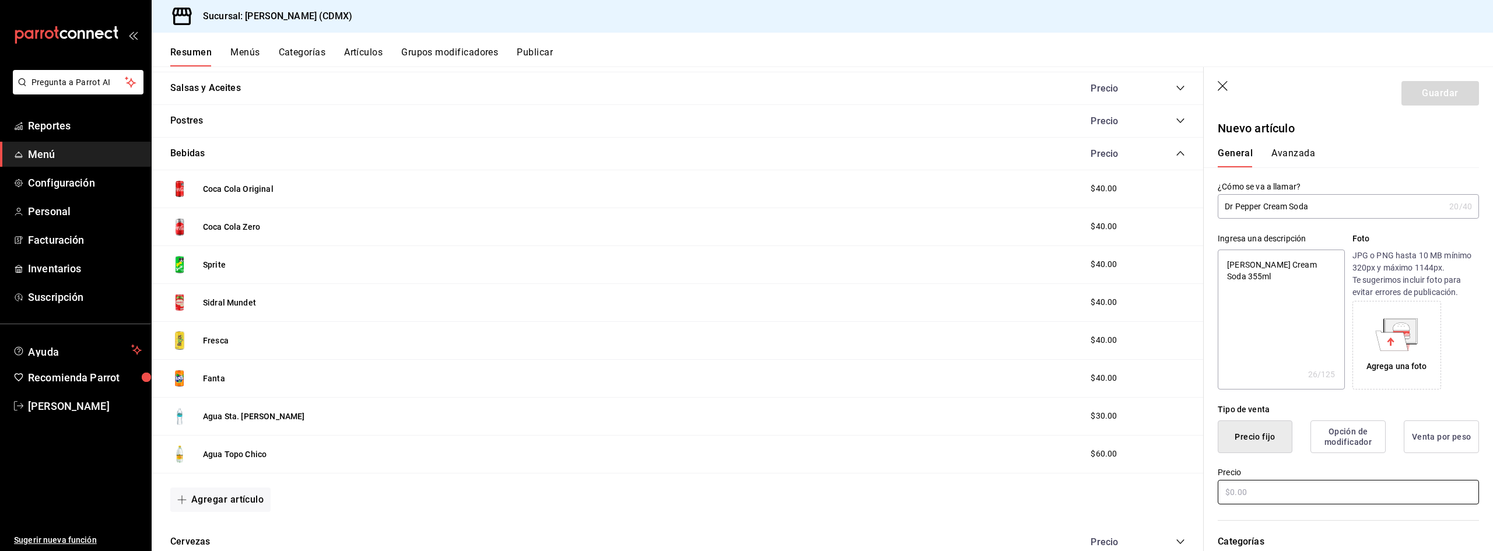
type textarea "x"
type input "$5.00"
type textarea "x"
type input "$50.00"
click at [1386, 152] on div "General Avanzada" at bounding box center [1341, 158] width 247 height 20
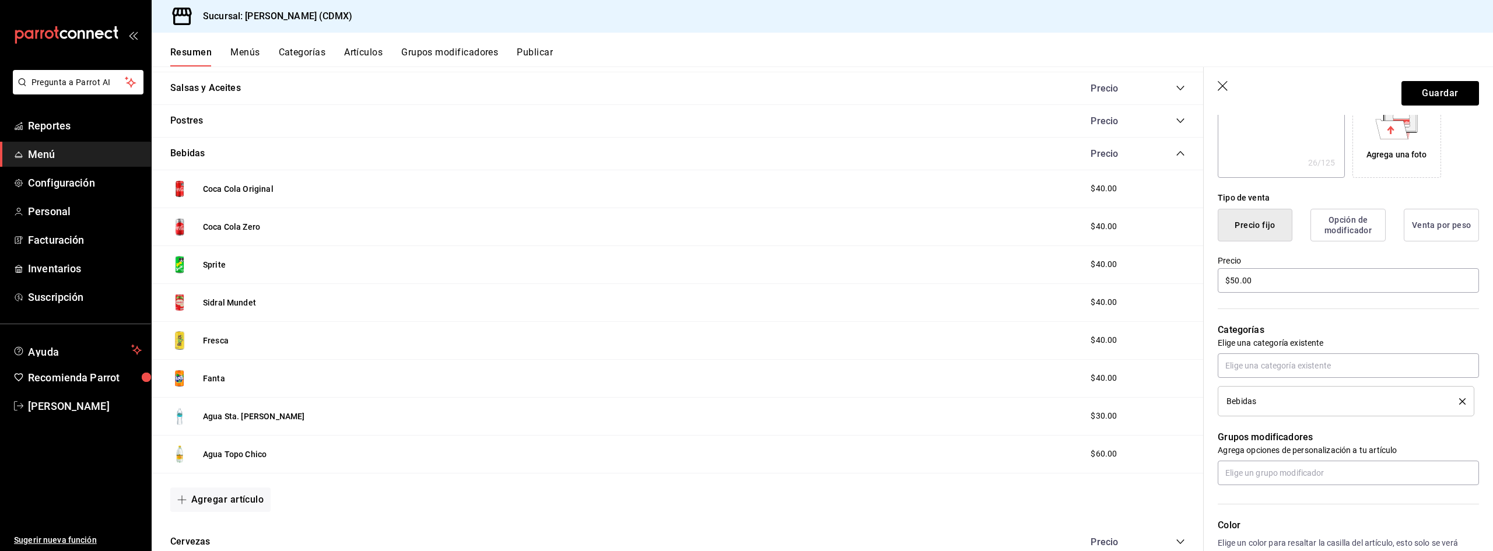
scroll to position [70, 0]
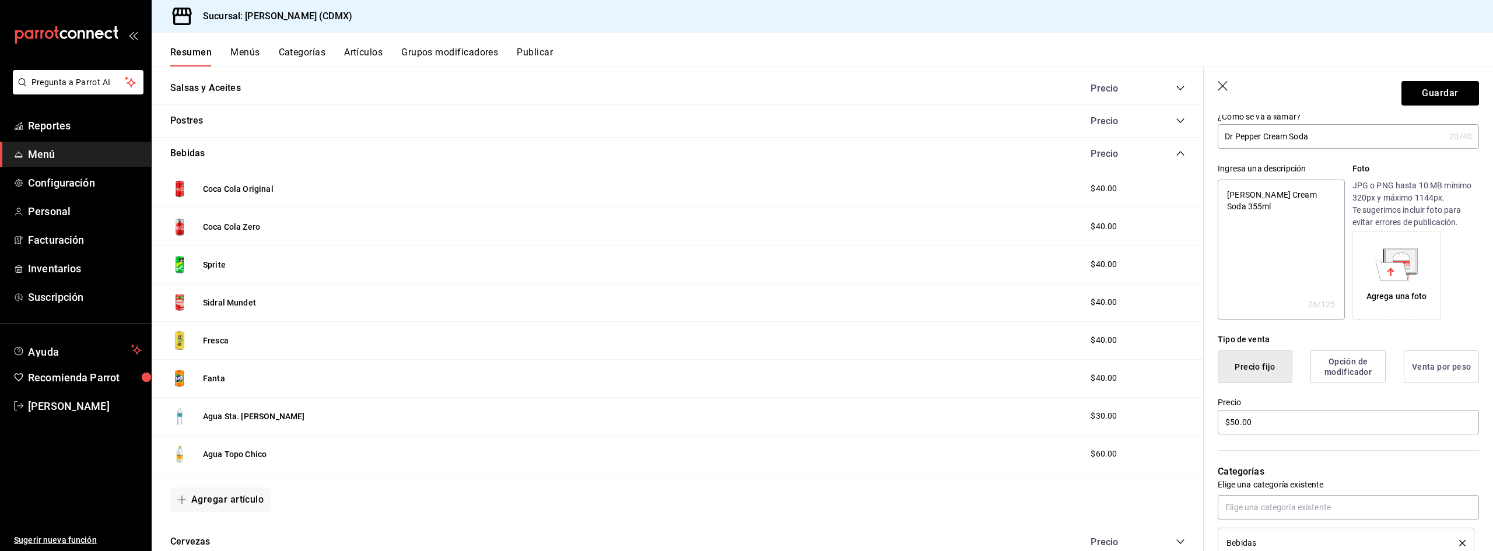
click at [1393, 283] on div "Agrega una foto" at bounding box center [1397, 275] width 83 height 83
click at [1433, 92] on button "Guardar" at bounding box center [1441, 93] width 78 height 24
type textarea "x"
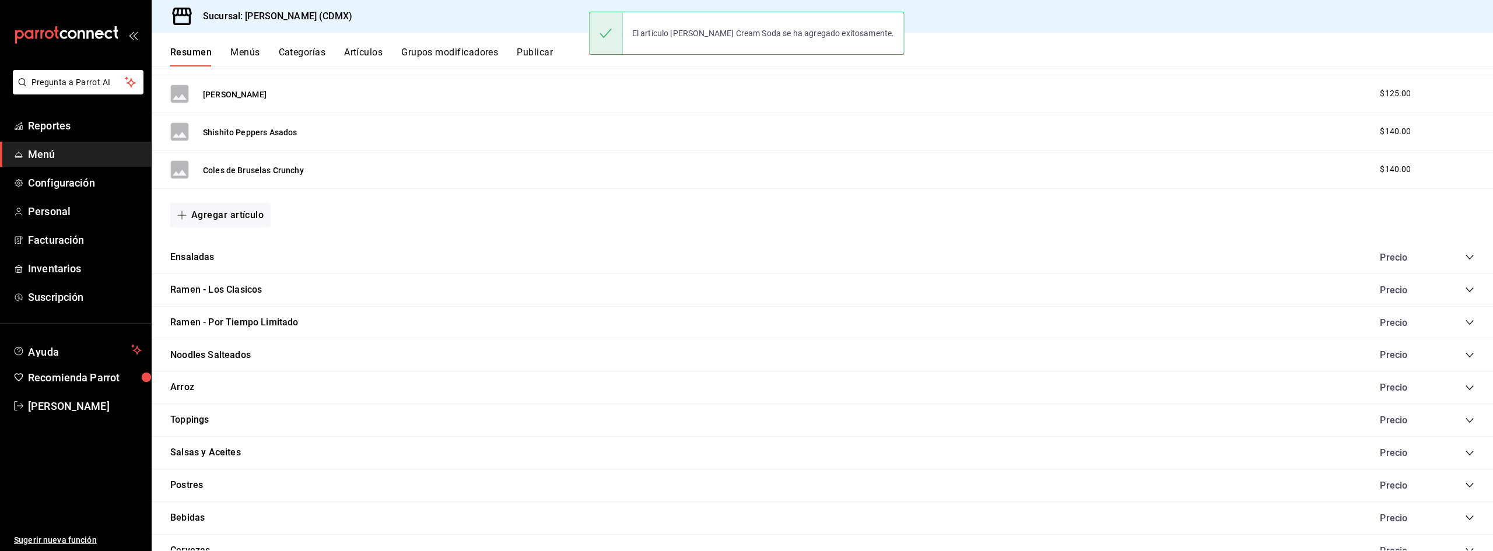
scroll to position [838, 0]
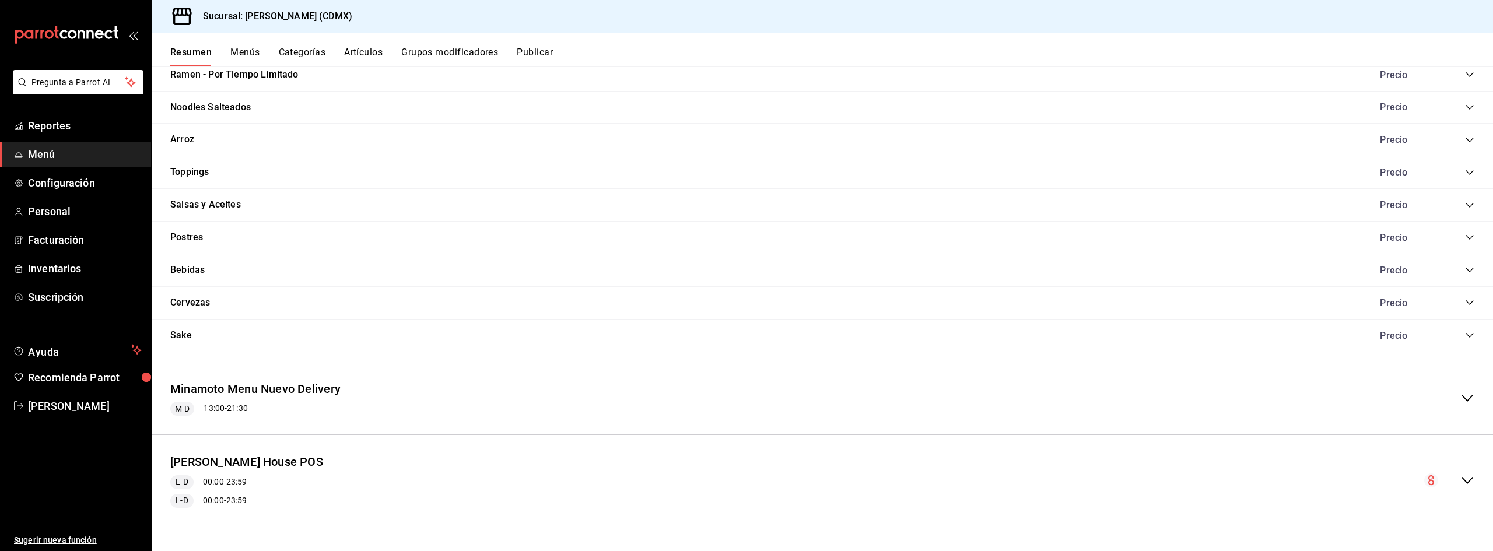
click at [297, 273] on div "Bebidas Precio" at bounding box center [823, 270] width 1342 height 33
click at [1466, 268] on icon "collapse-category-row" at bounding box center [1470, 270] width 8 height 5
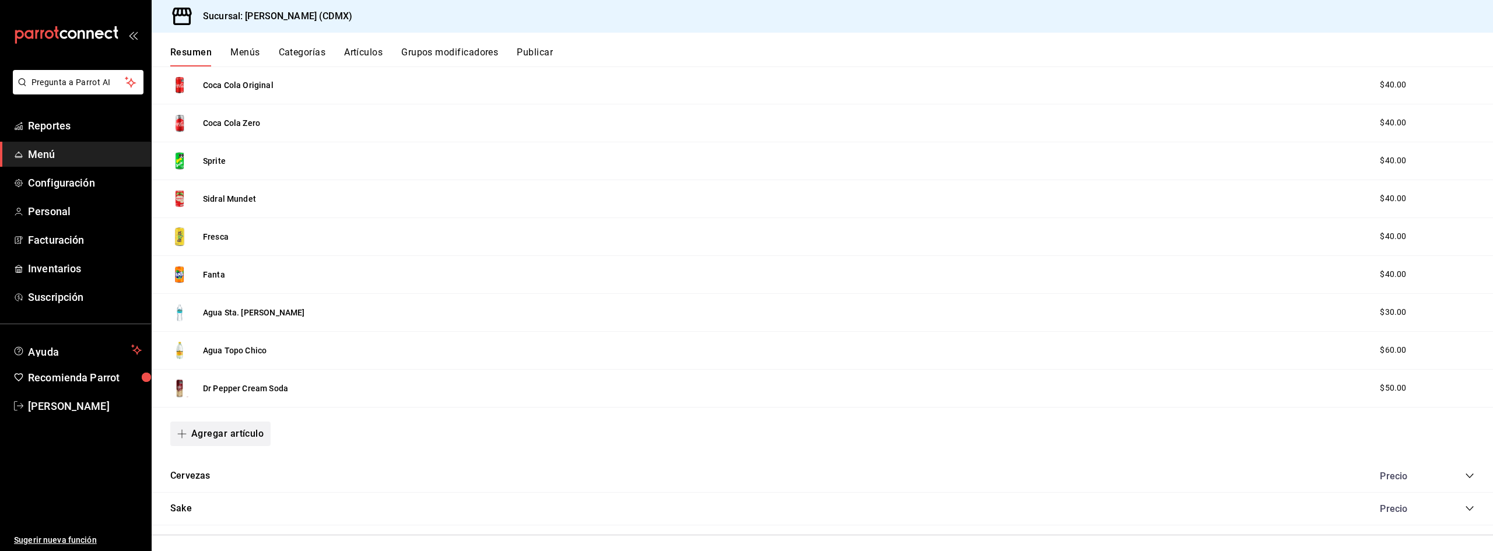
scroll to position [1072, 0]
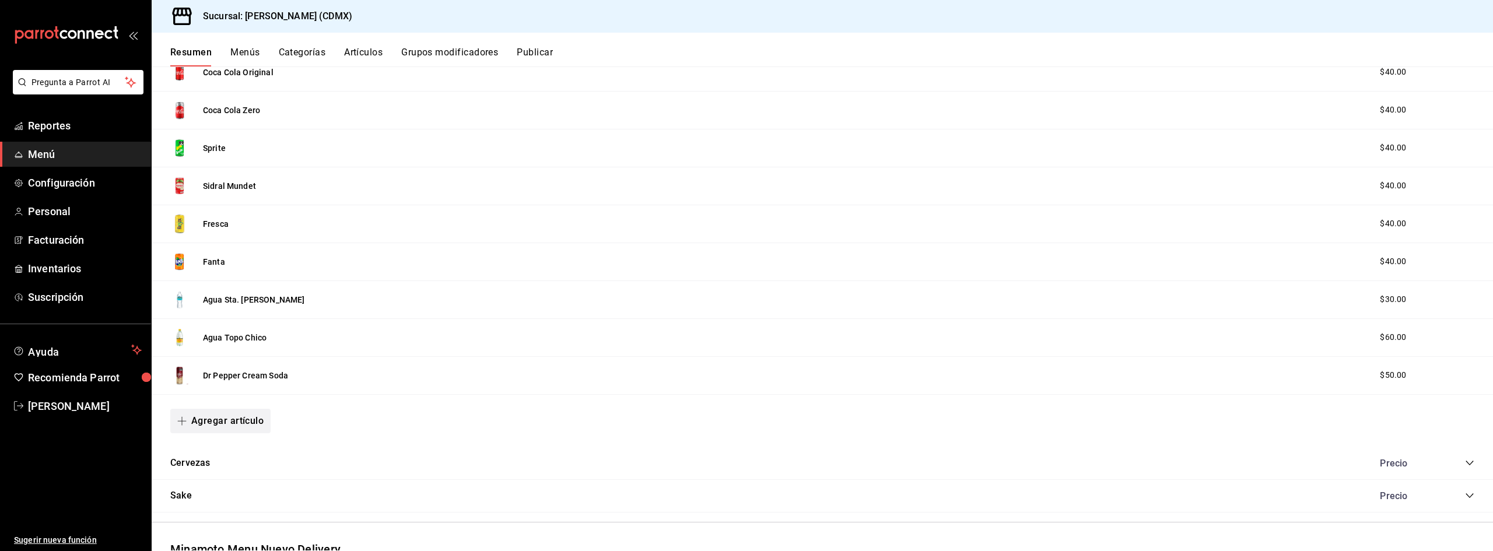
click at [213, 428] on button "Agregar artículo" at bounding box center [220, 421] width 100 height 24
click at [222, 482] on li "Artículo nuevo" at bounding box center [216, 481] width 92 height 29
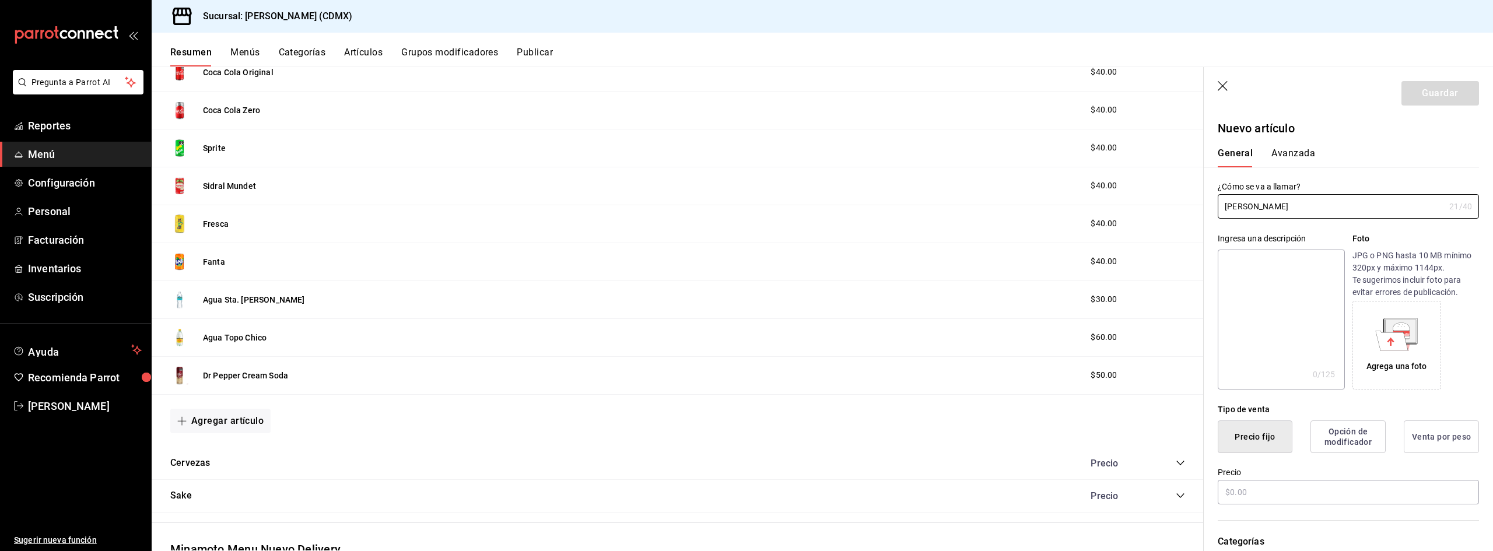
type input "Dr Pepper Dark Cherry"
click at [1237, 297] on textarea at bounding box center [1281, 320] width 127 height 140
type textarea "D"
type textarea "x"
type textarea "Dr"
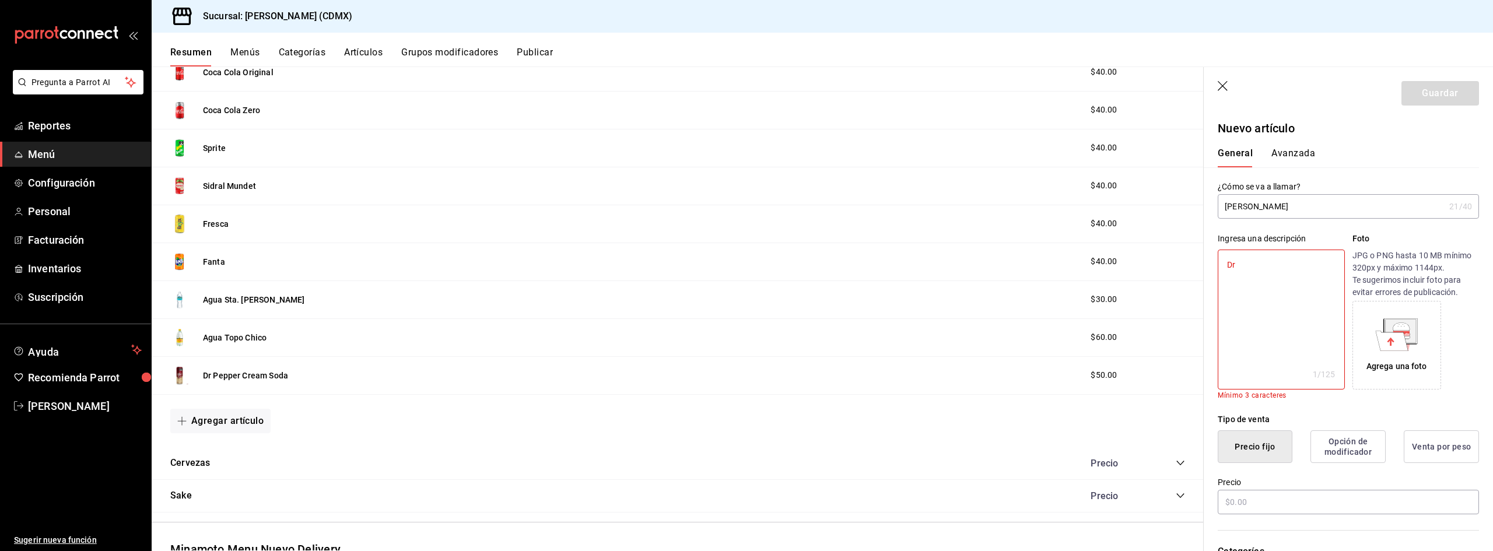
type textarea "x"
type textarea "Dr b"
type textarea "x"
type textarea "Dr"
type textarea "x"
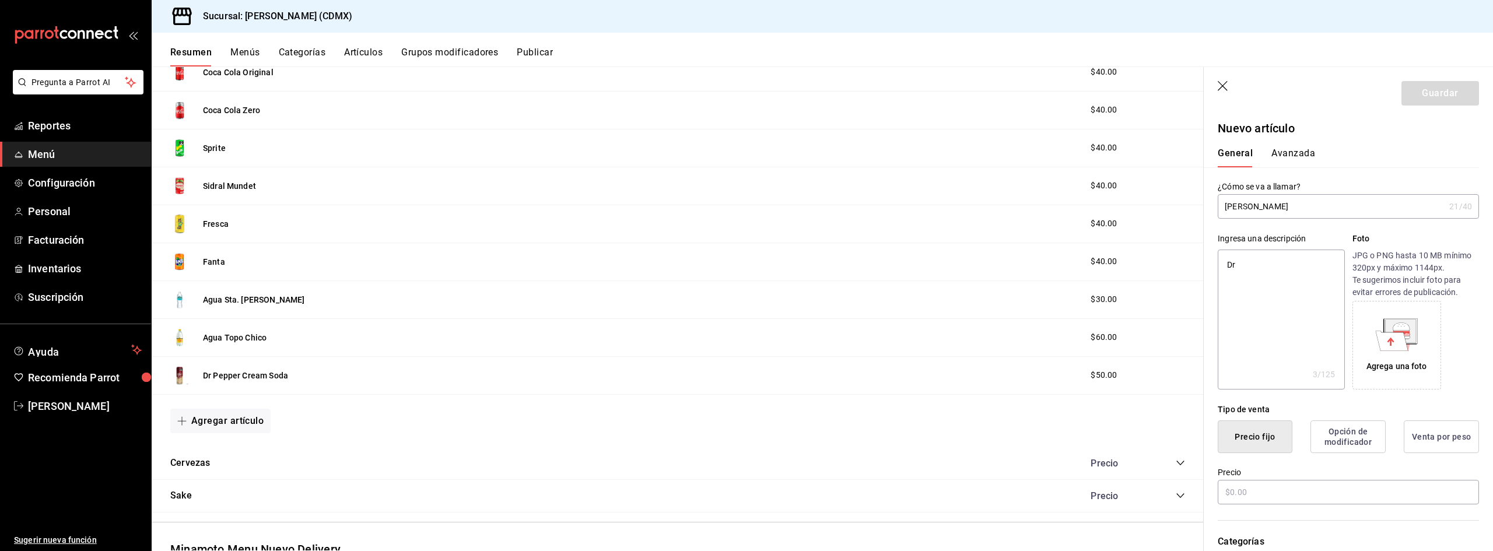
type textarea "Dr"
type textarea "x"
type textarea "Dr"
type textarea "x"
type textarea "Dr P"
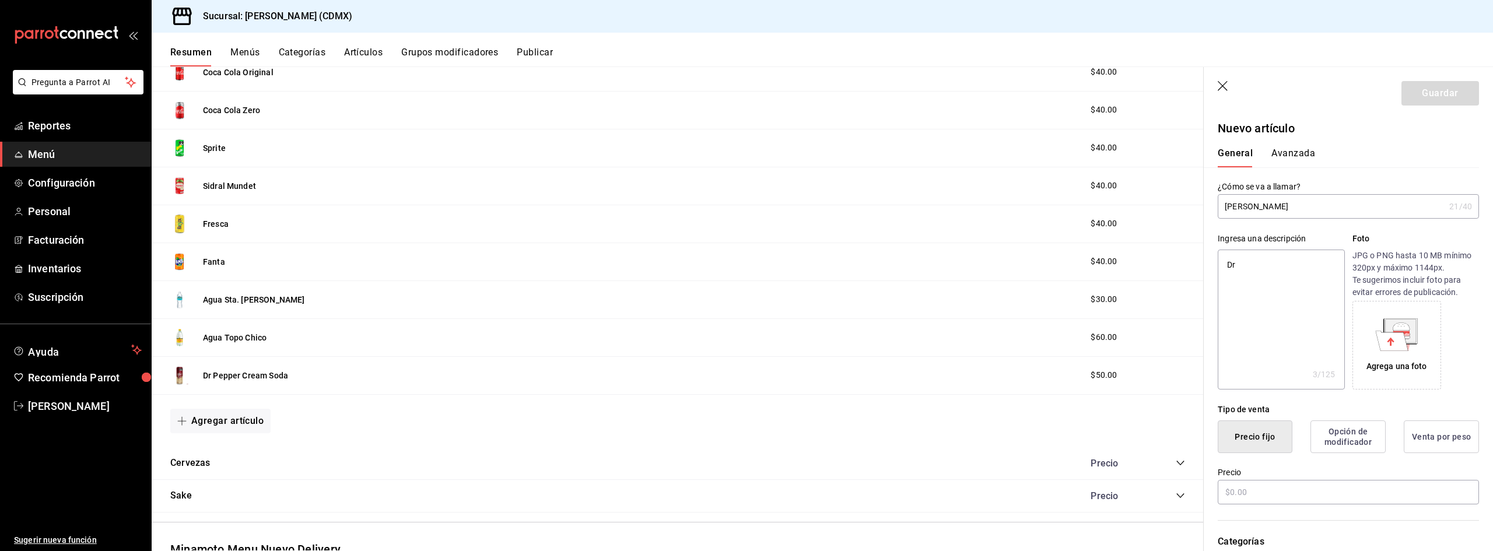
type textarea "x"
type textarea "Dr Pe"
type textarea "x"
type textarea "Dr Pep"
type textarea "x"
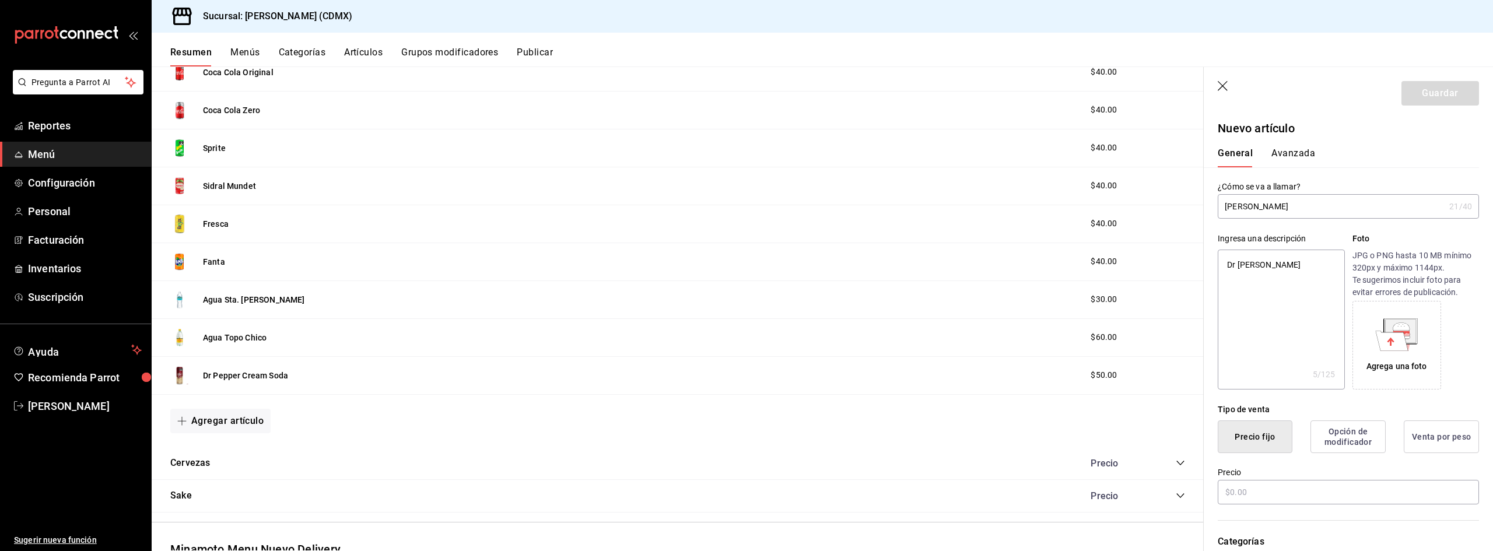
type textarea "Dr Pepp"
type textarea "x"
type textarea "Dr Peppe"
type textarea "x"
type textarea "Dr Pepper"
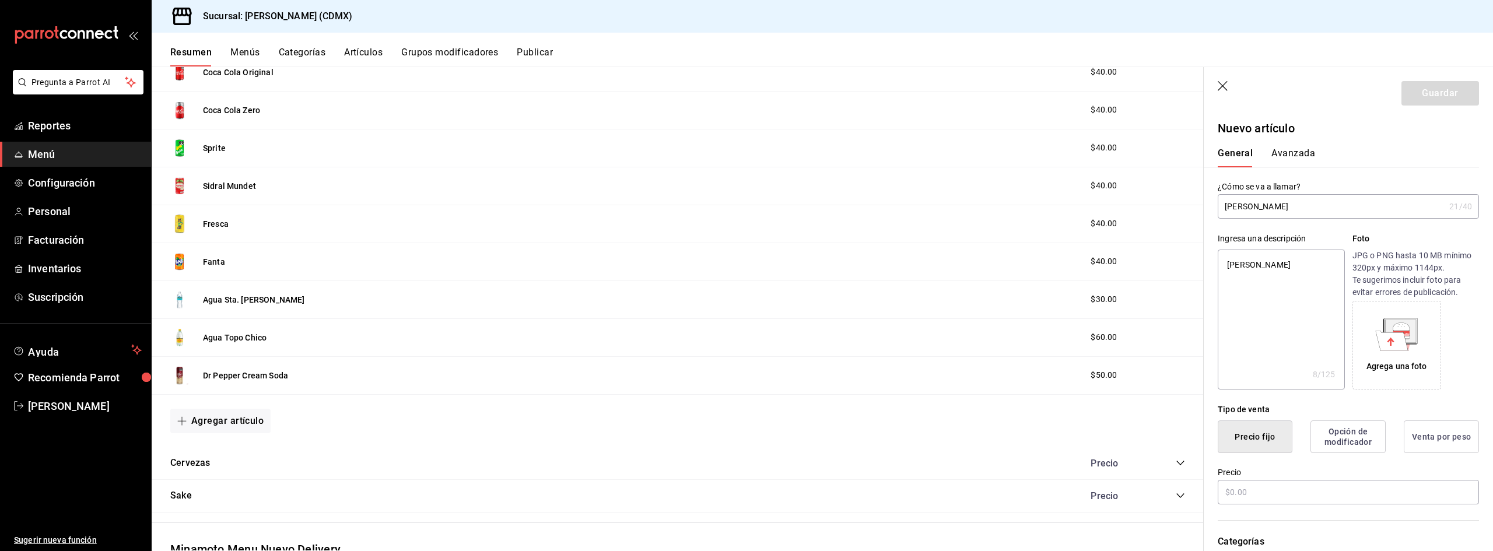
type textarea "x"
type textarea "Dr Pepper"
type textarea "x"
type textarea "Dr Pepper D"
type textarea "x"
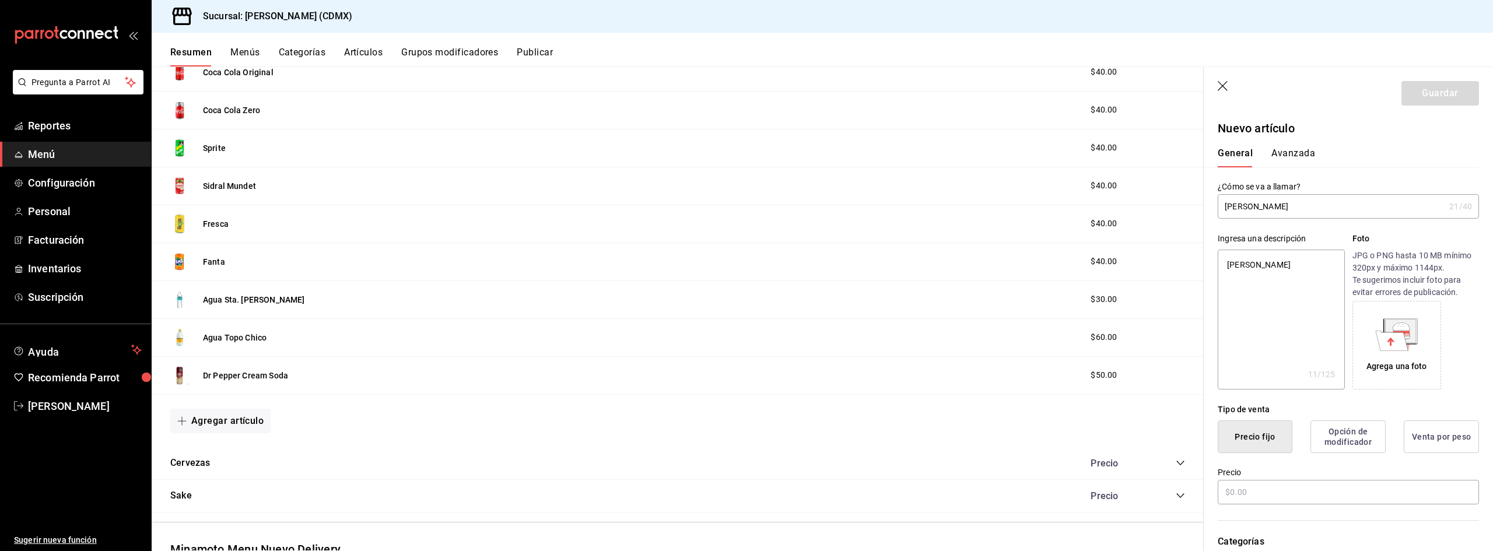
type textarea "Dr Pepper Da"
type textarea "x"
type textarea "Dr Pepper Dar"
type textarea "x"
type textarea "Dr Pepper Dark"
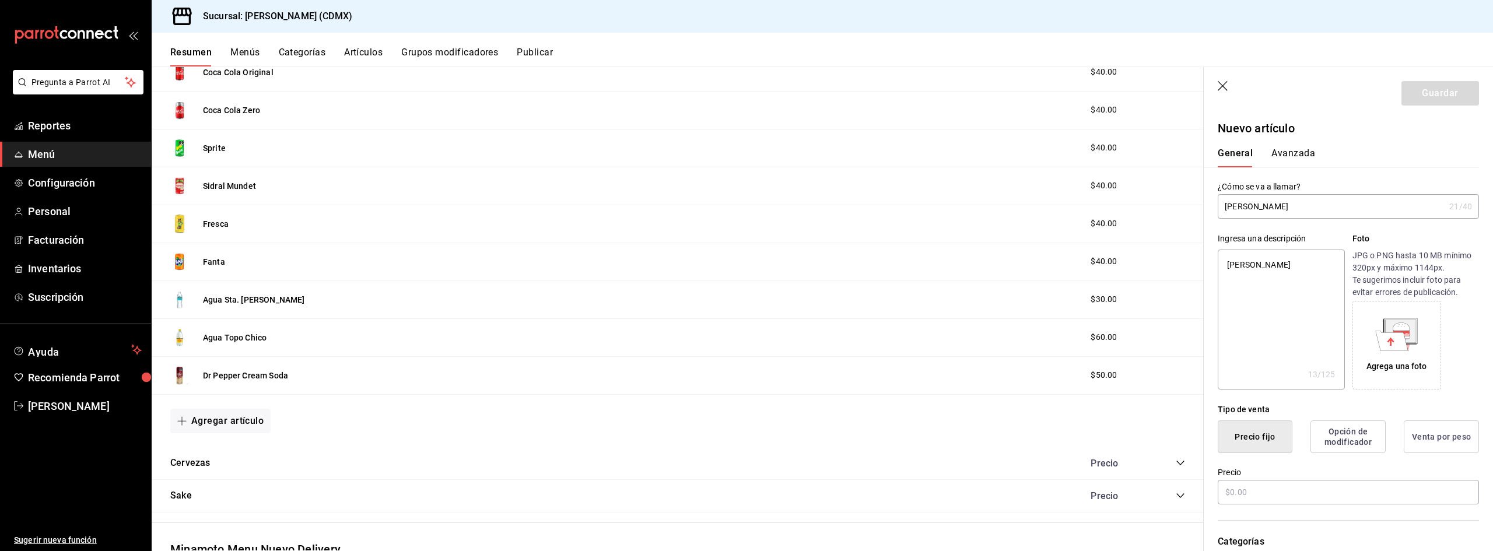
type textarea "x"
type textarea "Dr Pepper Dark"
type textarea "x"
type textarea "Dr Pepper Dark C"
type textarea "x"
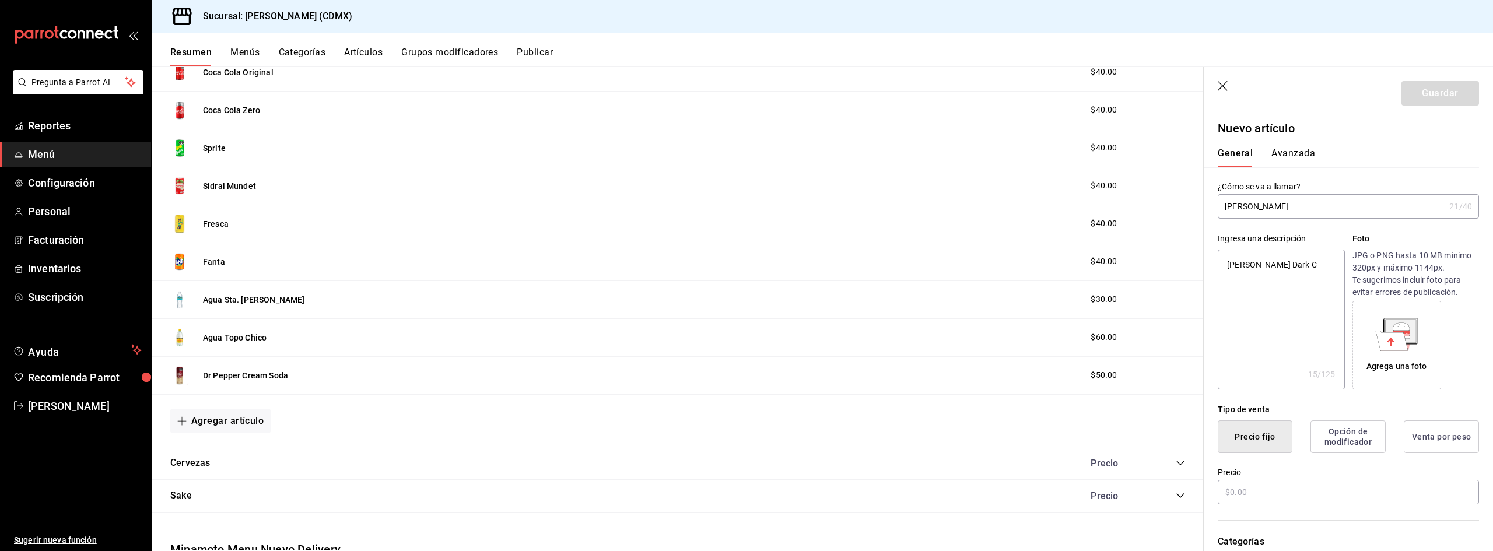
type textarea "Dr Pepper Dark Ch"
type textarea "x"
type textarea "Dr Pepper Dark Che"
type textarea "x"
type textarea "Dr Pepper Dark Cher"
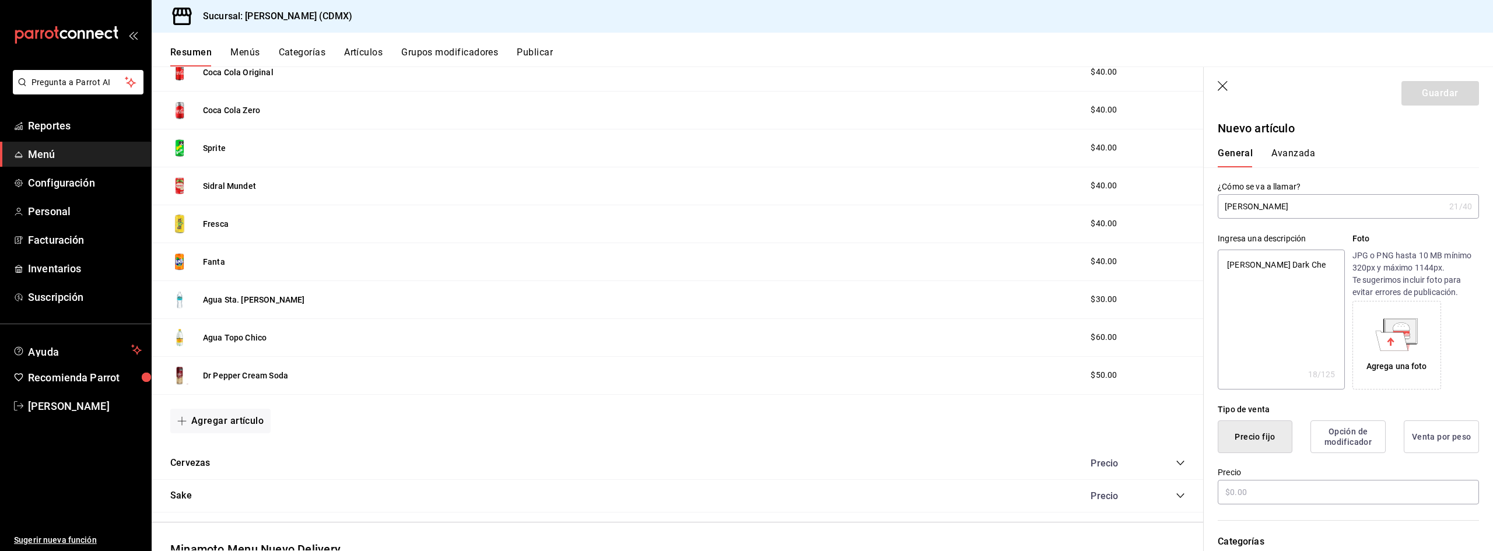
type textarea "x"
type textarea "Dr Pepper Dark Cherr"
type textarea "x"
type textarea "Dr Pepper Dark Cherry"
type textarea "x"
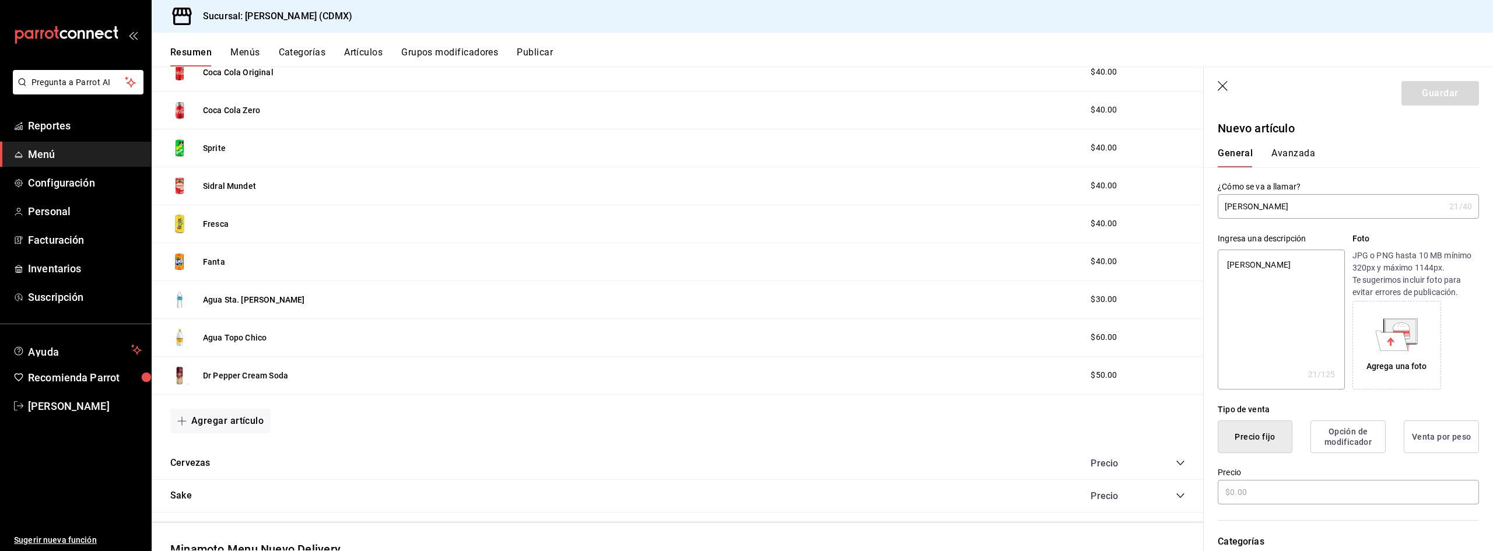
type textarea "Dr Pepper Dark Cherry"
type textarea "x"
type textarea "Dr Pepper Dark Cherry 3"
type textarea "x"
type textarea "Dr Pepper Dark Cherry 35"
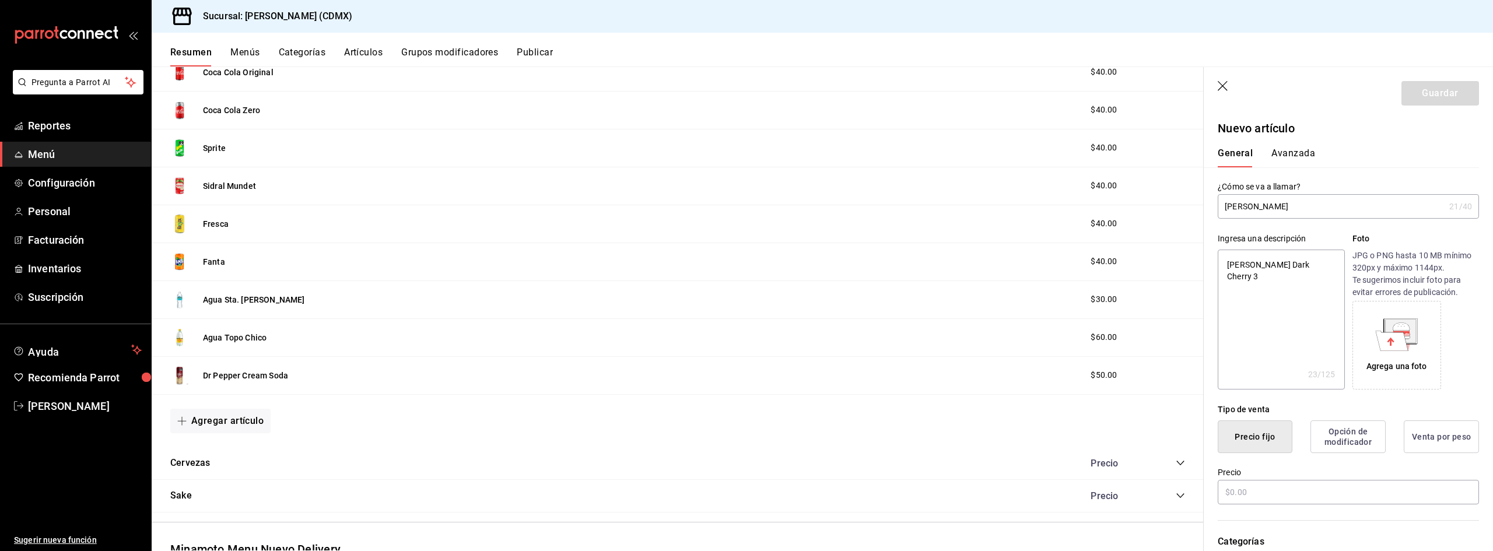
type textarea "x"
type textarea "Dr Pepper Dark Cherry 355"
type textarea "x"
type textarea "Dr Pepper Dark Cherry 355m"
type textarea "x"
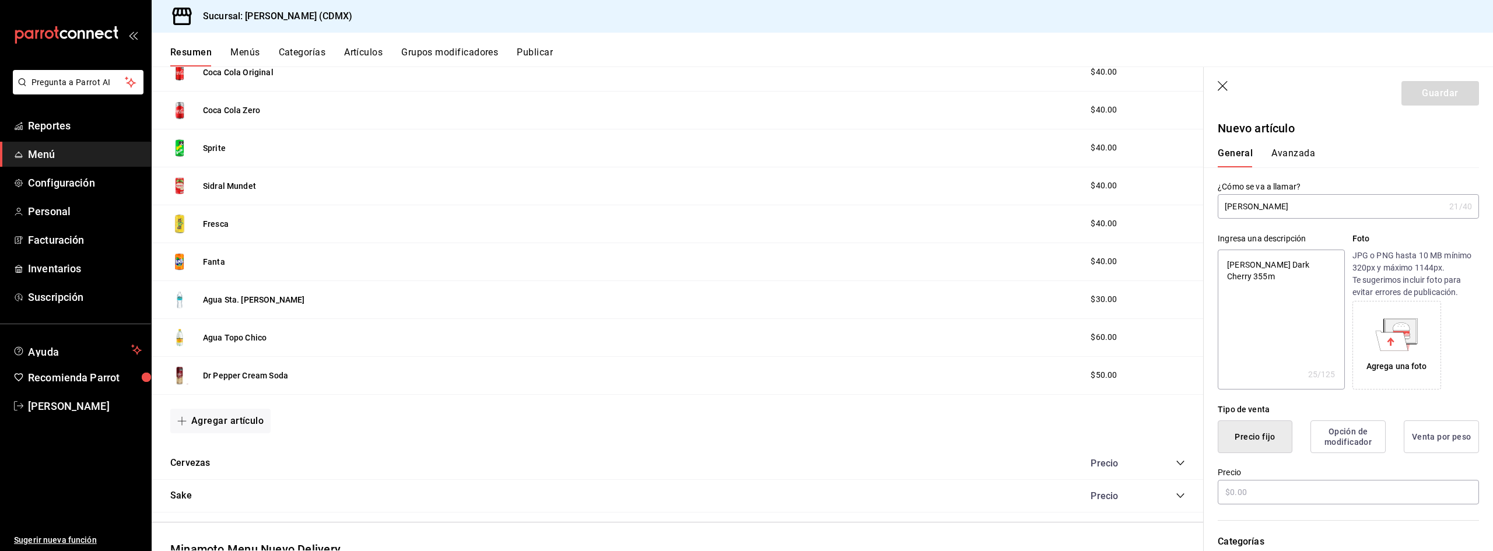
type textarea "Dr Pepper Dark Cherry 355ml"
type textarea "x"
type textarea "Dr Pepper Dark Cherry 355ml."
type textarea "x"
type textarea "Dr Pepper Dark Cherry 355ml."
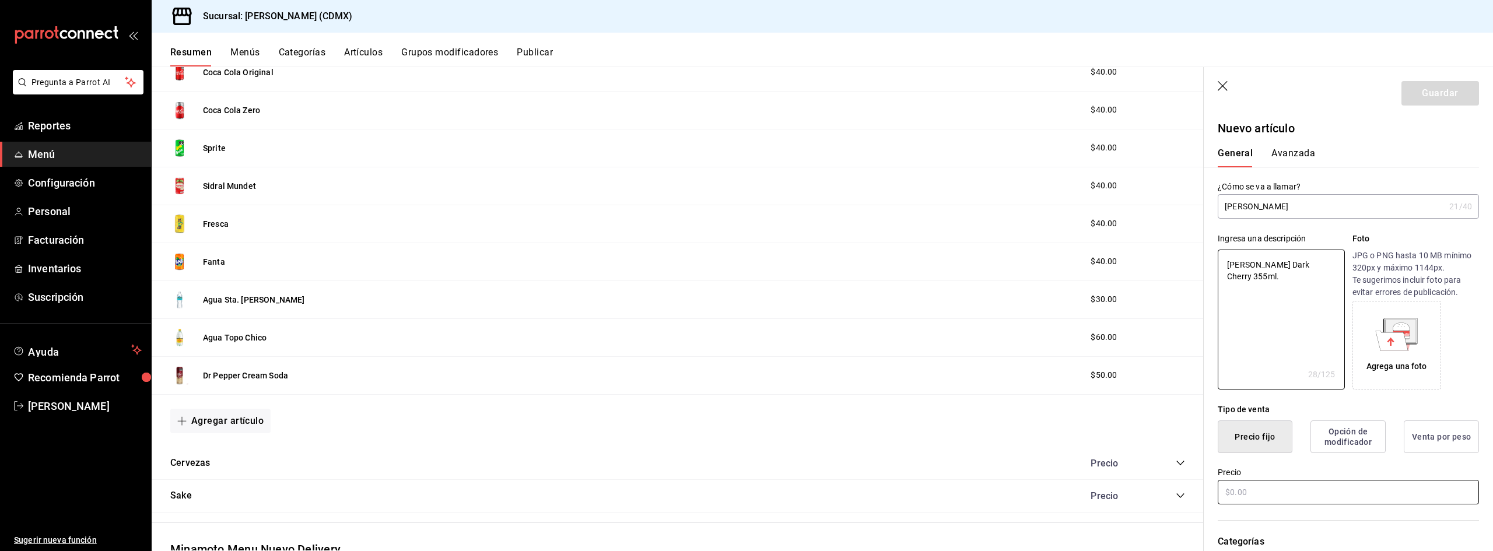
click at [1302, 489] on input "text" at bounding box center [1348, 492] width 261 height 24
type textarea "x"
type input "$5.00"
type textarea "x"
type input "$50.00"
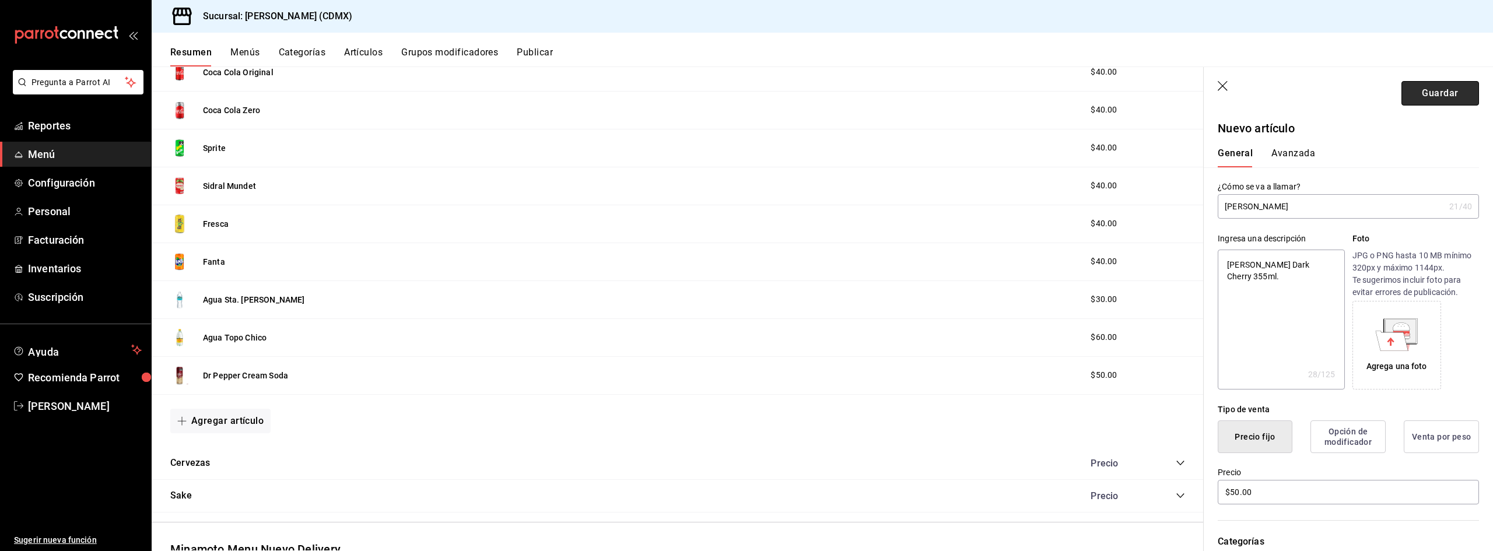
click at [1434, 96] on button "Guardar" at bounding box center [1441, 93] width 78 height 24
type textarea "x"
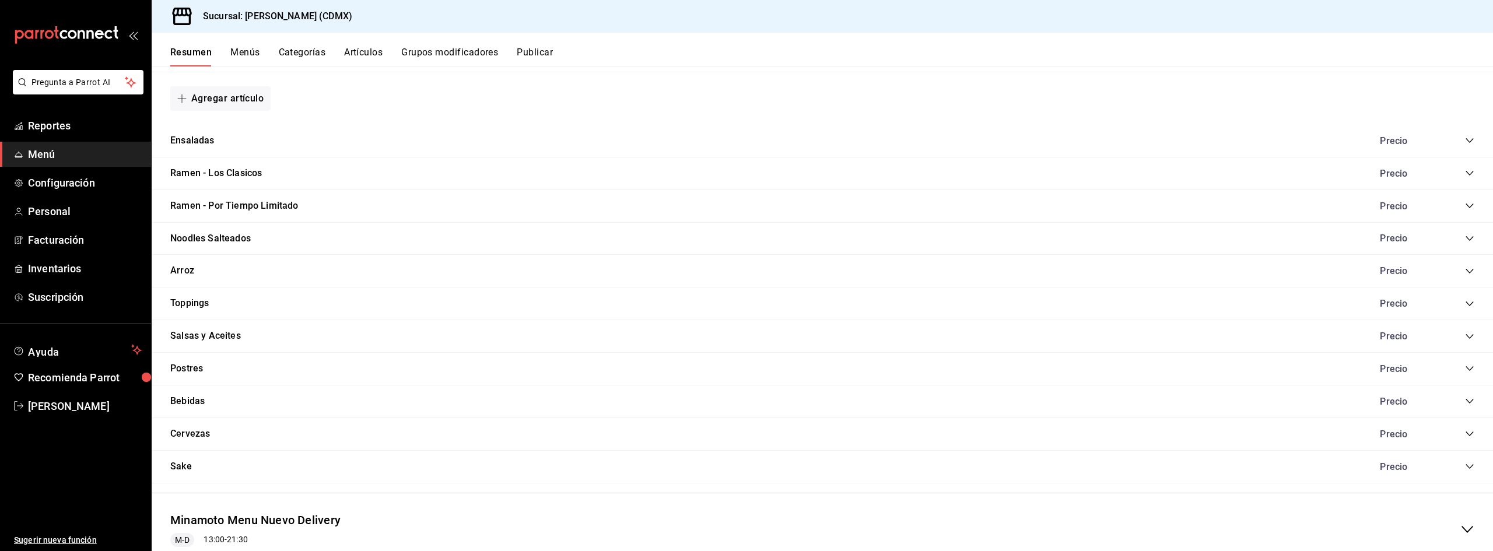
scroll to position [838, 0]
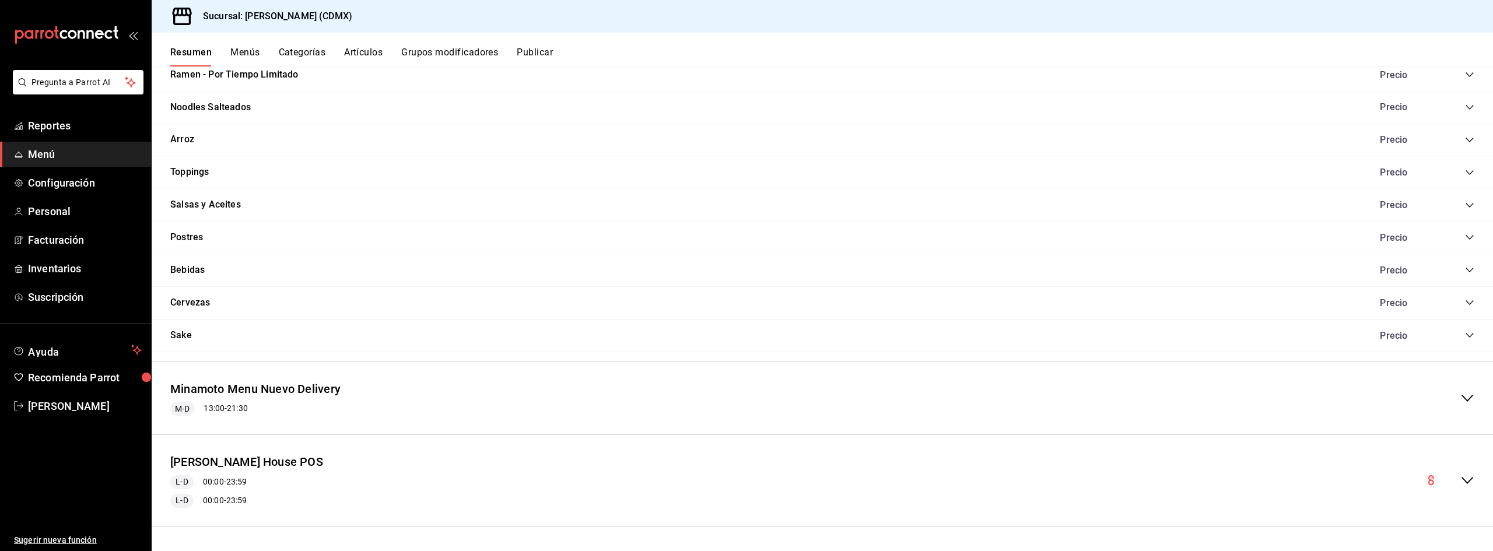
click at [1465, 274] on icon "collapse-category-row" at bounding box center [1469, 269] width 9 height 9
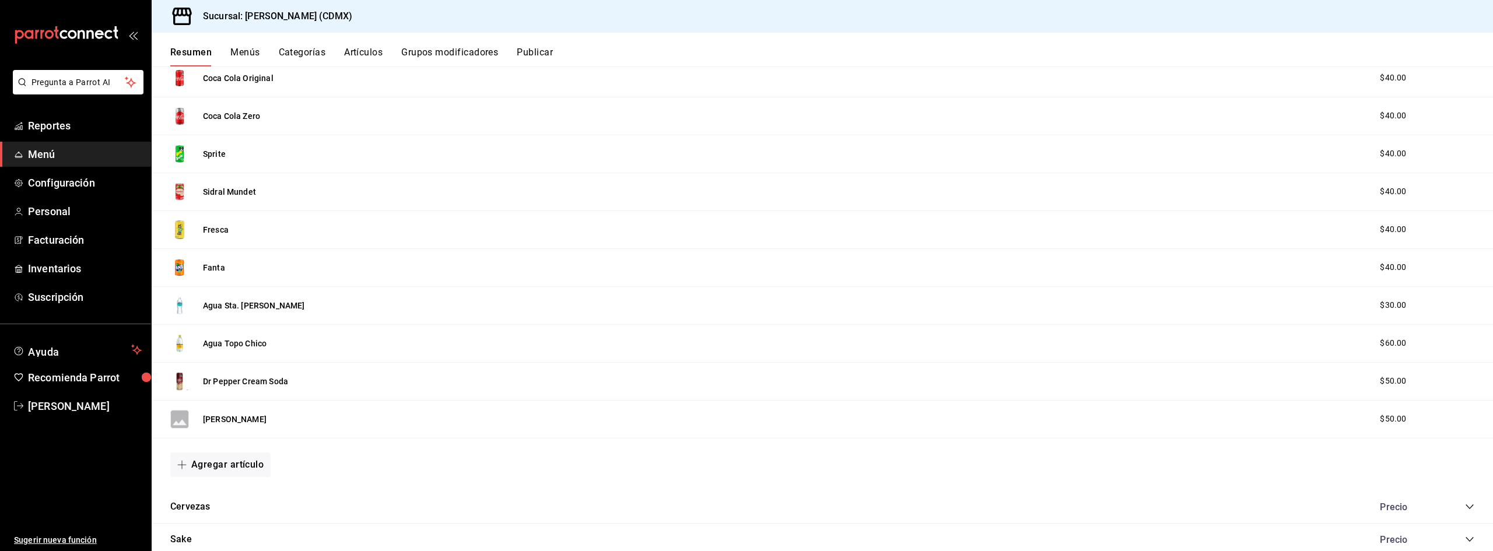
scroll to position [1072, 0]
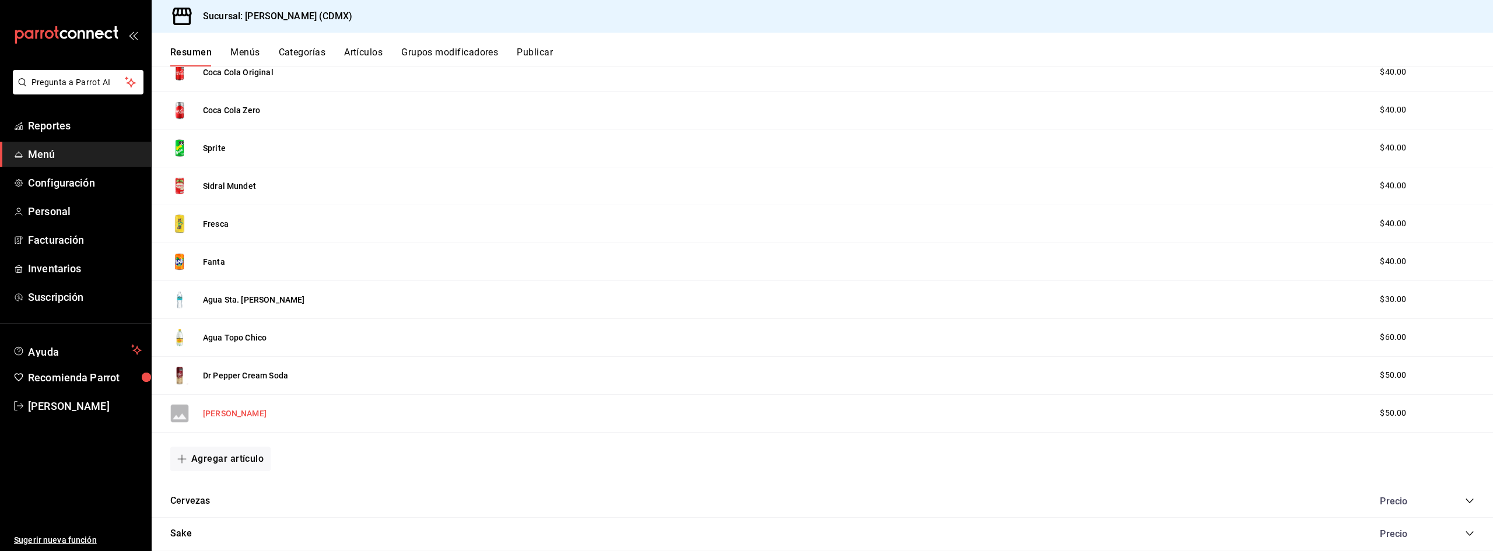
click at [267, 412] on button "Dr Pepper Dark Cherry" at bounding box center [235, 414] width 64 height 12
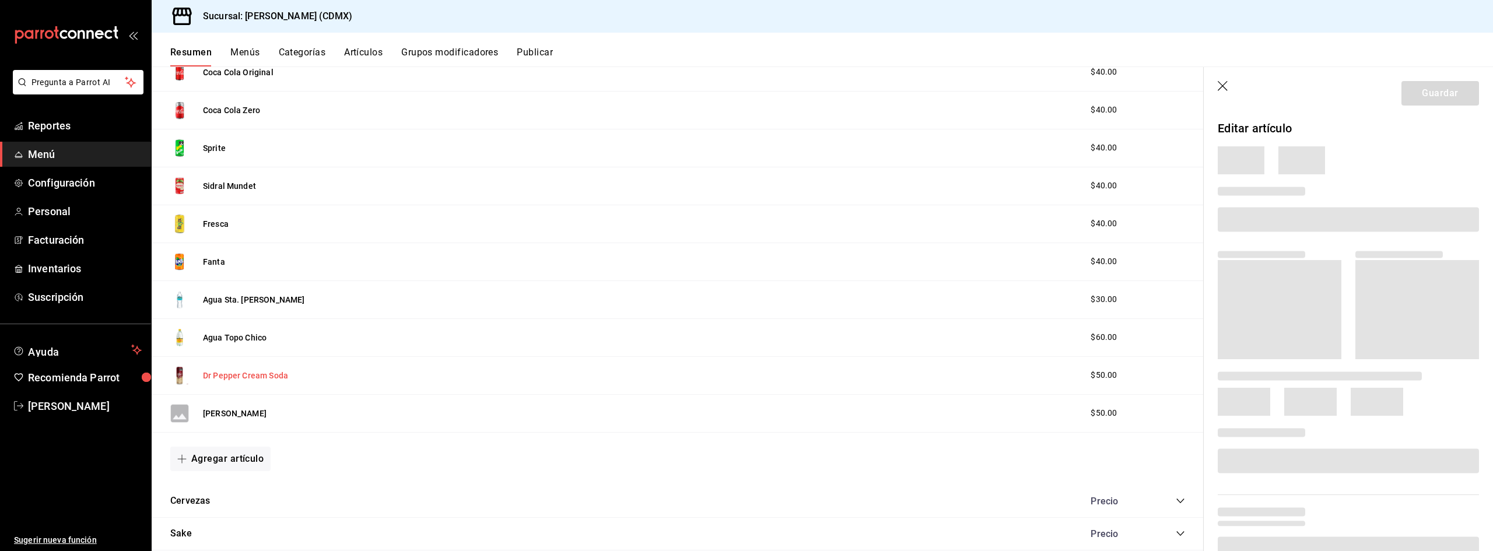
click at [270, 372] on button "Dr Pepper Cream Soda" at bounding box center [245, 376] width 85 height 12
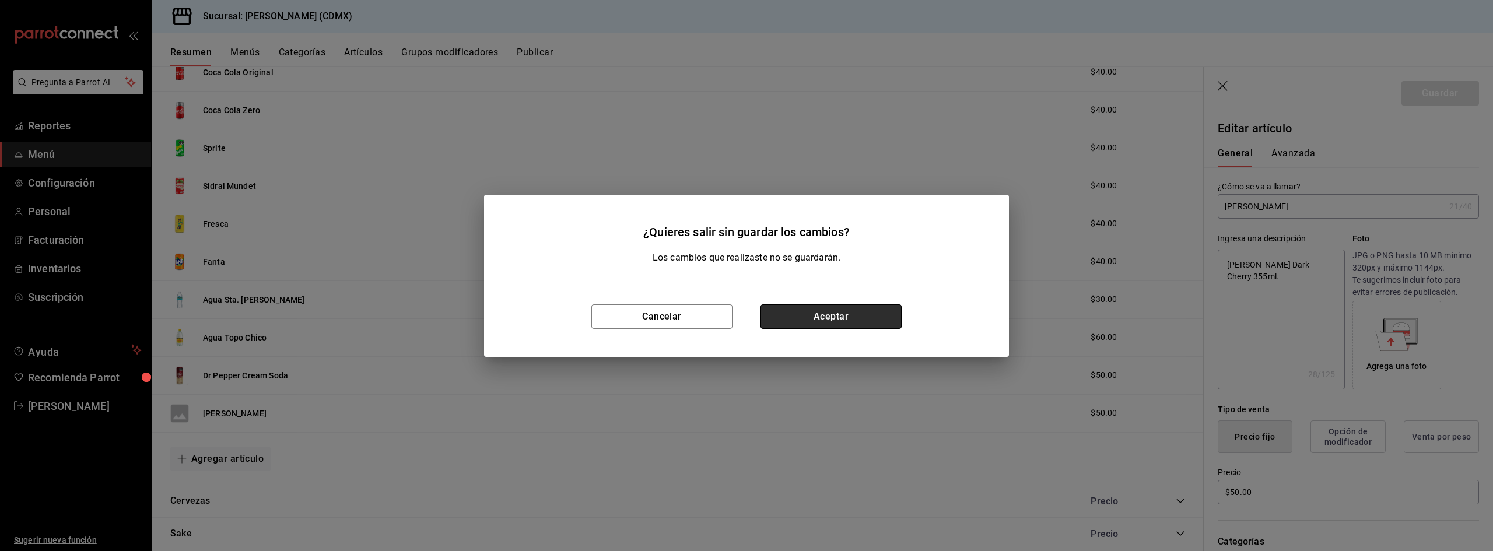
drag, startPoint x: 855, startPoint y: 320, endPoint x: 405, endPoint y: 463, distance: 471.7
click at [854, 321] on button "Aceptar" at bounding box center [831, 316] width 141 height 24
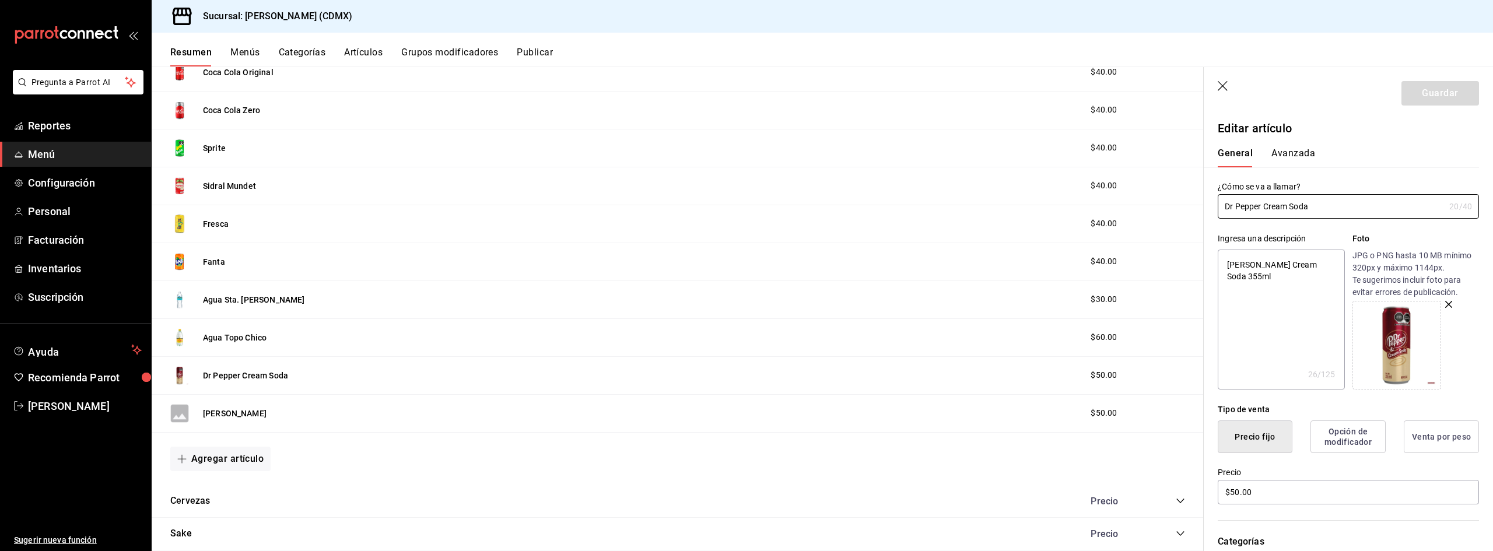
type textarea "x"
click at [1282, 283] on textarea "Dr Pepper Cream Soda 355ml" at bounding box center [1281, 320] width 127 height 140
type textarea "Dr Pepper Cream Soda 355ml,."
type textarea "x"
type textarea "Dr Pepper Cream Soda 355ml,"
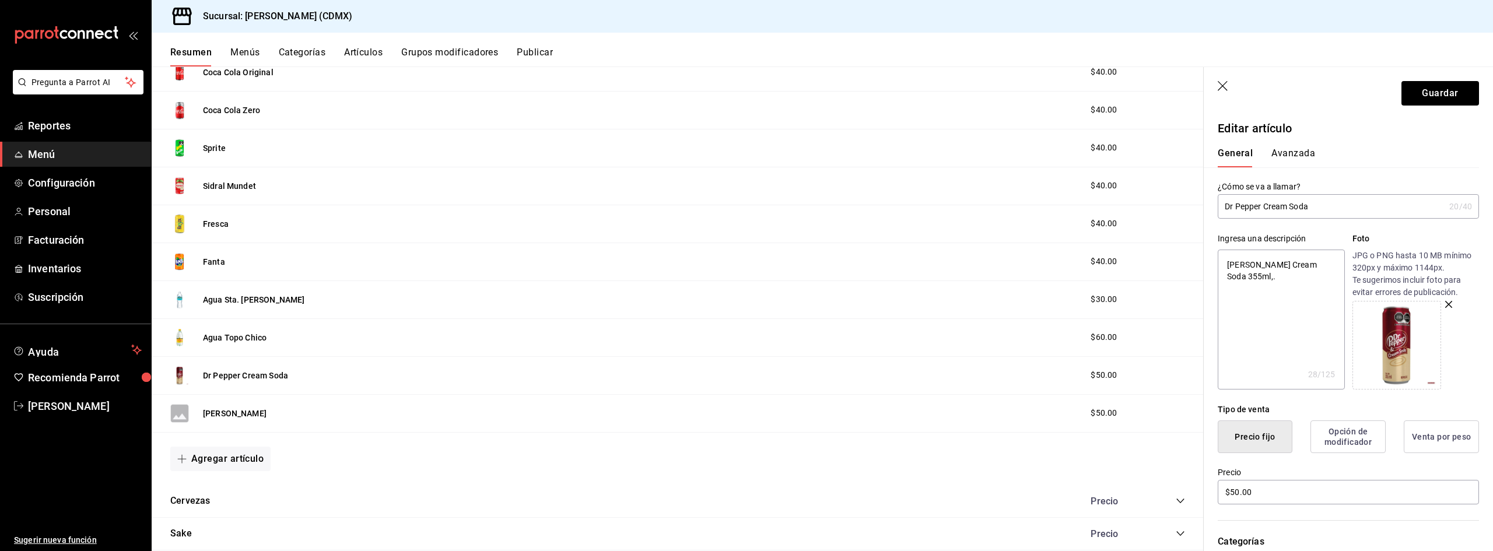
type textarea "x"
type textarea "Dr Pepper Cream Soda 355ml"
type textarea "x"
type textarea "Dr Pepper Cream Soda 355ml."
type textarea "x"
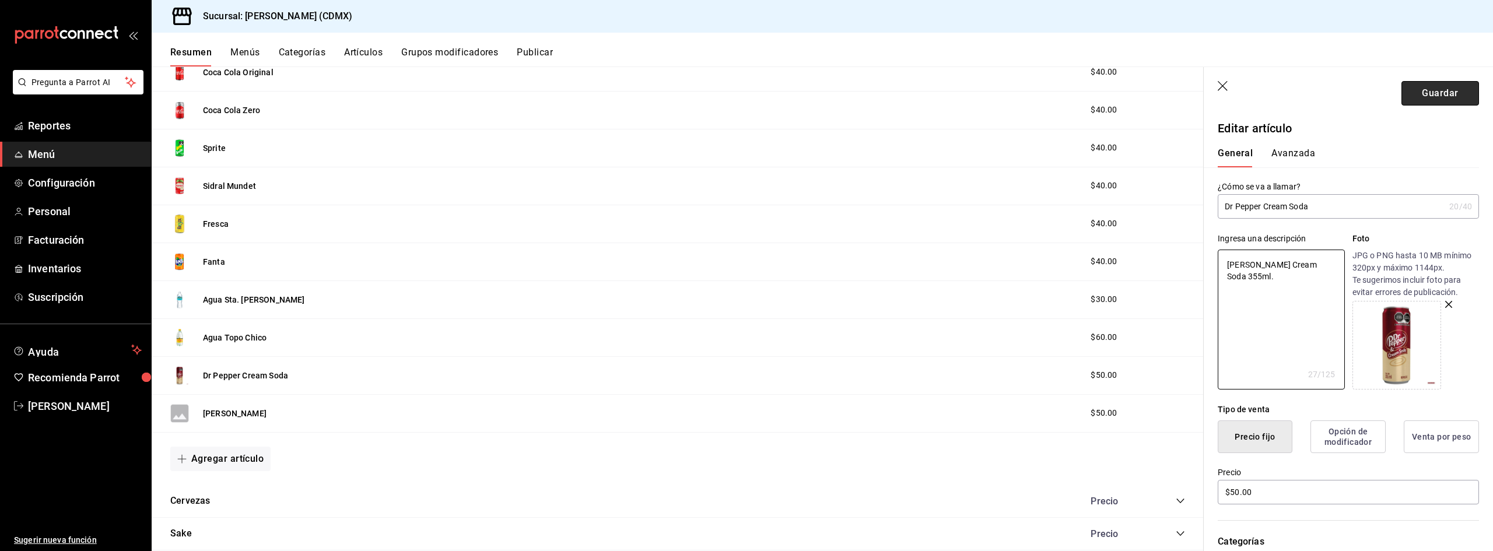
click at [1422, 92] on button "Guardar" at bounding box center [1441, 93] width 78 height 24
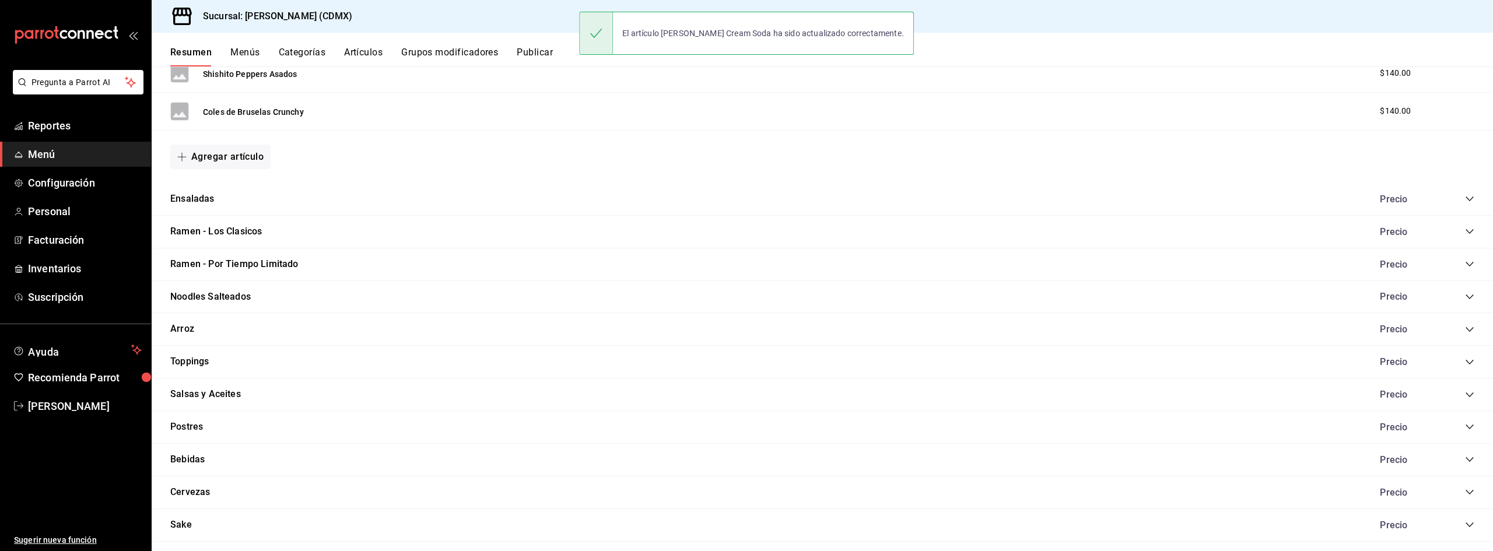
scroll to position [838, 0]
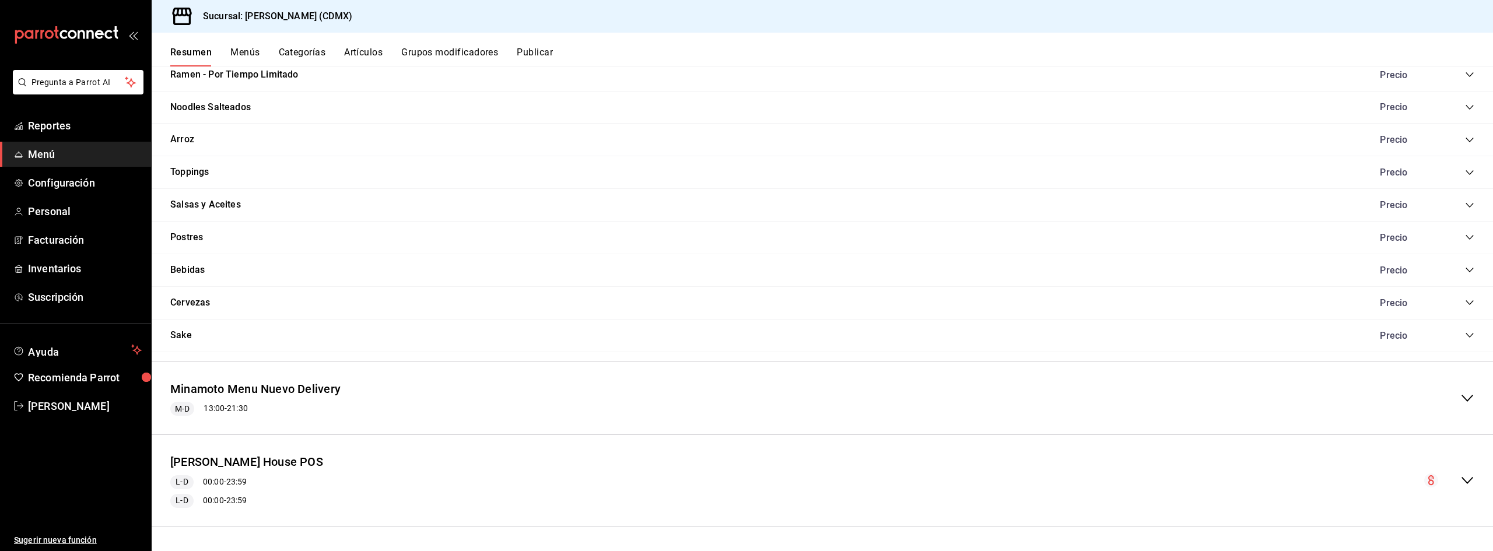
click at [1465, 268] on icon "collapse-category-row" at bounding box center [1469, 269] width 9 height 9
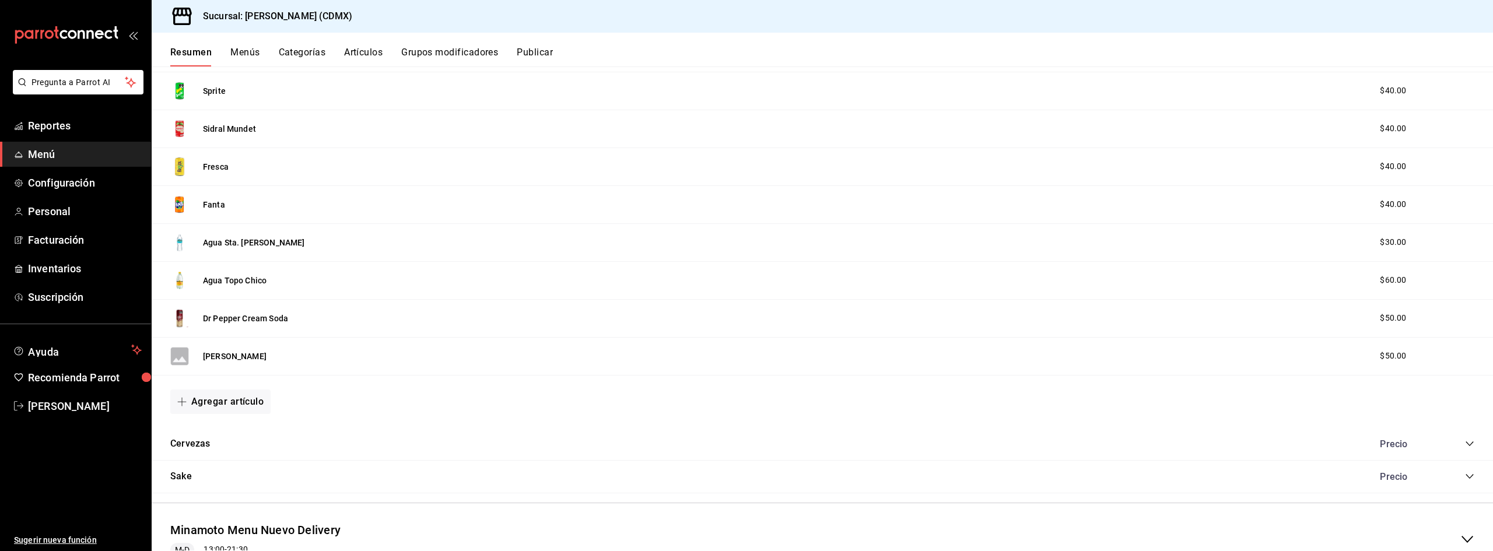
scroll to position [1130, 0]
click at [252, 355] on button "Dr Pepper Dark Cherry" at bounding box center [235, 355] width 64 height 12
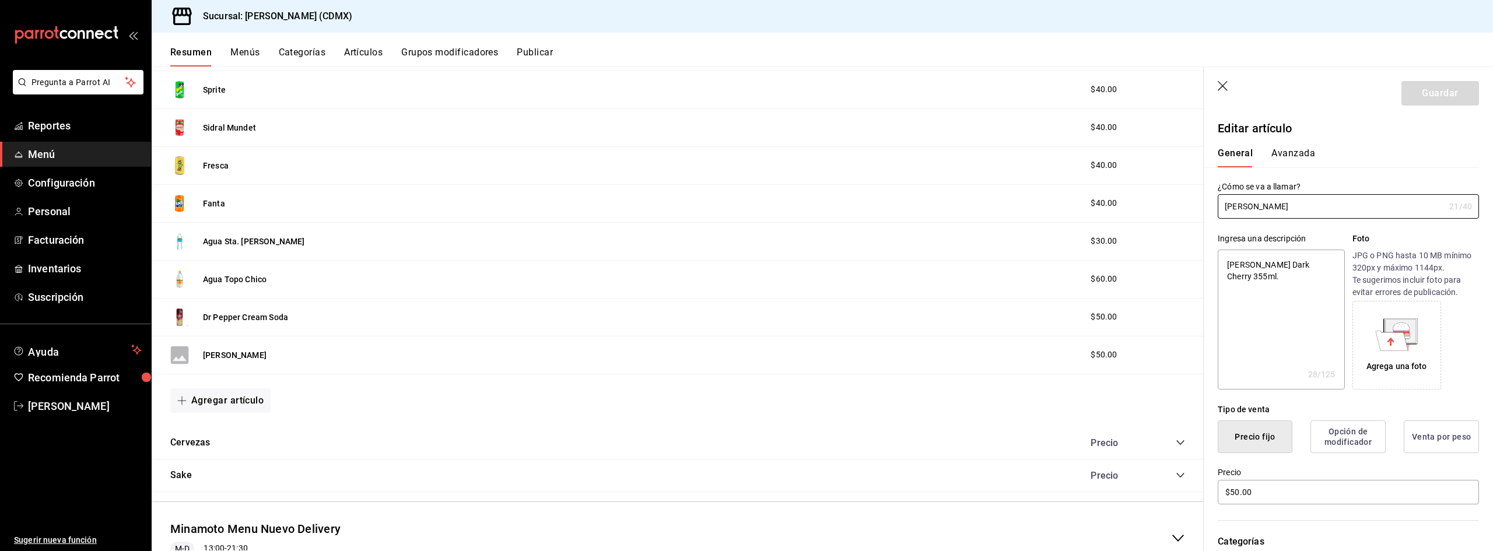
click at [1396, 350] on icon at bounding box center [1392, 341] width 33 height 20
click at [1441, 87] on button "Guardar" at bounding box center [1441, 93] width 78 height 24
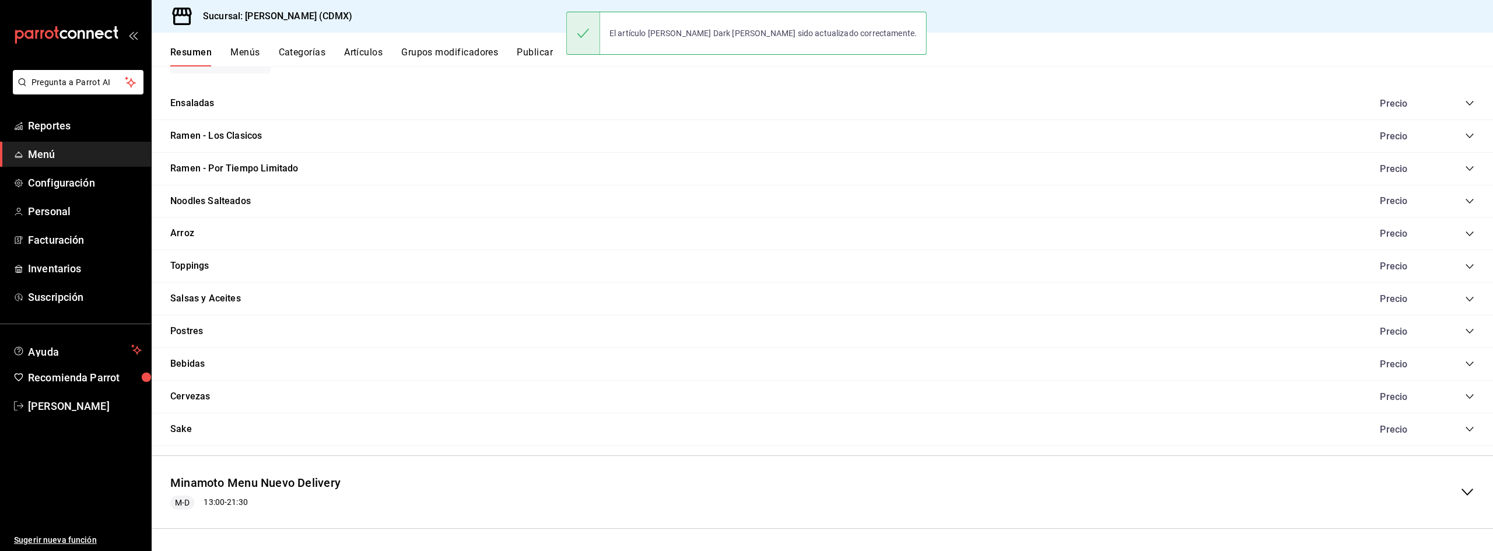
scroll to position [838, 0]
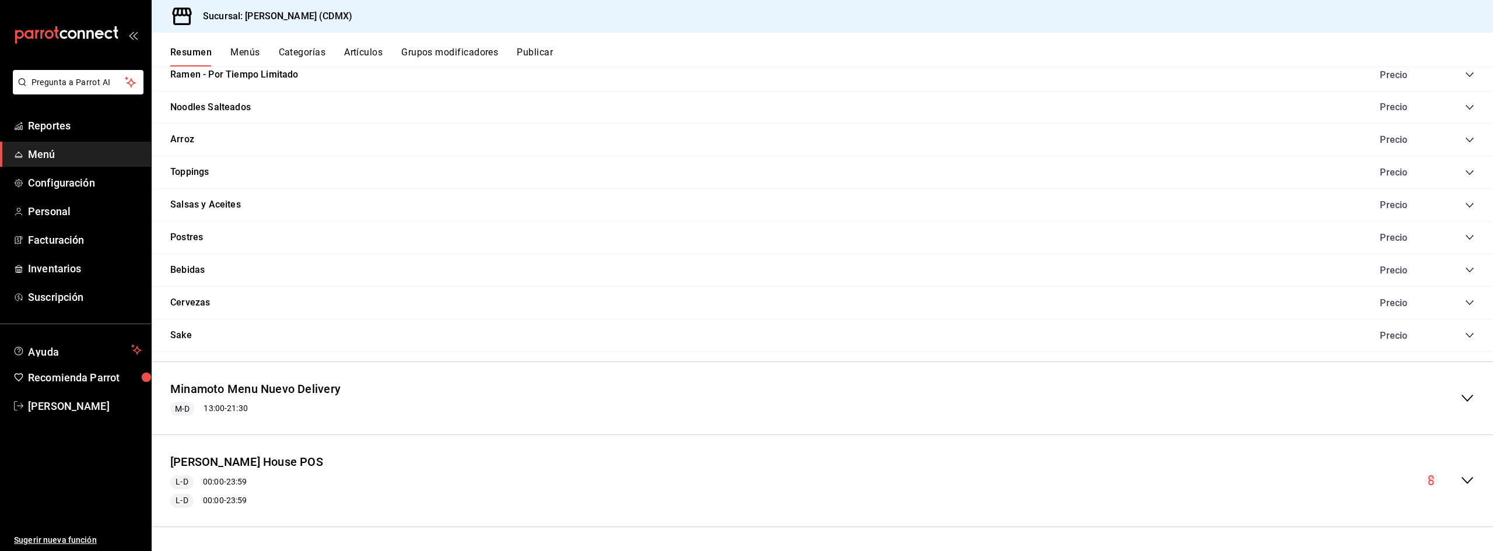
click at [1465, 268] on icon "collapse-category-row" at bounding box center [1469, 269] width 9 height 9
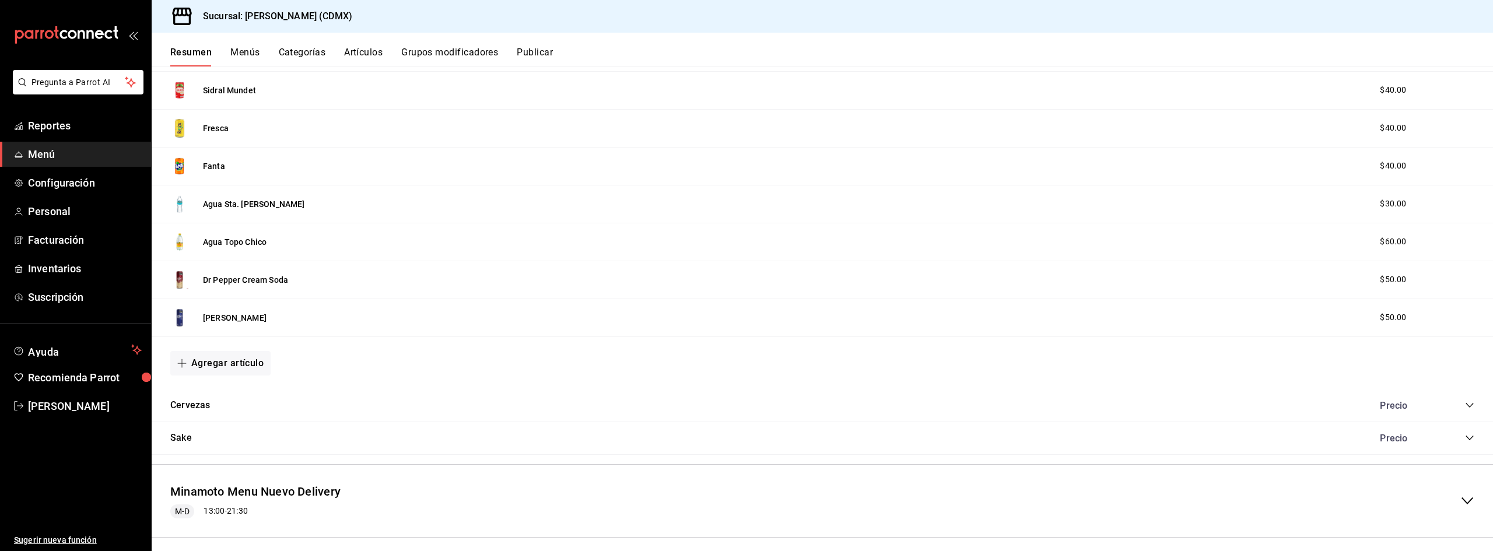
scroll to position [1188, 0]
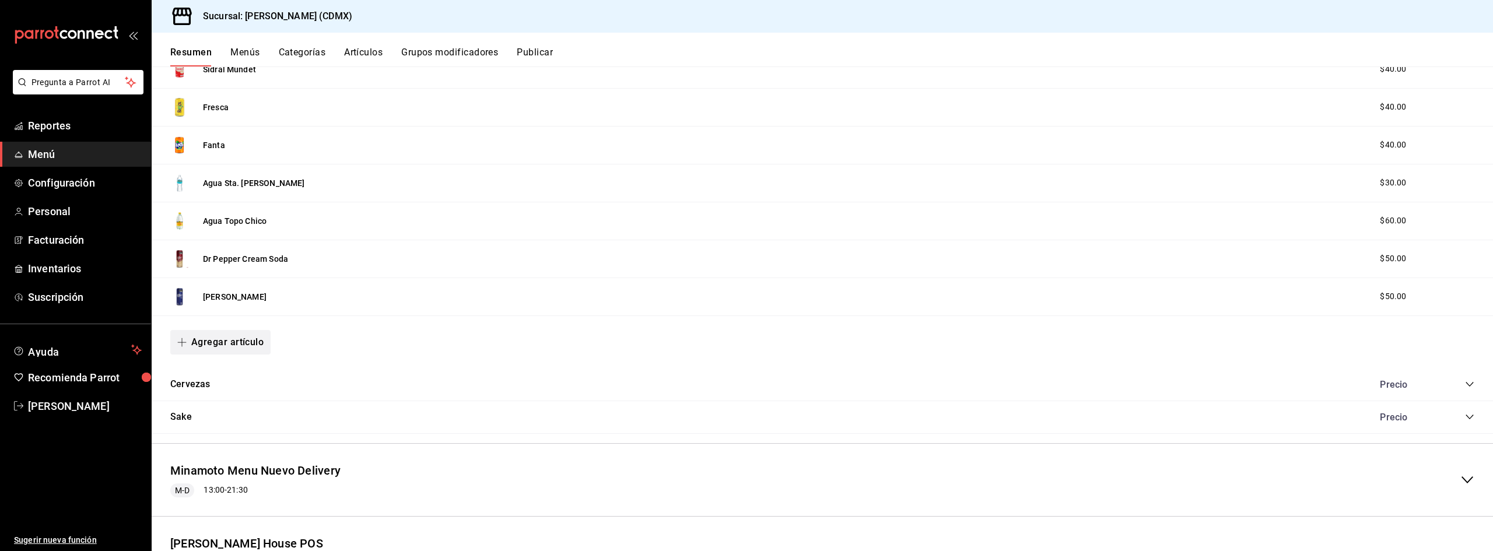
click at [231, 345] on button "Agregar artículo" at bounding box center [220, 342] width 100 height 24
click at [225, 397] on li "Artículo nuevo" at bounding box center [216, 402] width 92 height 29
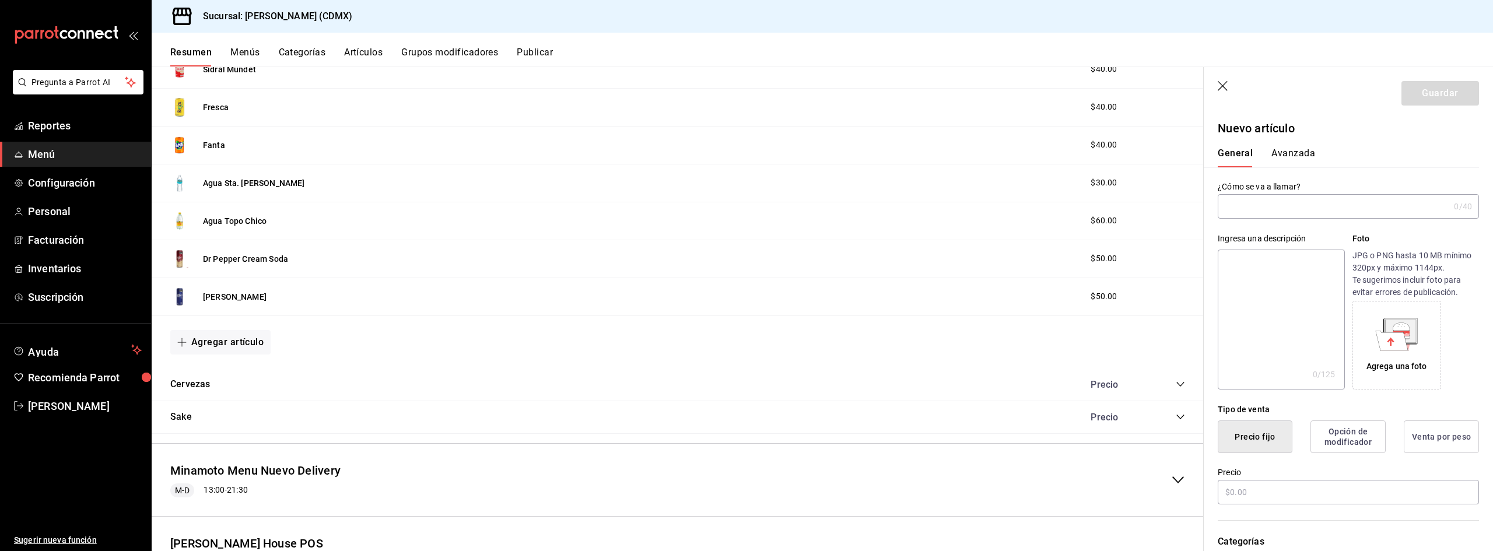
click at [1316, 209] on input "text" at bounding box center [1334, 206] width 232 height 23
click at [1284, 281] on textarea at bounding box center [1281, 320] width 127 height 140
click at [1256, 500] on input "text" at bounding box center [1348, 492] width 261 height 24
click at [1382, 339] on icon at bounding box center [1392, 341] width 33 height 20
click at [1430, 90] on button "Guardar" at bounding box center [1441, 93] width 78 height 24
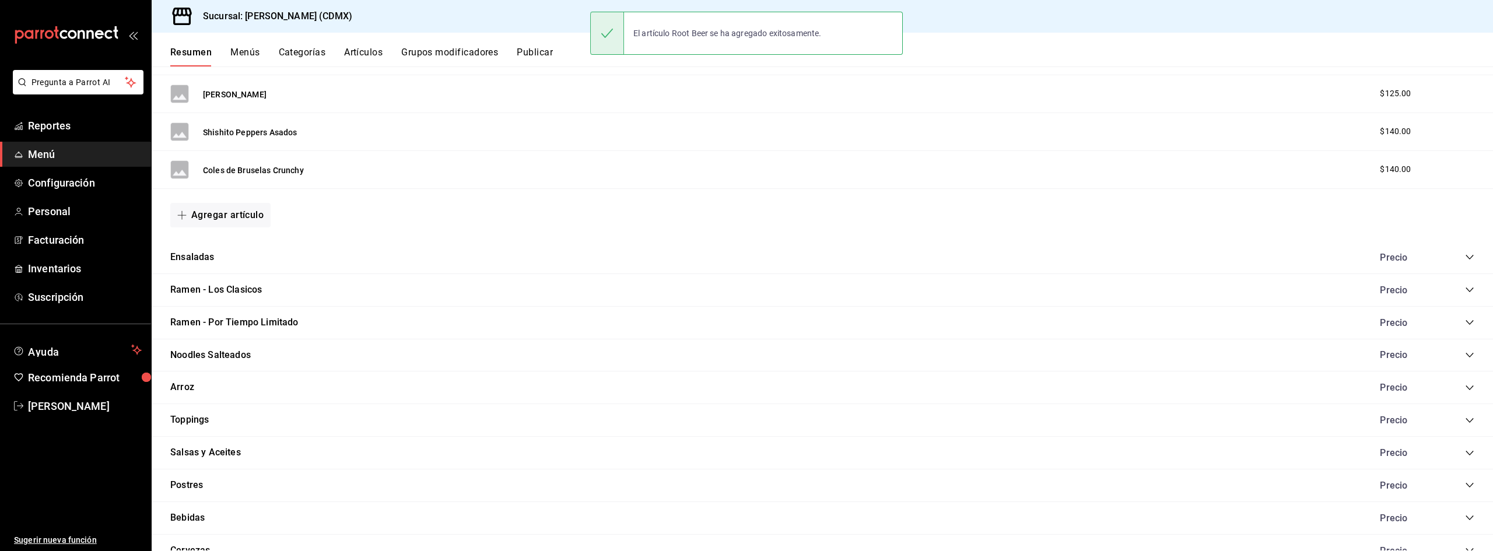
scroll to position [824, 0]
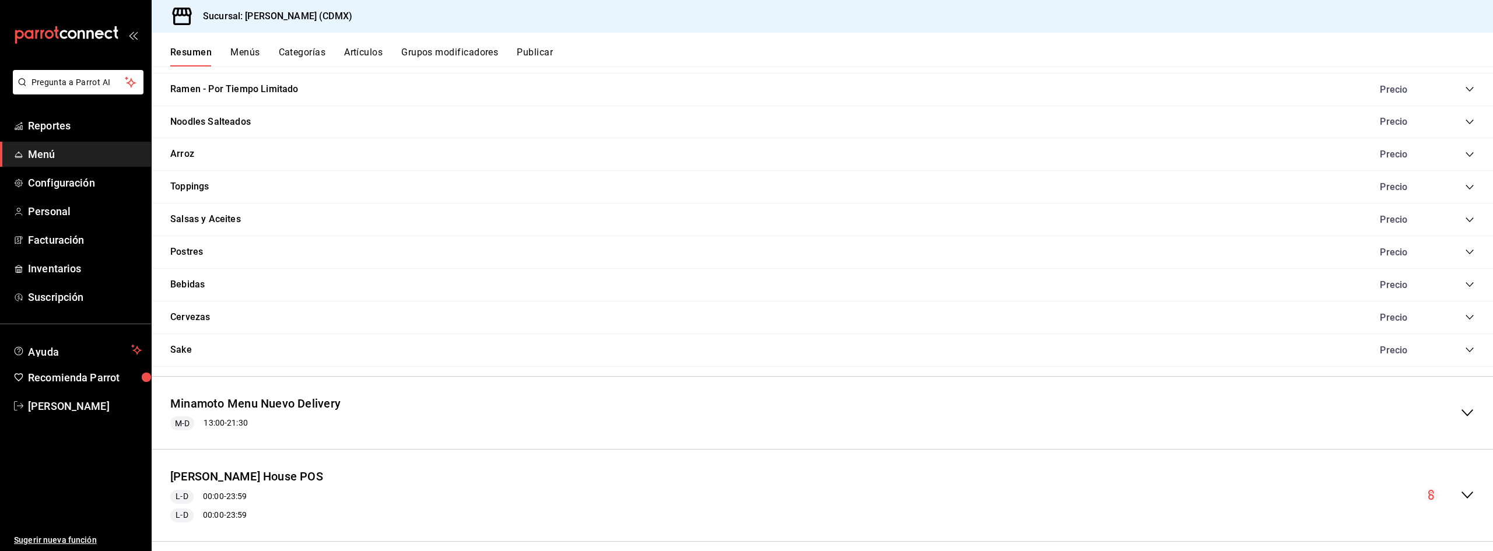
click at [1465, 283] on icon "collapse-category-row" at bounding box center [1469, 284] width 9 height 9
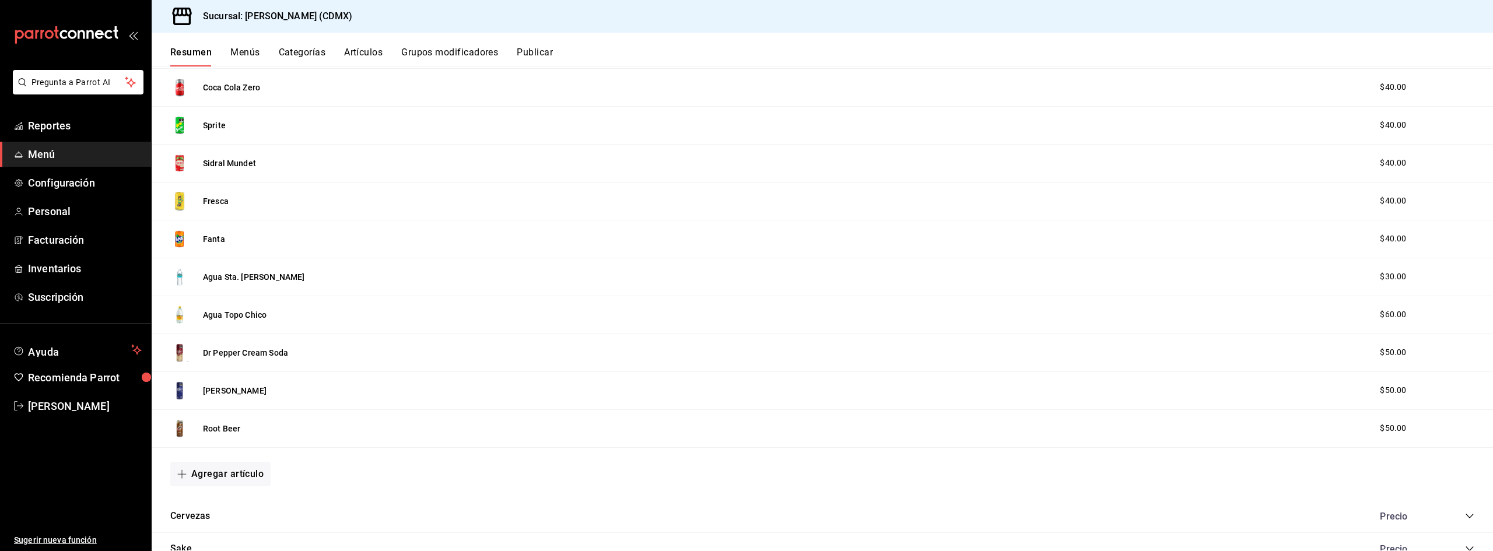
scroll to position [1115, 0]
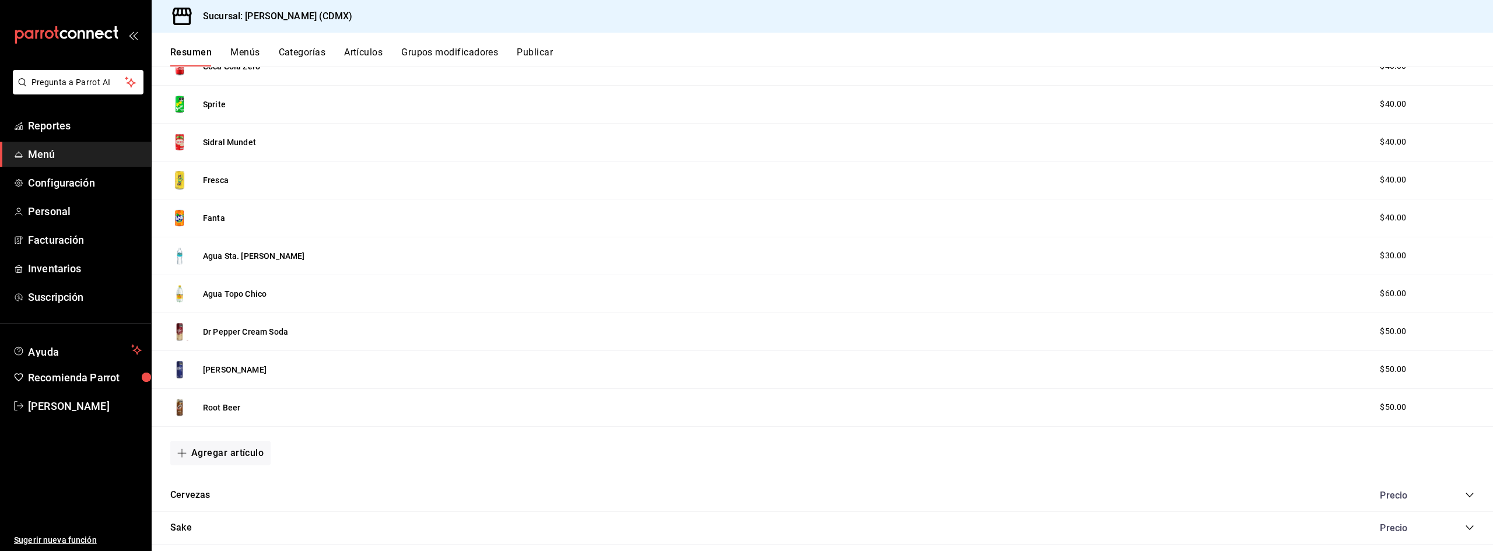
click at [233, 449] on button "Agregar artículo" at bounding box center [220, 453] width 100 height 24
click at [229, 512] on li "Artículo nuevo" at bounding box center [216, 513] width 92 height 29
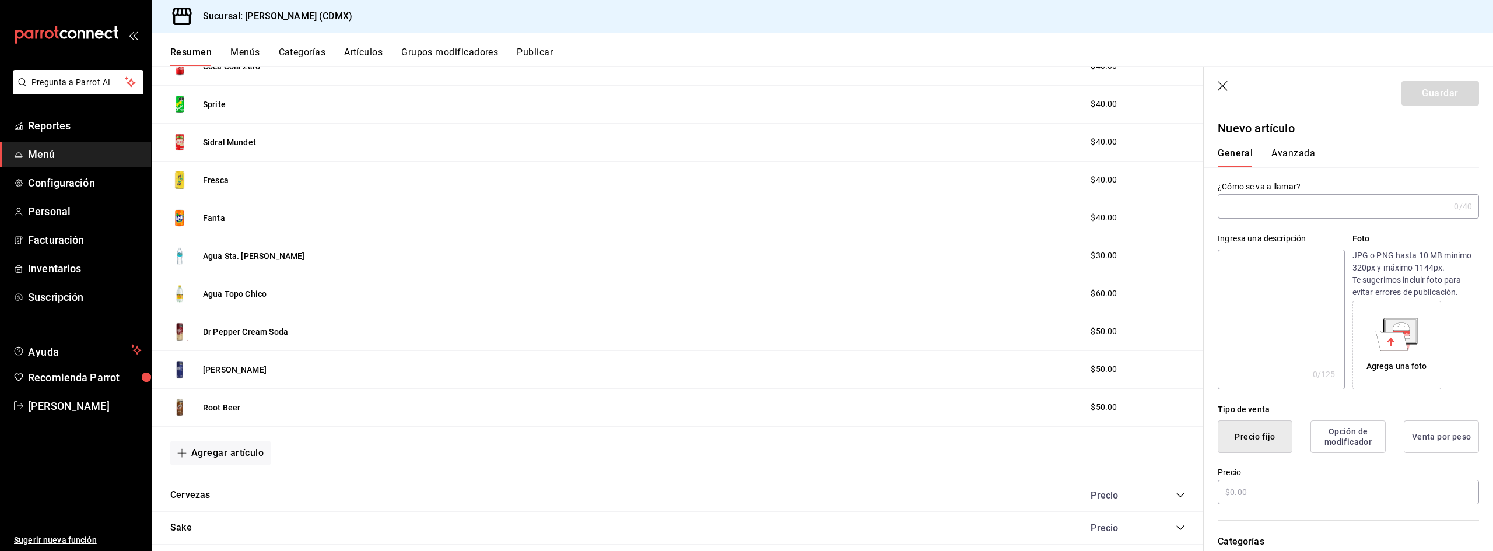
click at [1305, 209] on input "text" at bounding box center [1334, 206] width 232 height 23
click at [1285, 257] on textarea at bounding box center [1281, 320] width 127 height 140
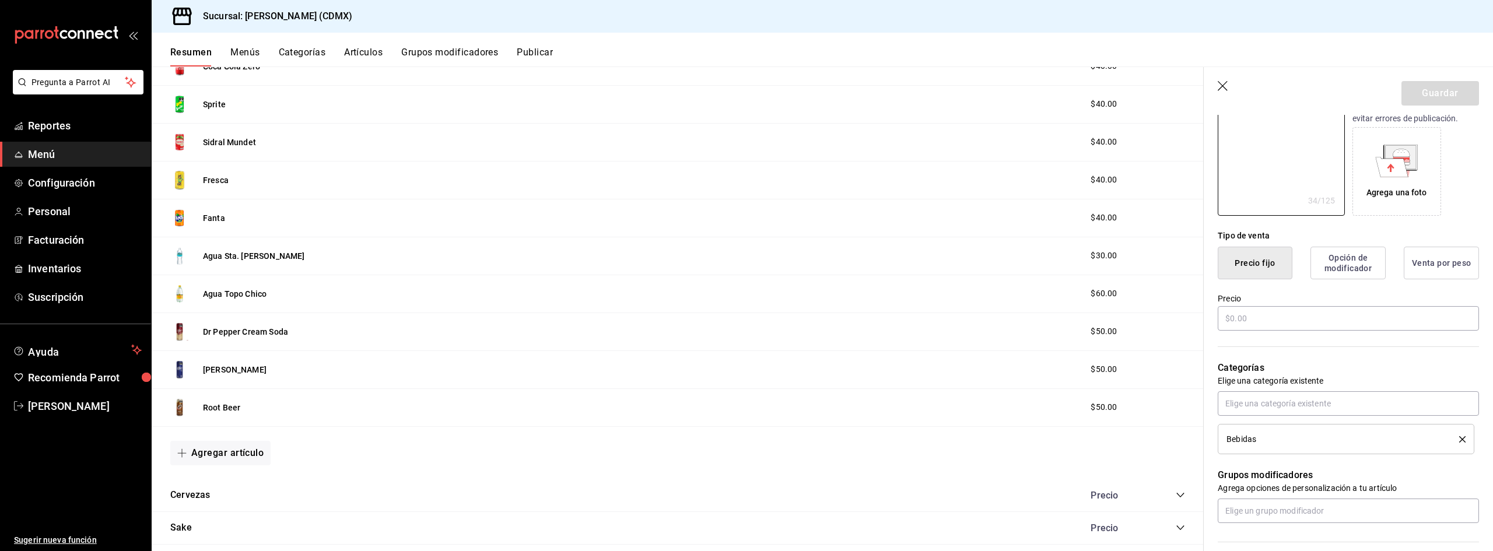
scroll to position [175, 0]
click at [1285, 315] on input "text" at bounding box center [1348, 317] width 261 height 24
click at [1432, 85] on button "Guardar" at bounding box center [1441, 93] width 78 height 24
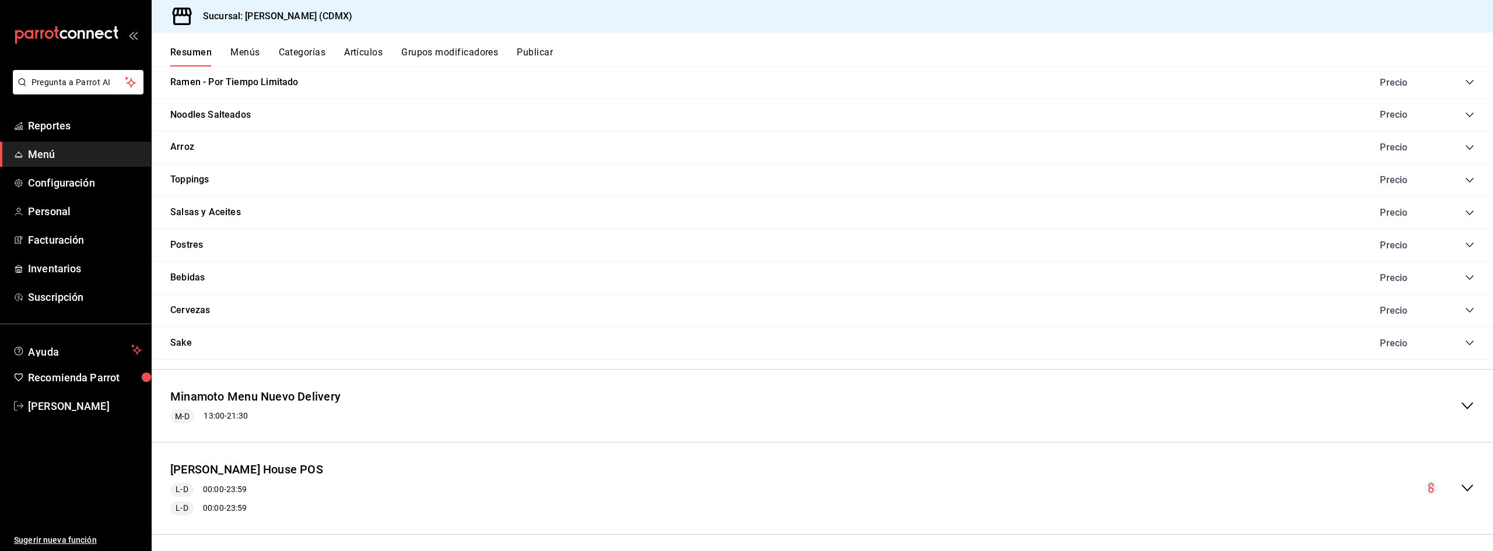
scroll to position [838, 0]
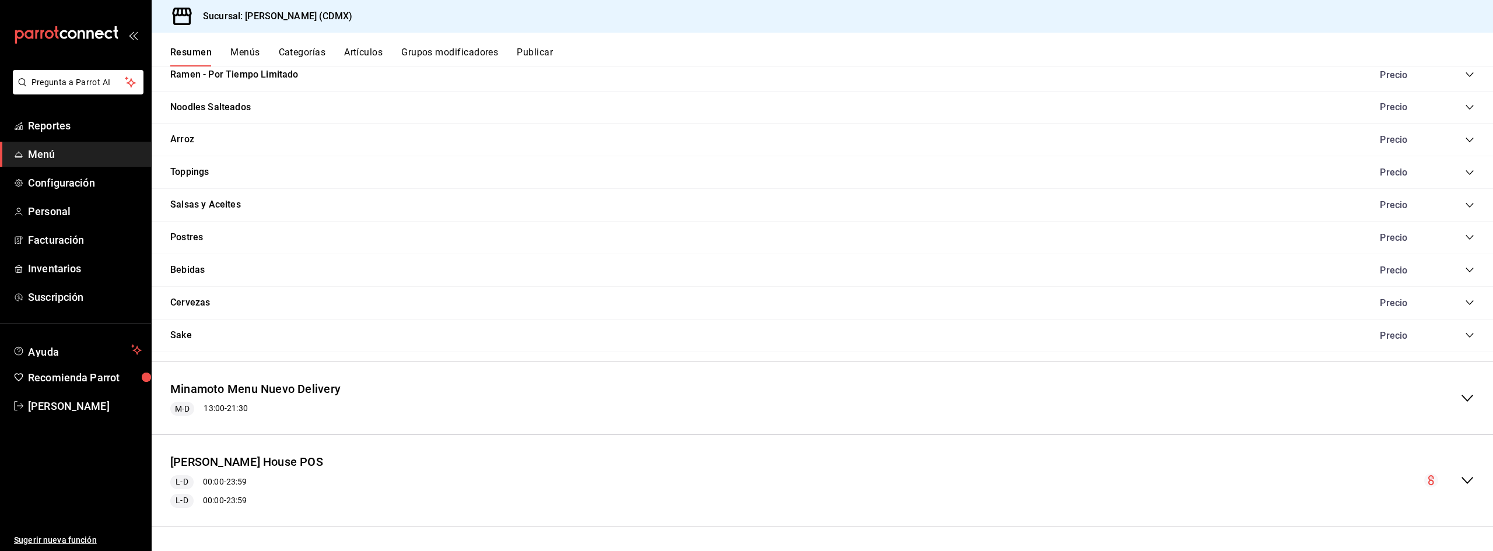
click at [1465, 274] on icon "collapse-category-row" at bounding box center [1469, 269] width 9 height 9
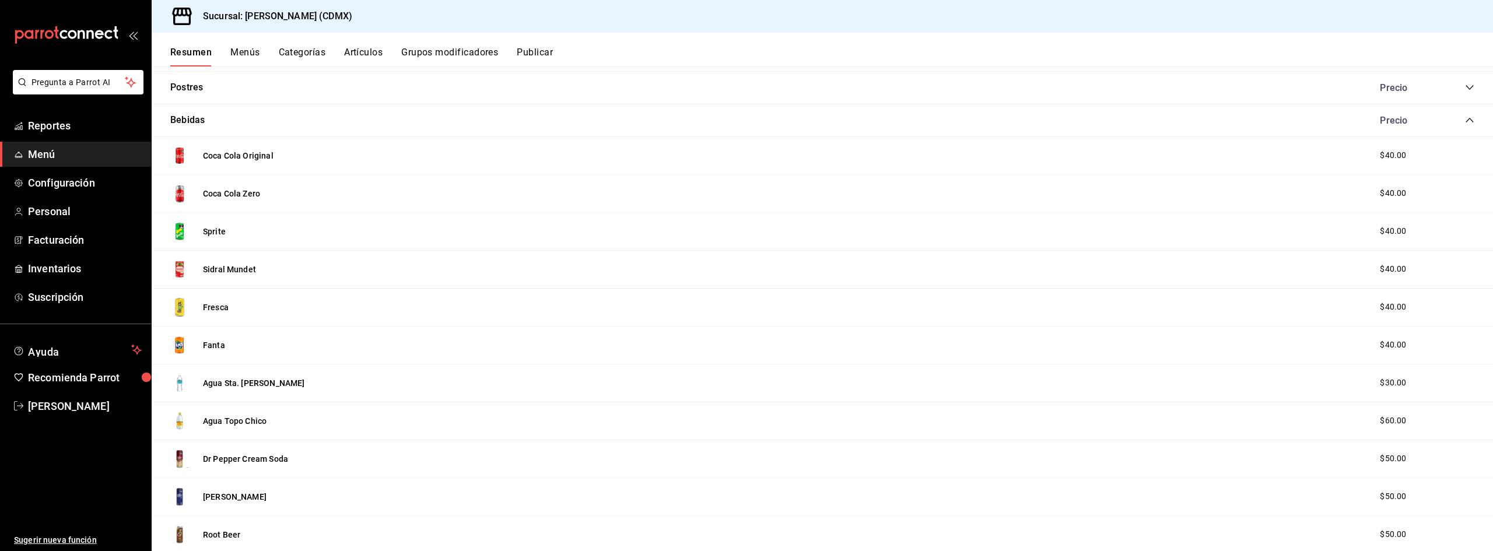
scroll to position [1188, 0]
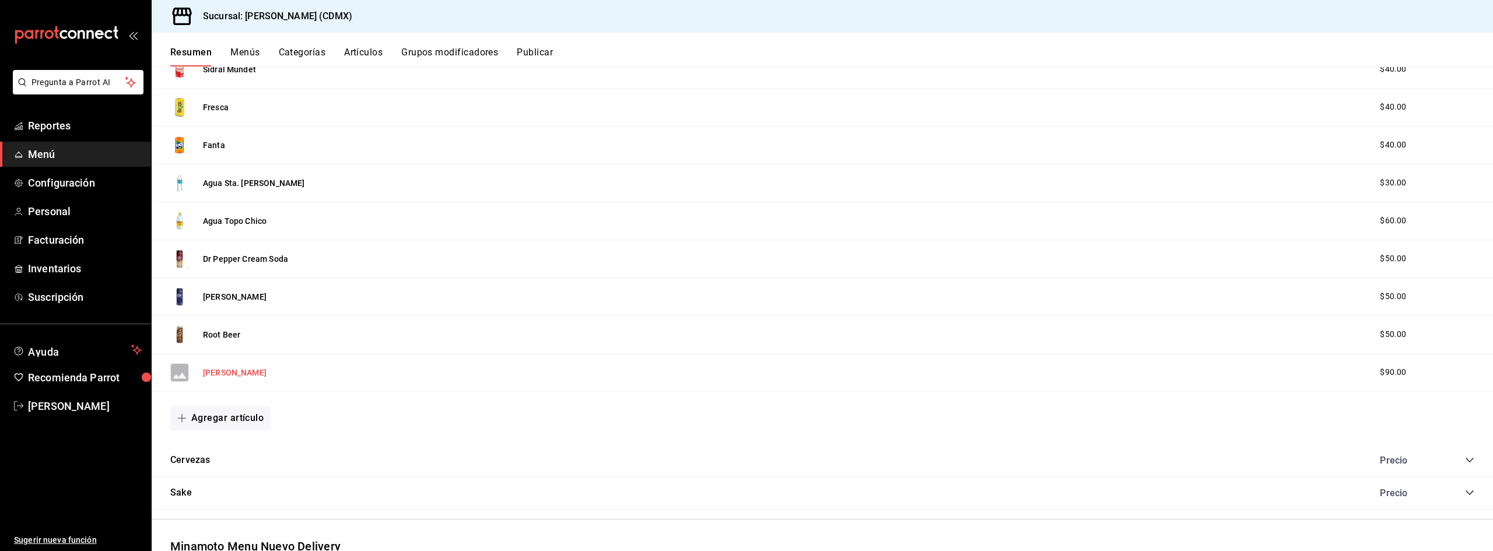
click at [237, 374] on button "Ramune Naranja" at bounding box center [235, 373] width 64 height 12
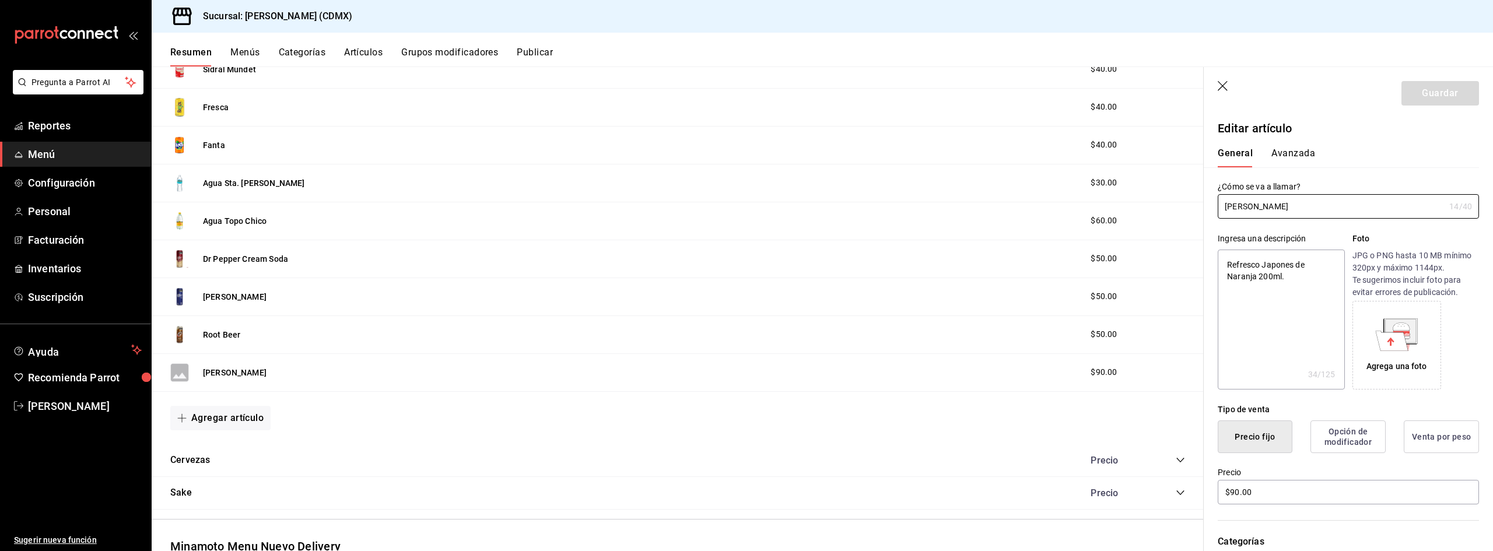
click at [1392, 335] on icon at bounding box center [1392, 341] width 33 height 20
click at [1427, 89] on button "Guardar" at bounding box center [1441, 93] width 78 height 24
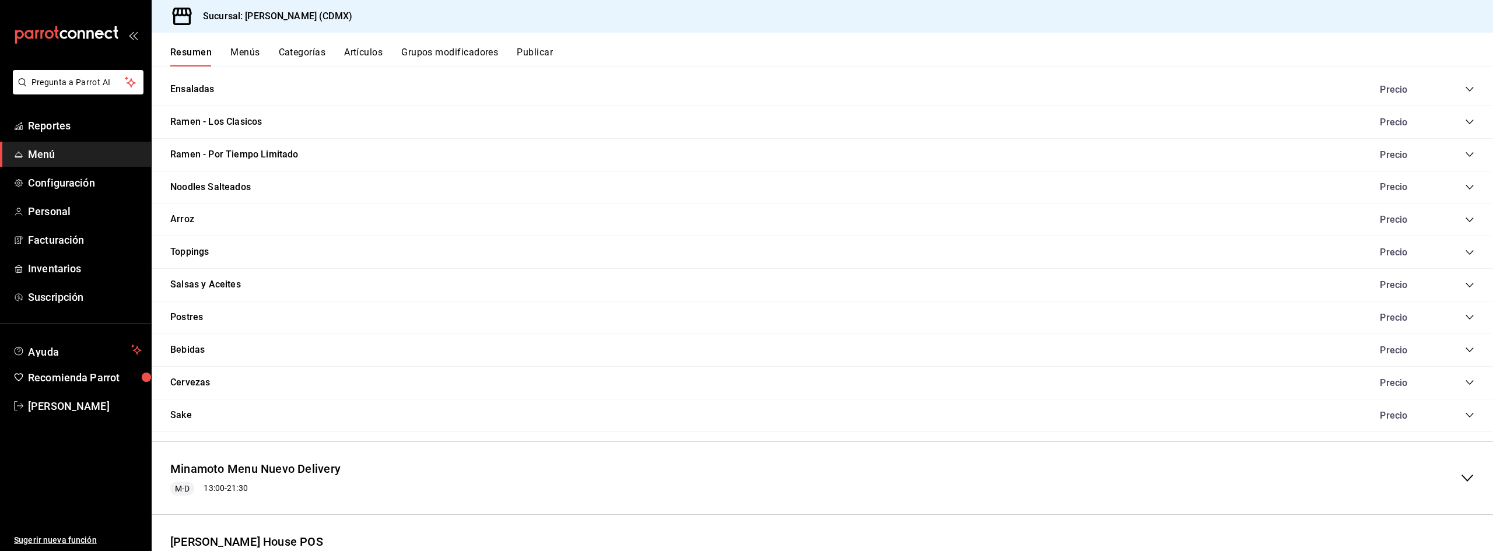
scroll to position [765, 0]
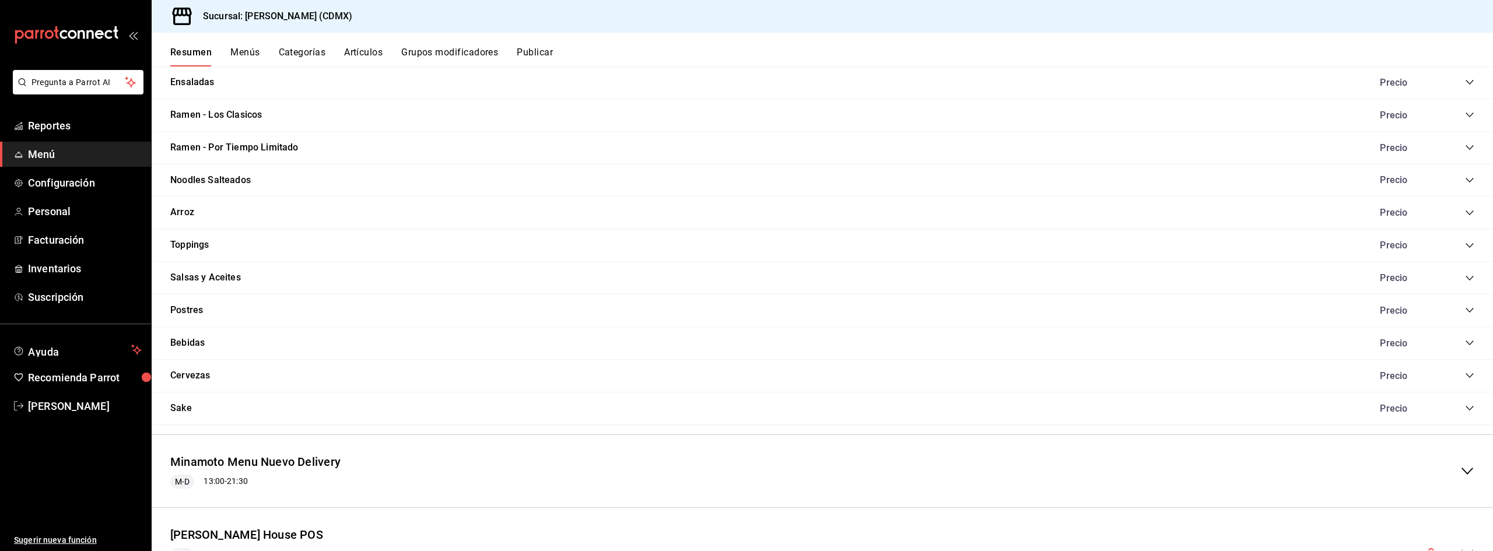
click at [1467, 341] on div "Bebidas Precio" at bounding box center [823, 343] width 1342 height 33
click at [1465, 343] on icon "collapse-category-row" at bounding box center [1469, 342] width 9 height 9
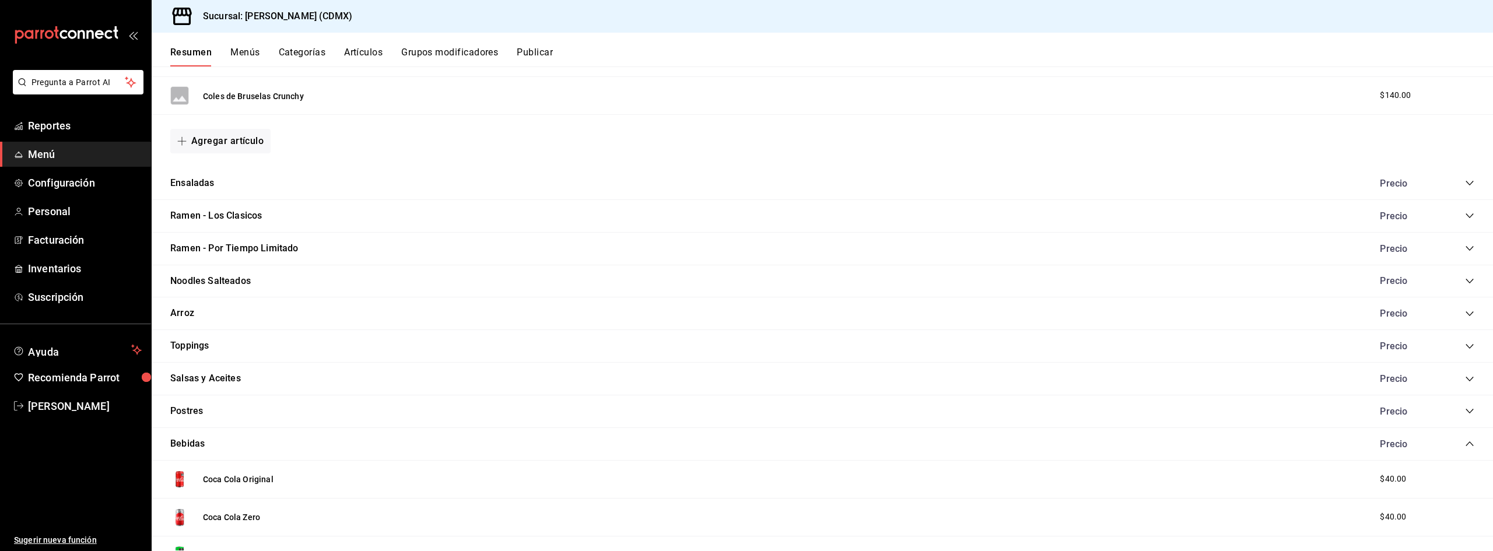
scroll to position [700, 0]
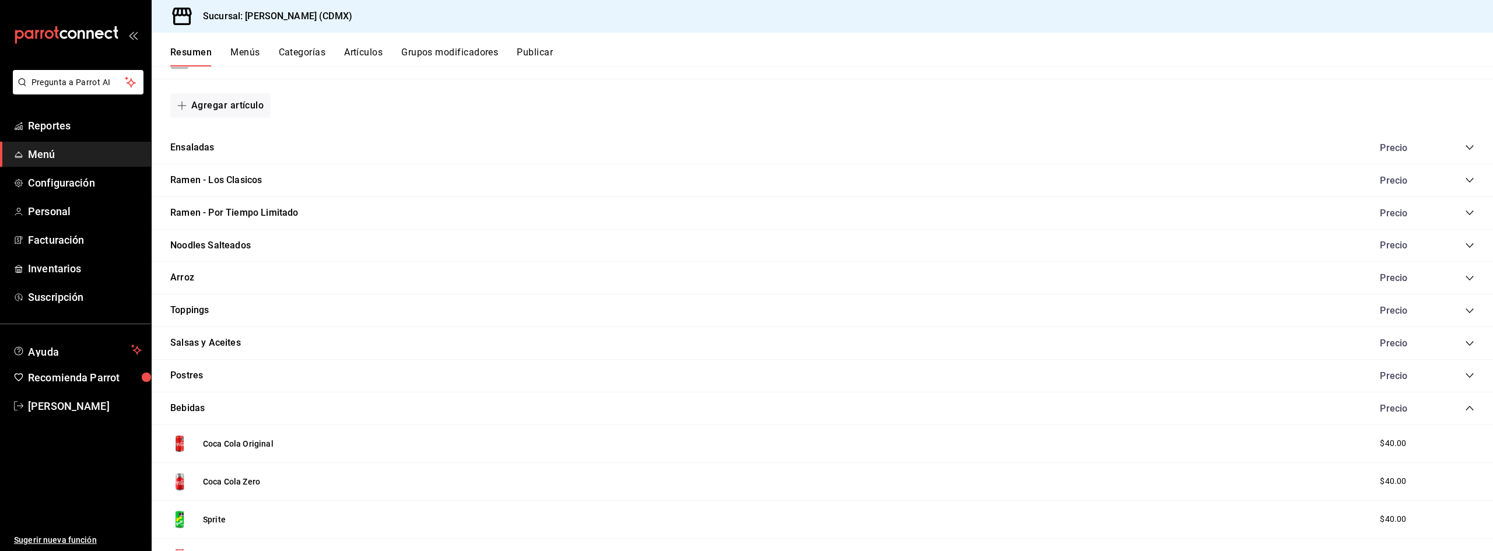
click at [1465, 211] on icon "collapse-category-row" at bounding box center [1469, 212] width 9 height 9
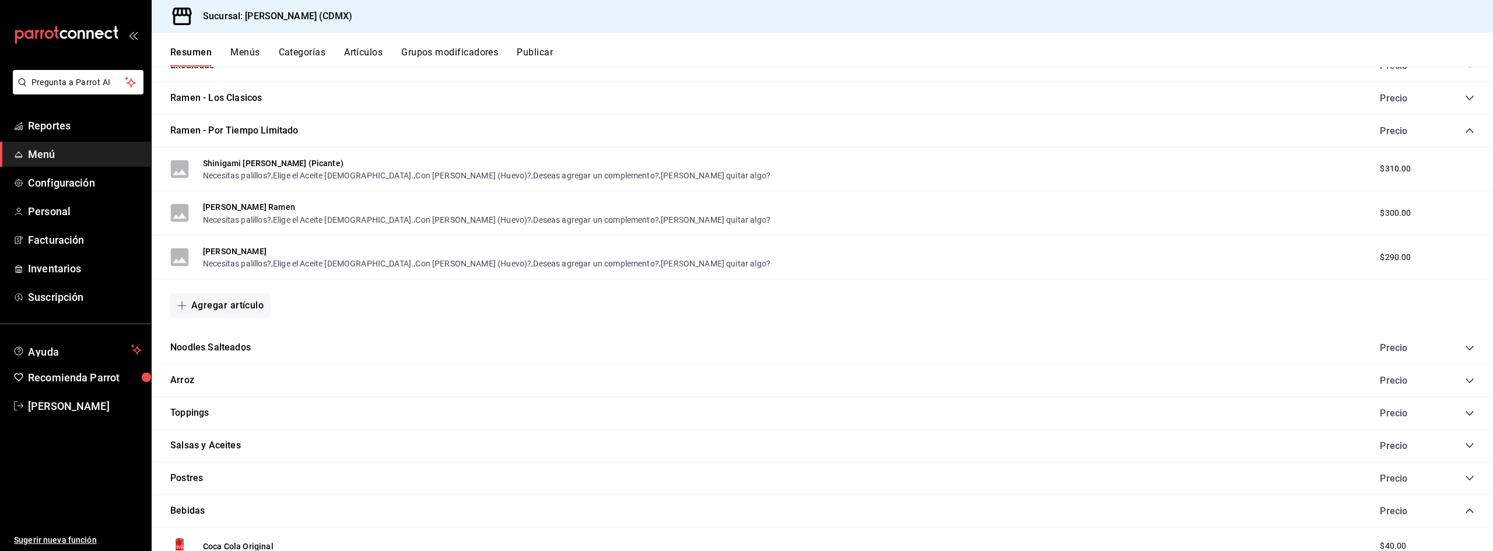
scroll to position [758, 0]
